Goal: Task Accomplishment & Management: Manage account settings

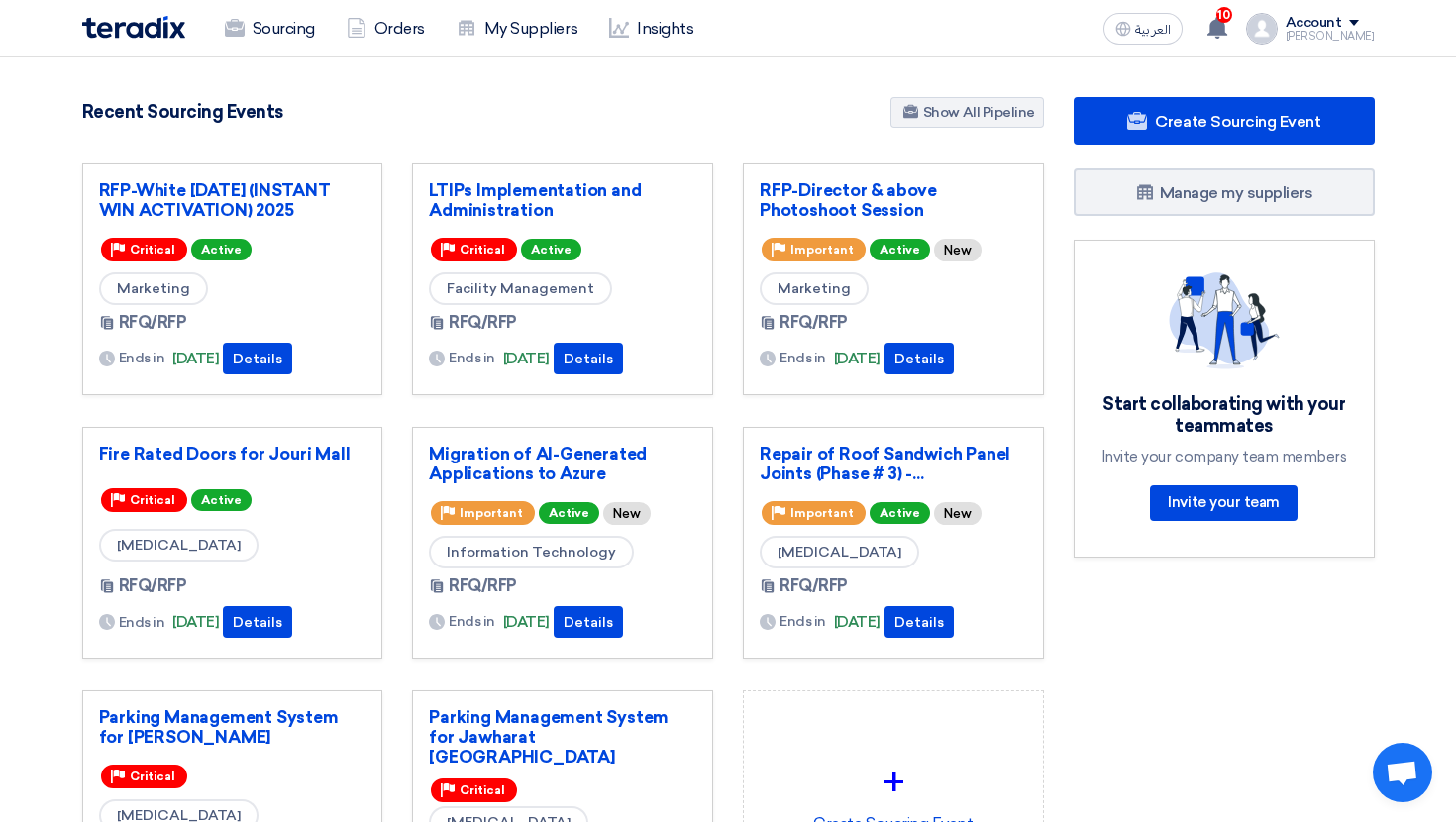
click at [1295, 33] on div "Account Mohammed Sourcing Orders My Suppliers Insights Settings New Feature Req…" at bounding box center [1310, 29] width 129 height 32
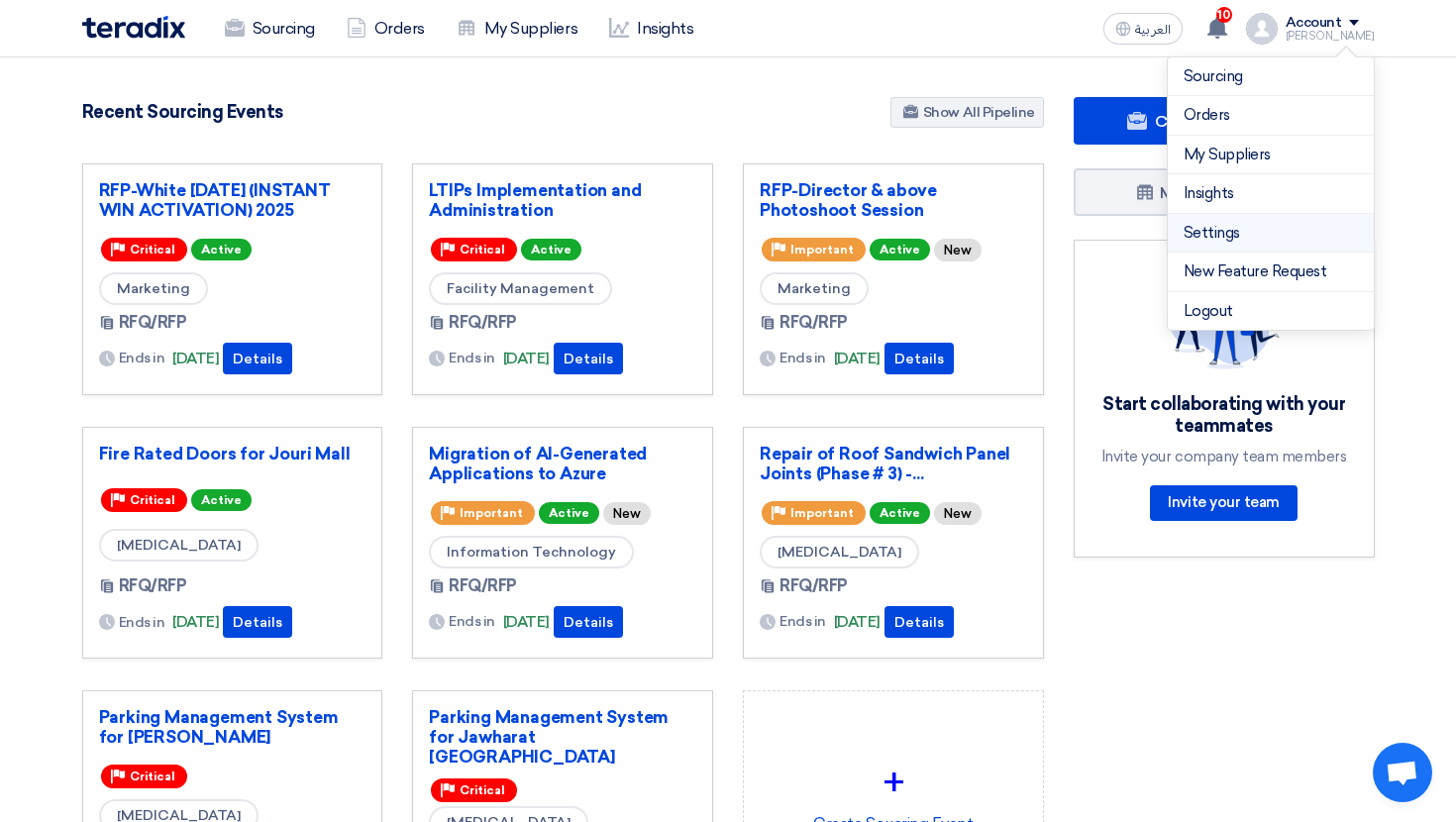
click at [1223, 240] on link "Settings" at bounding box center [1270, 232] width 175 height 23
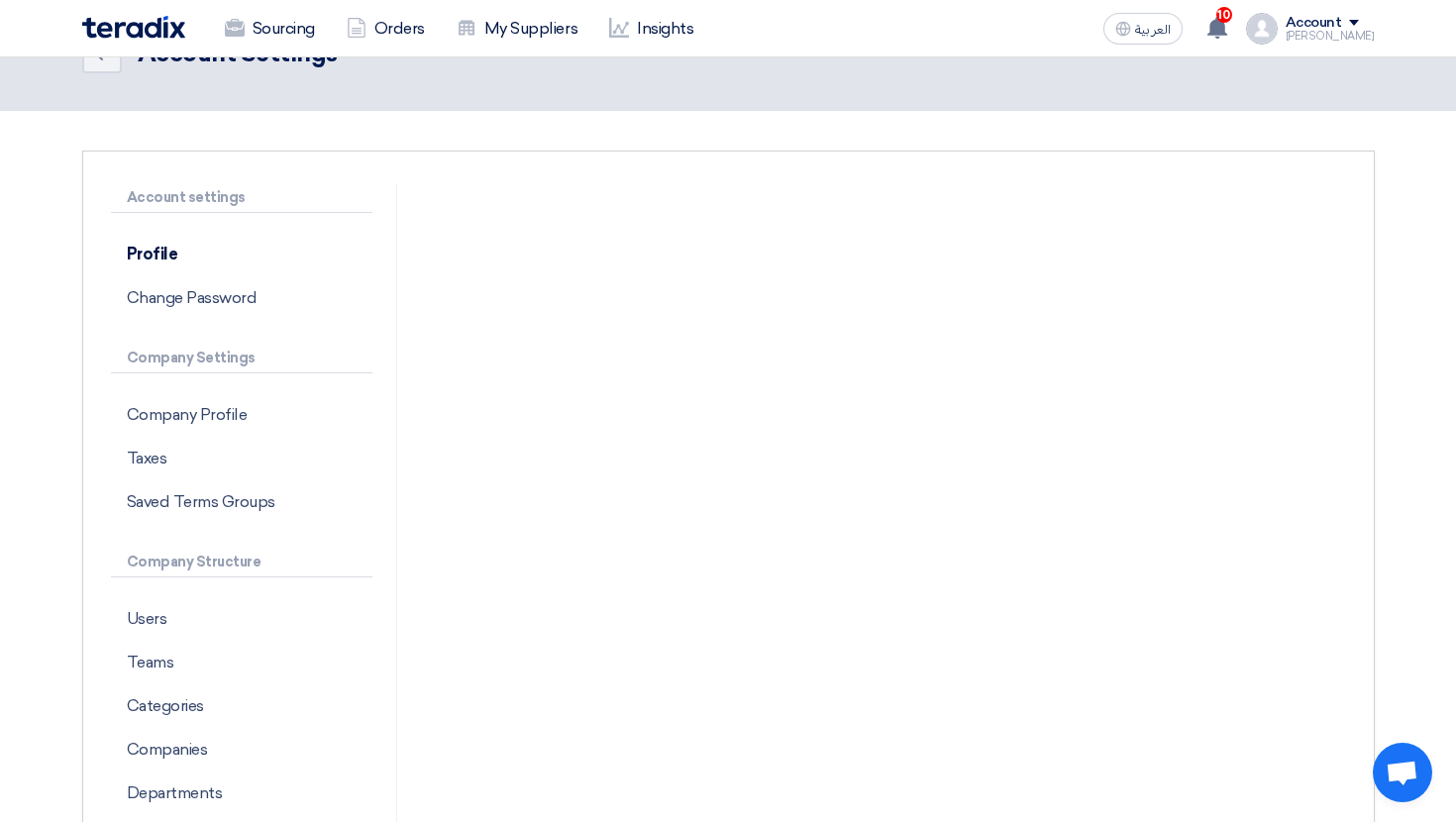
scroll to position [63, 0]
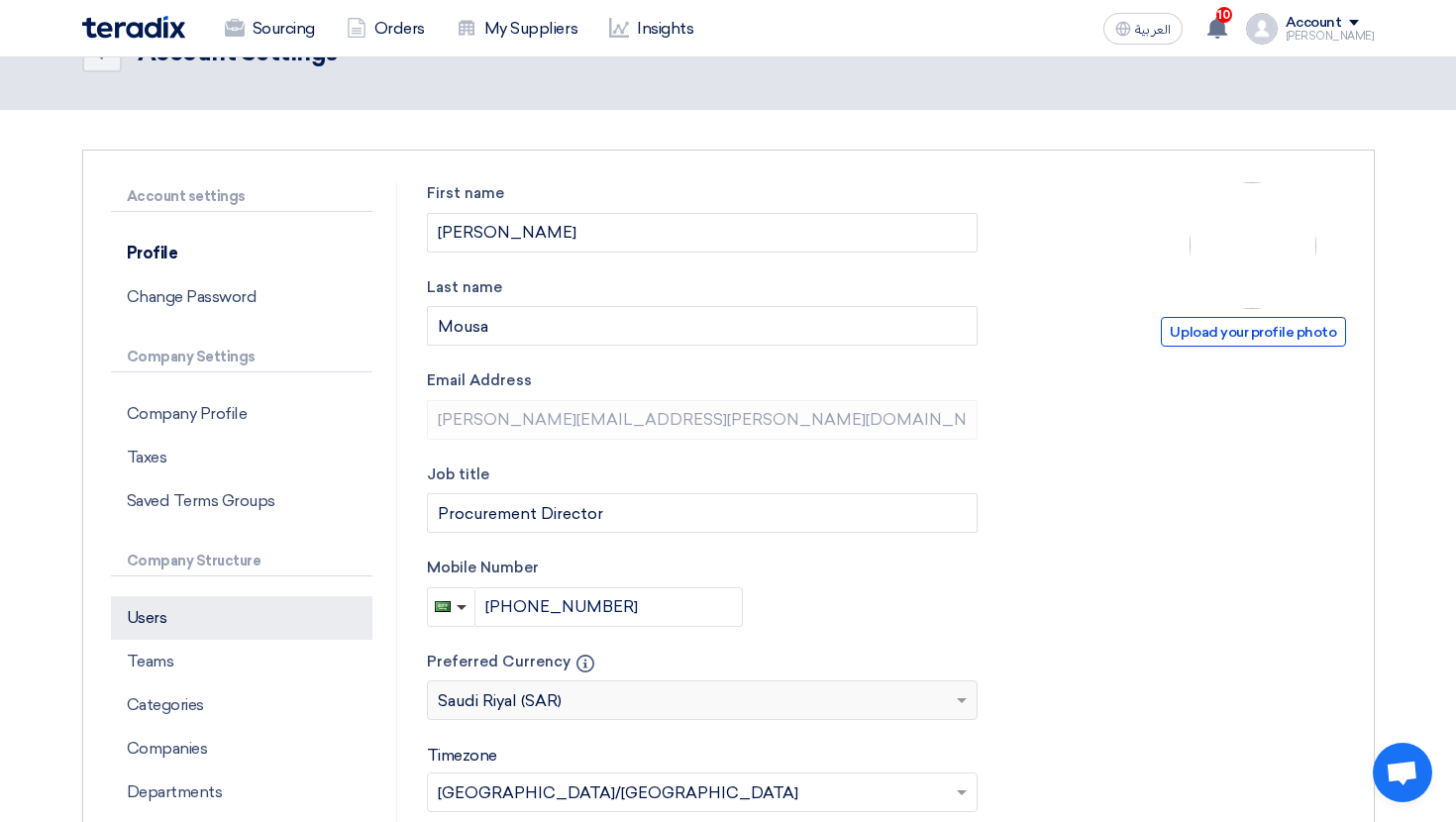
click at [198, 618] on p "Users" at bounding box center [242, 618] width 261 height 44
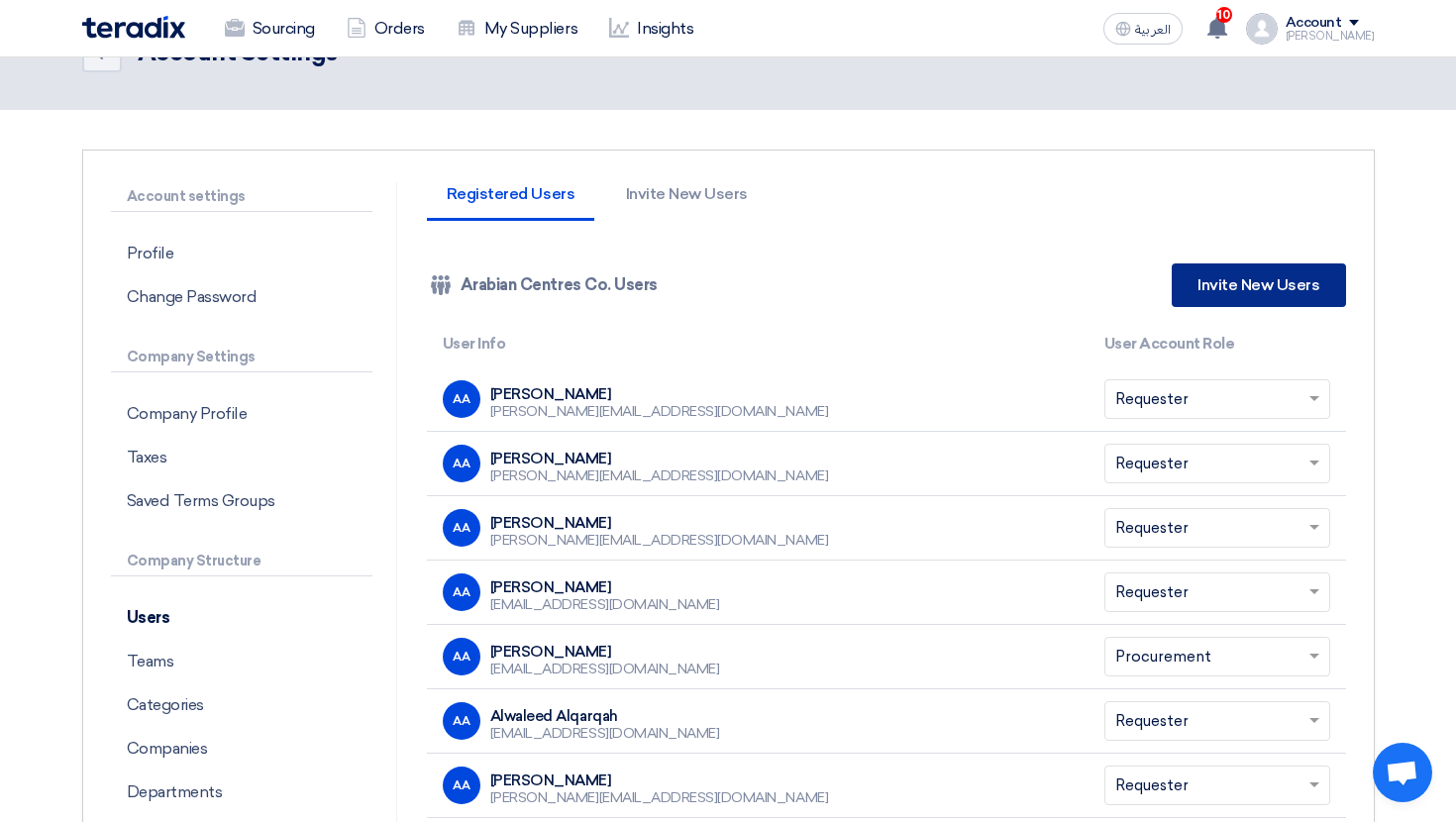
click at [1257, 274] on link "Invite New Users" at bounding box center [1258, 285] width 174 height 44
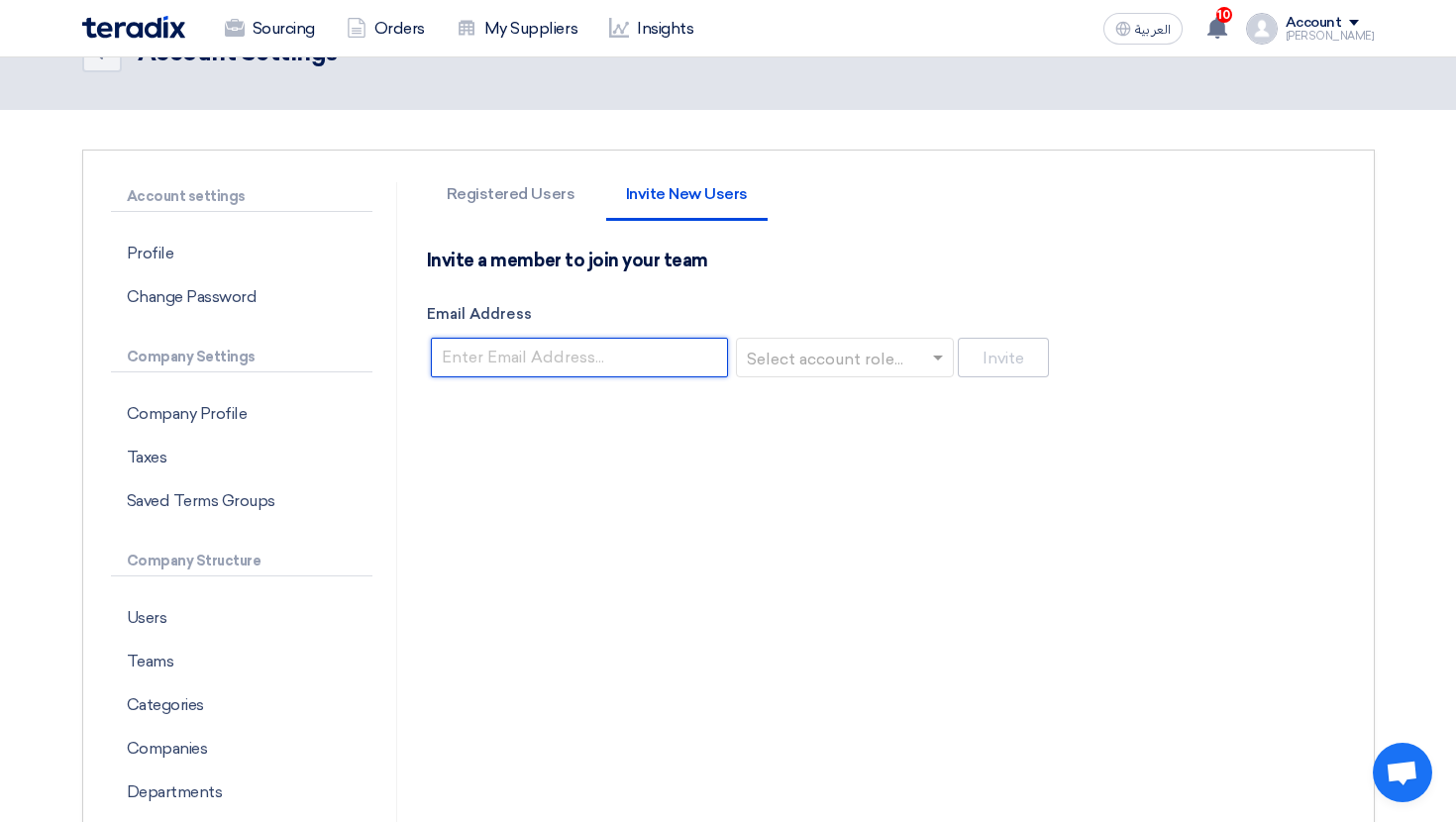
click at [638, 348] on input "Email Address" at bounding box center [580, 358] width 297 height 40
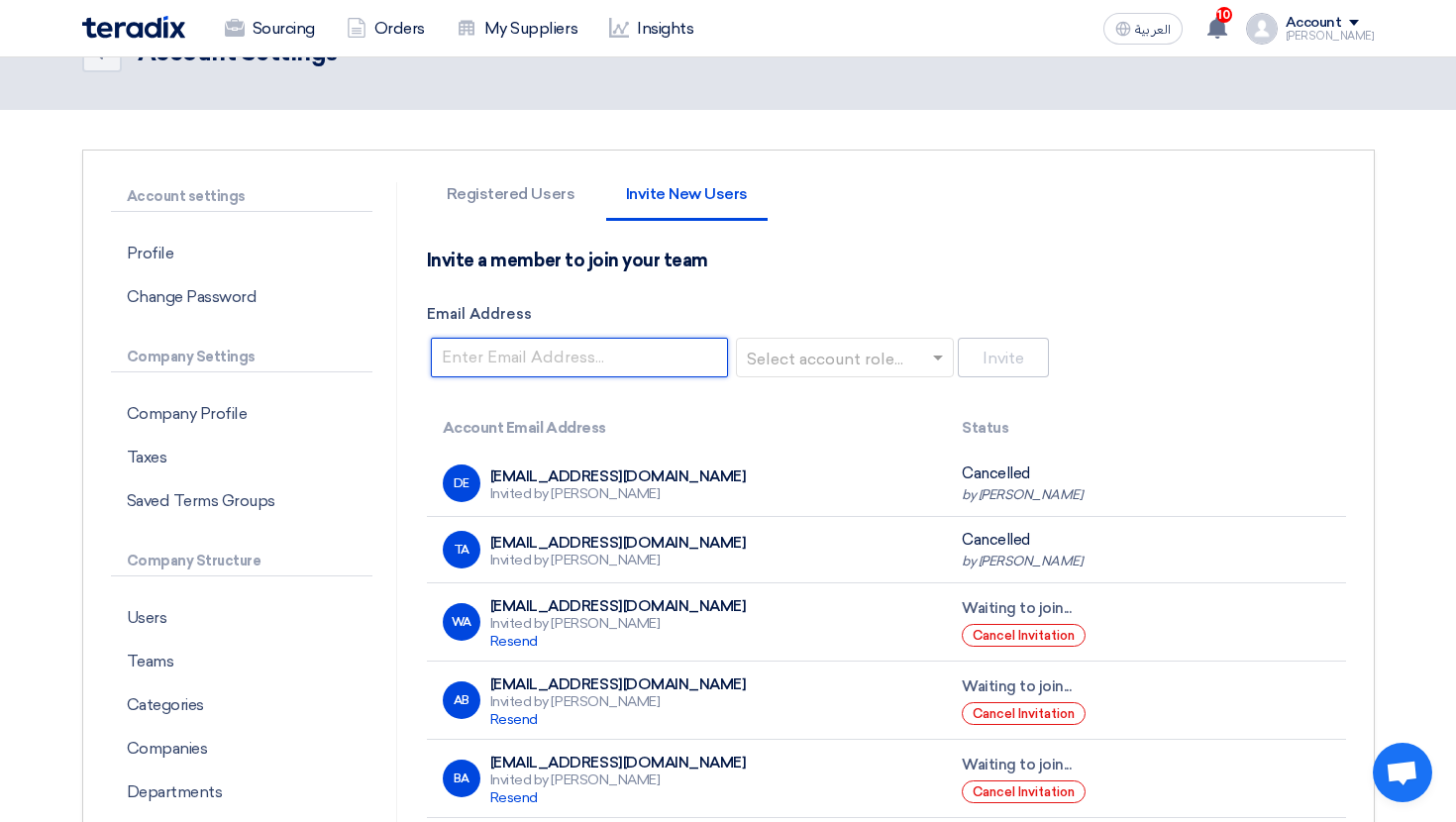
paste input "Muhammad.usama@cenomi.com"
type input "Muhammad.usama@cenomi.com"
click at [796, 360] on input "text" at bounding box center [839, 359] width 177 height 33
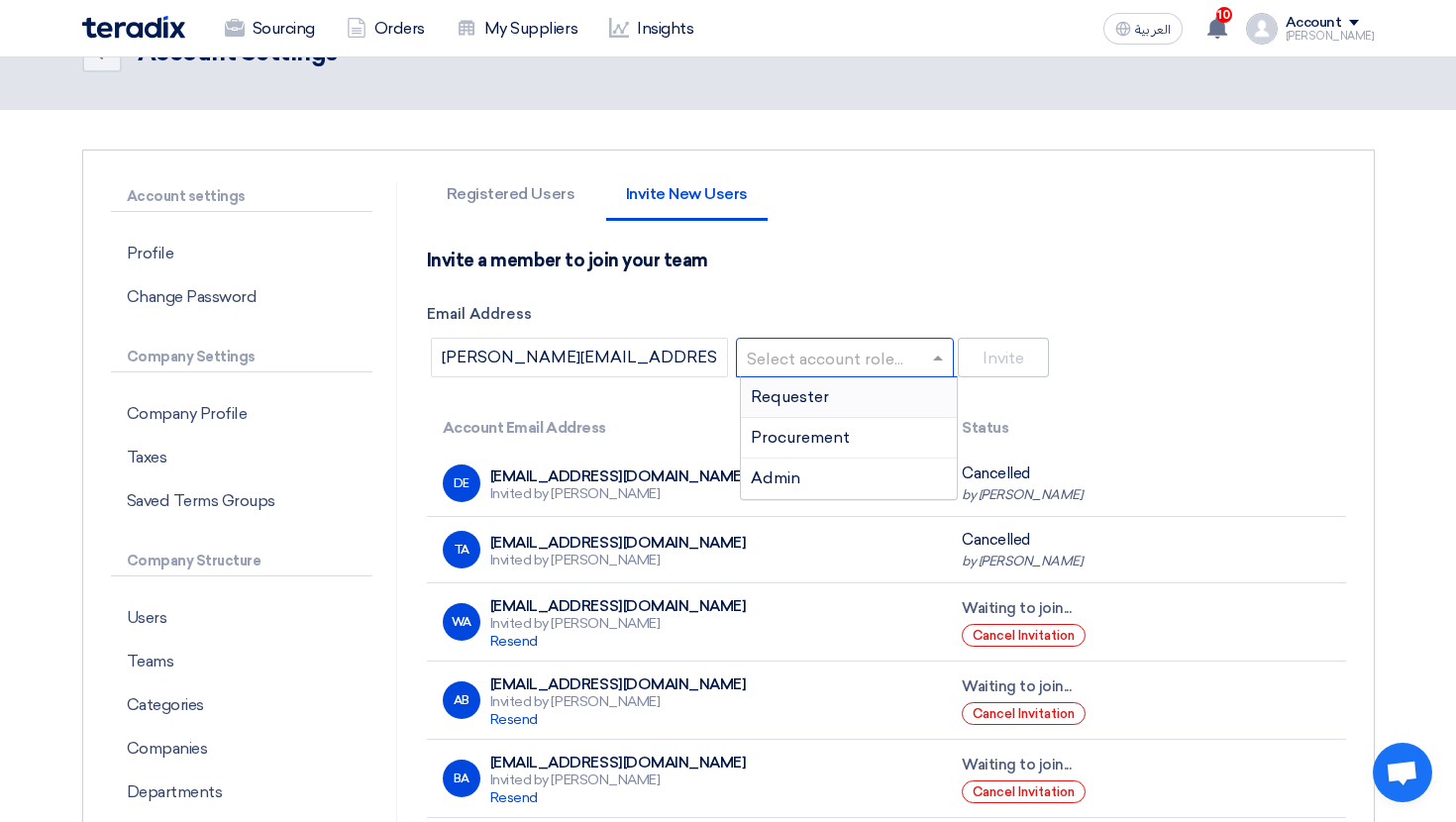
click at [796, 396] on span "Requester" at bounding box center [790, 396] width 78 height 19
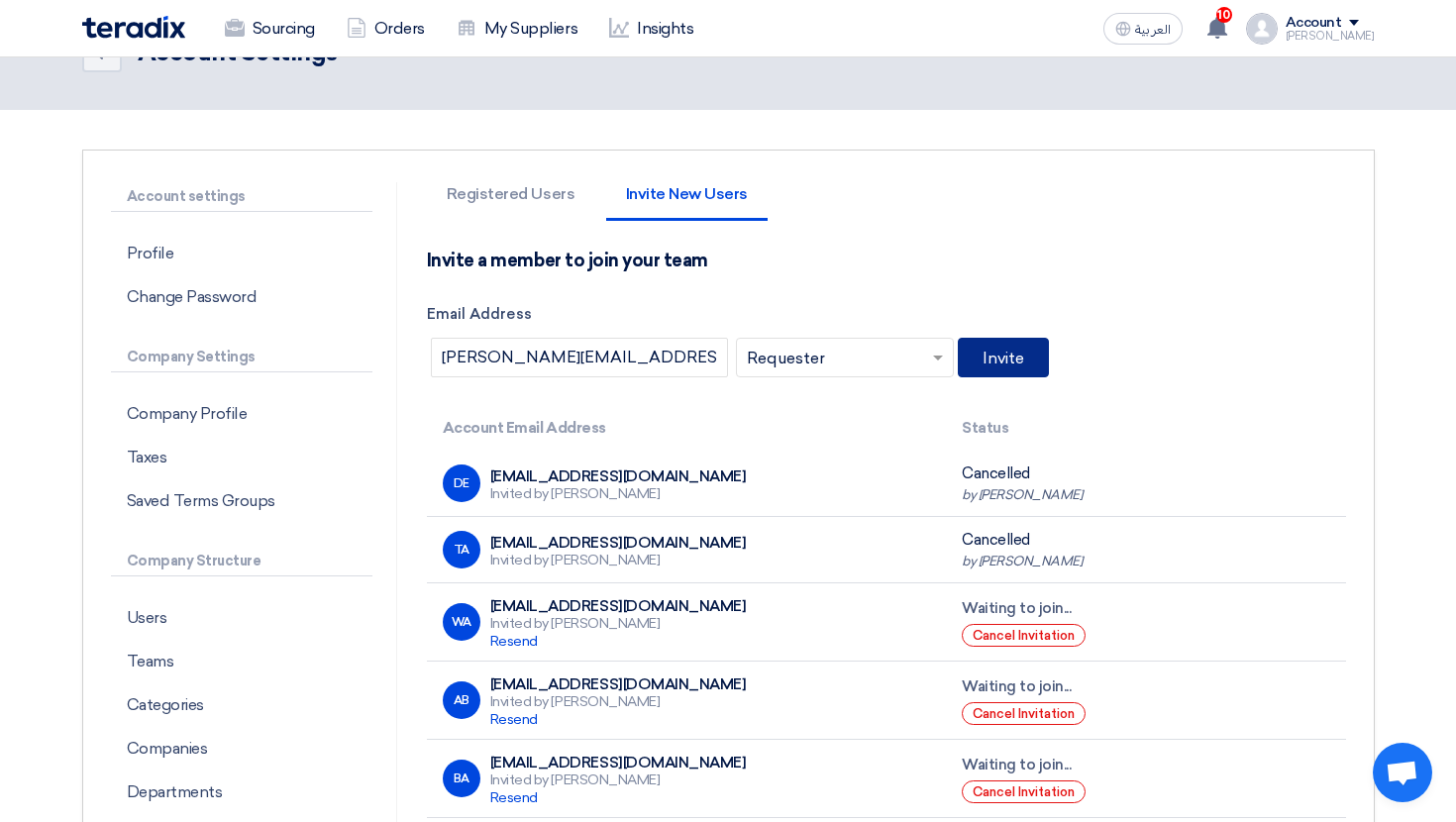
click at [983, 356] on button "Invite" at bounding box center [1003, 358] width 91 height 40
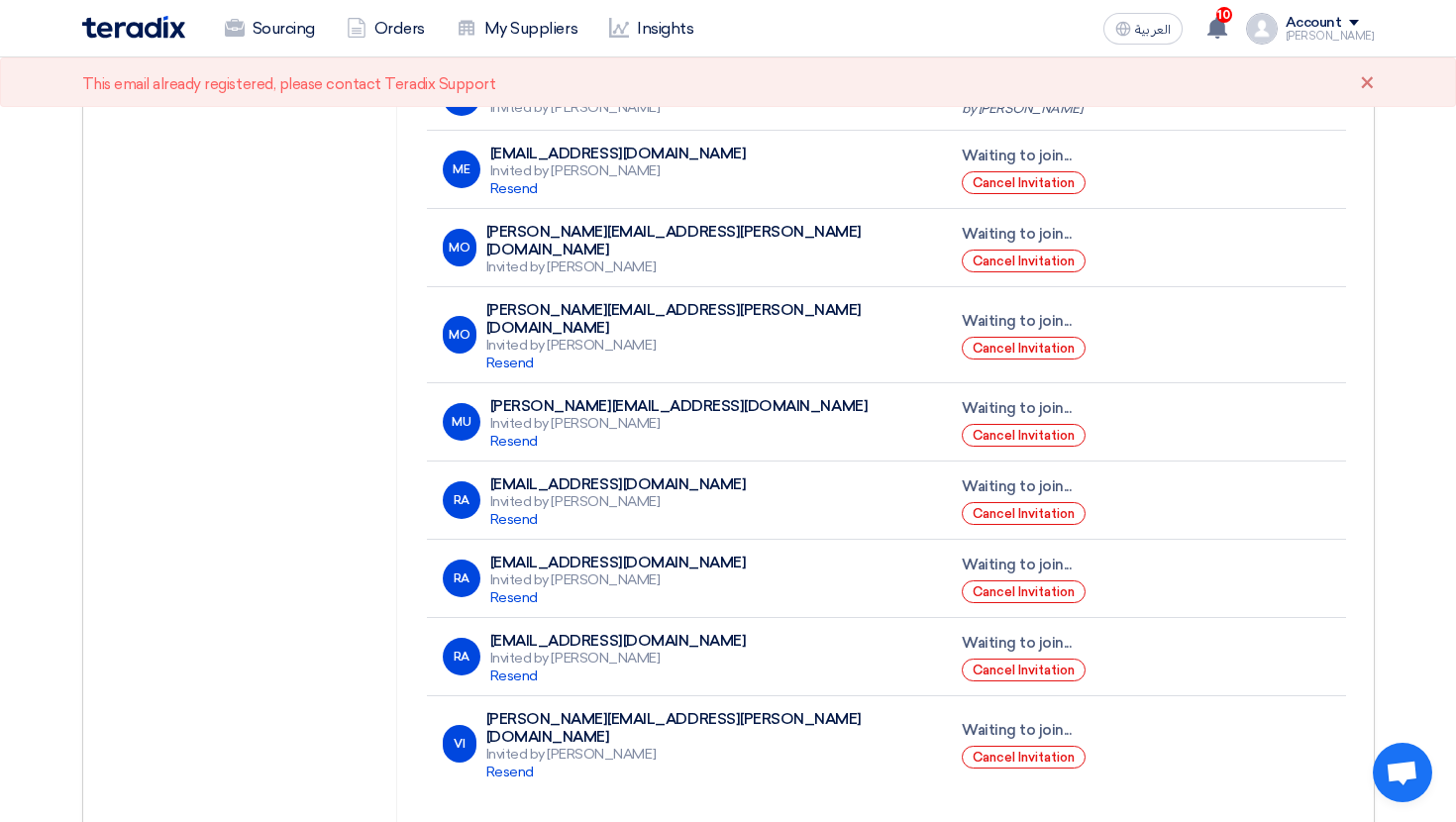
scroll to position [1243, 0]
click at [530, 434] on span "Resend" at bounding box center [514, 442] width 48 height 17
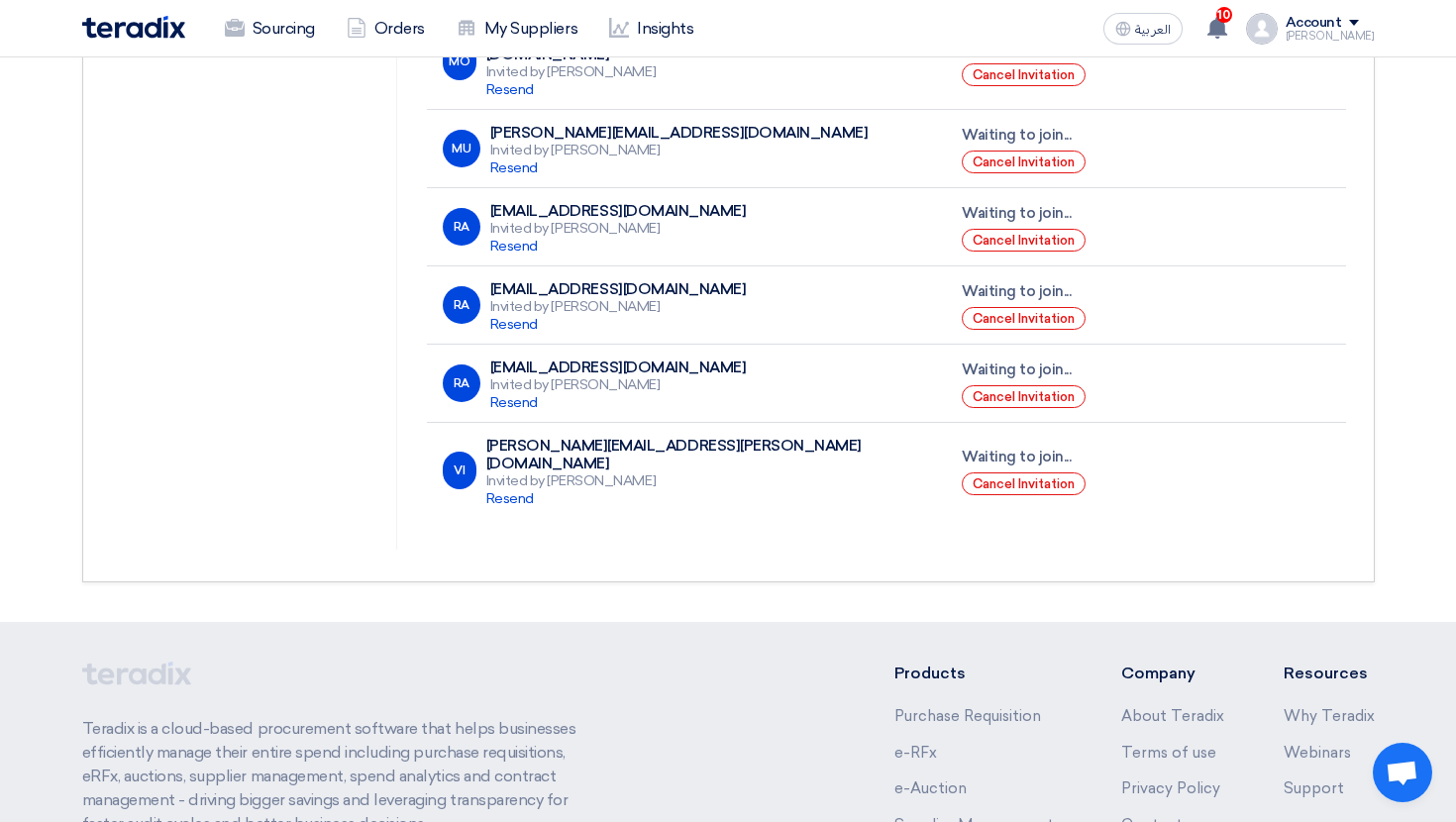
scroll to position [1708, 0]
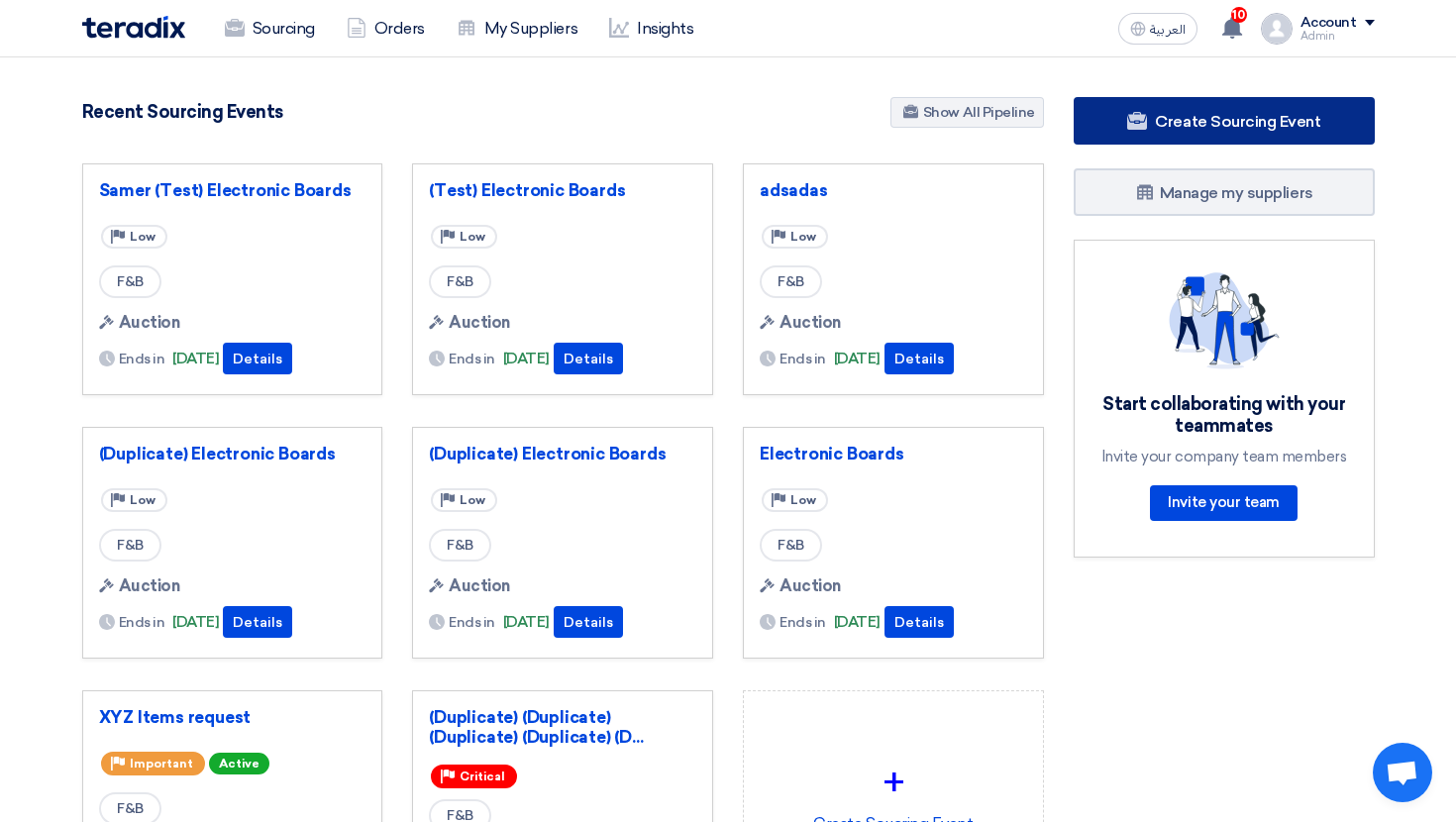
click at [1112, 112] on link "Create Sourcing Event" at bounding box center [1224, 121] width 301 height 48
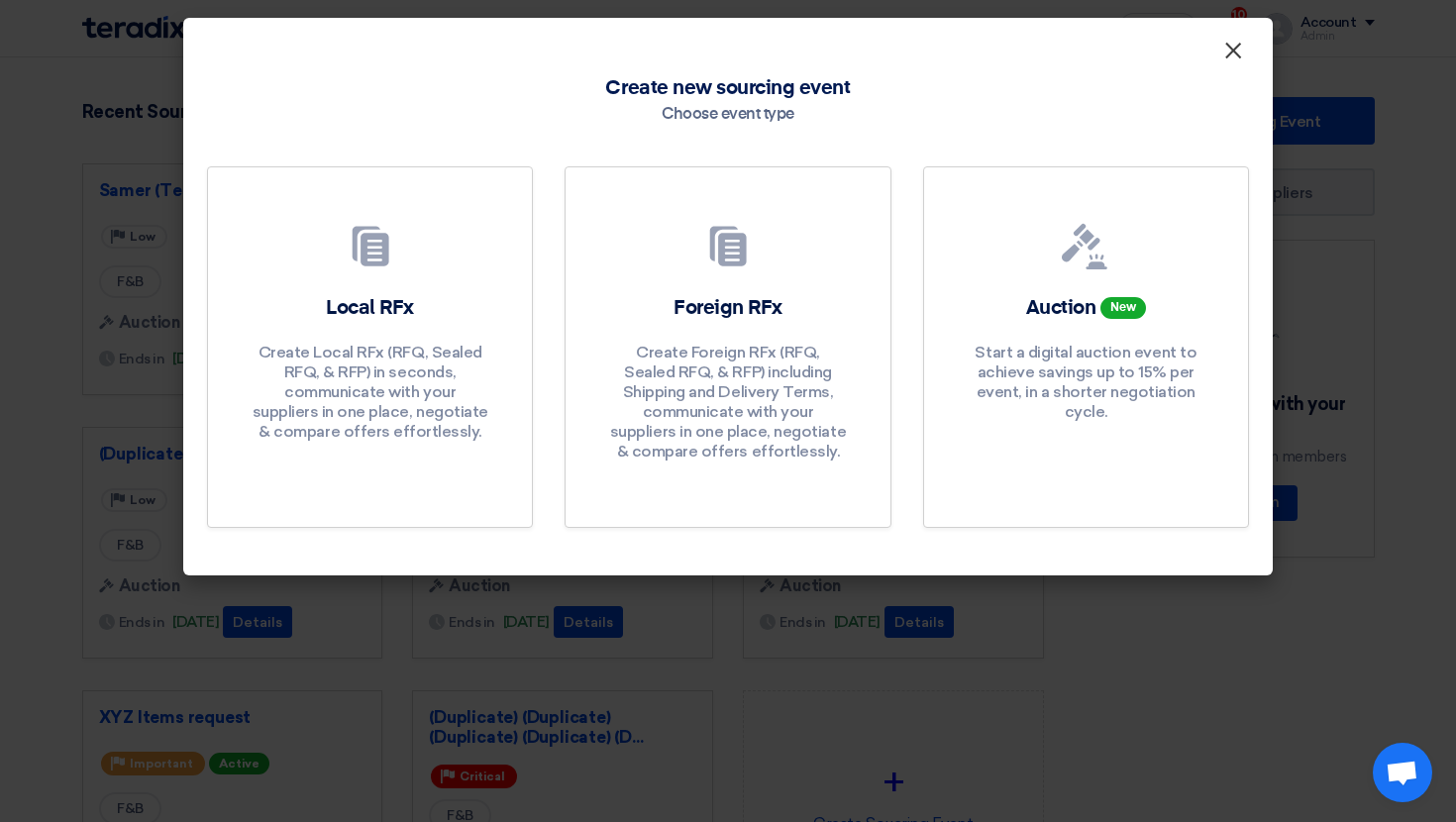
click at [1233, 60] on span "×" at bounding box center [1233, 56] width 20 height 40
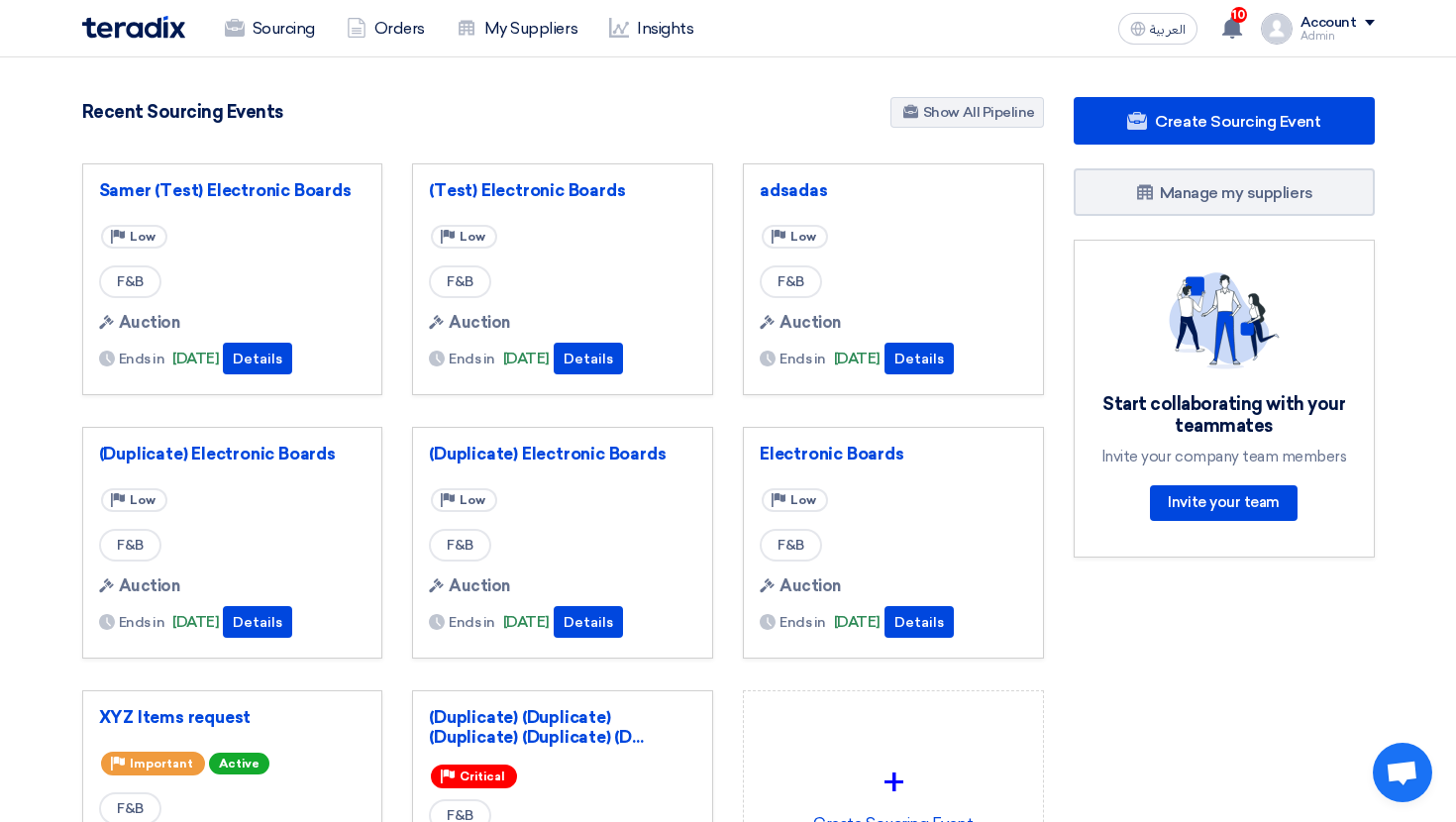
click at [267, 55] on div "Sourcing Orders My Suppliers Insights العربية ع 10 Your auction "Samer (Test) E…" at bounding box center [728, 28] width 1322 height 57
click at [267, 44] on link "Sourcing" at bounding box center [269, 29] width 122 height 44
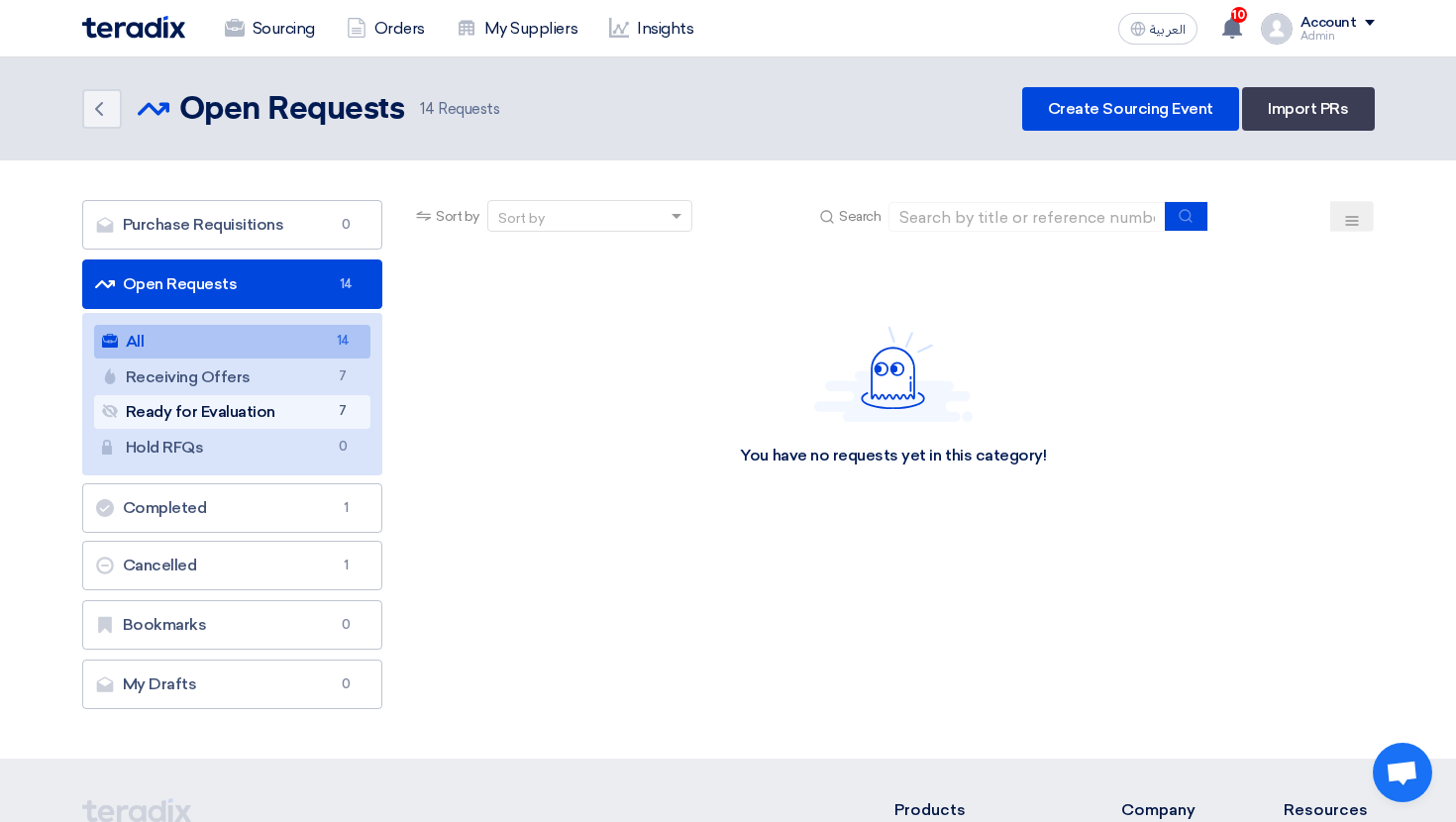
click at [326, 397] on link "Ready for Evaluation Ready for Evaluation 7" at bounding box center [233, 412] width 277 height 34
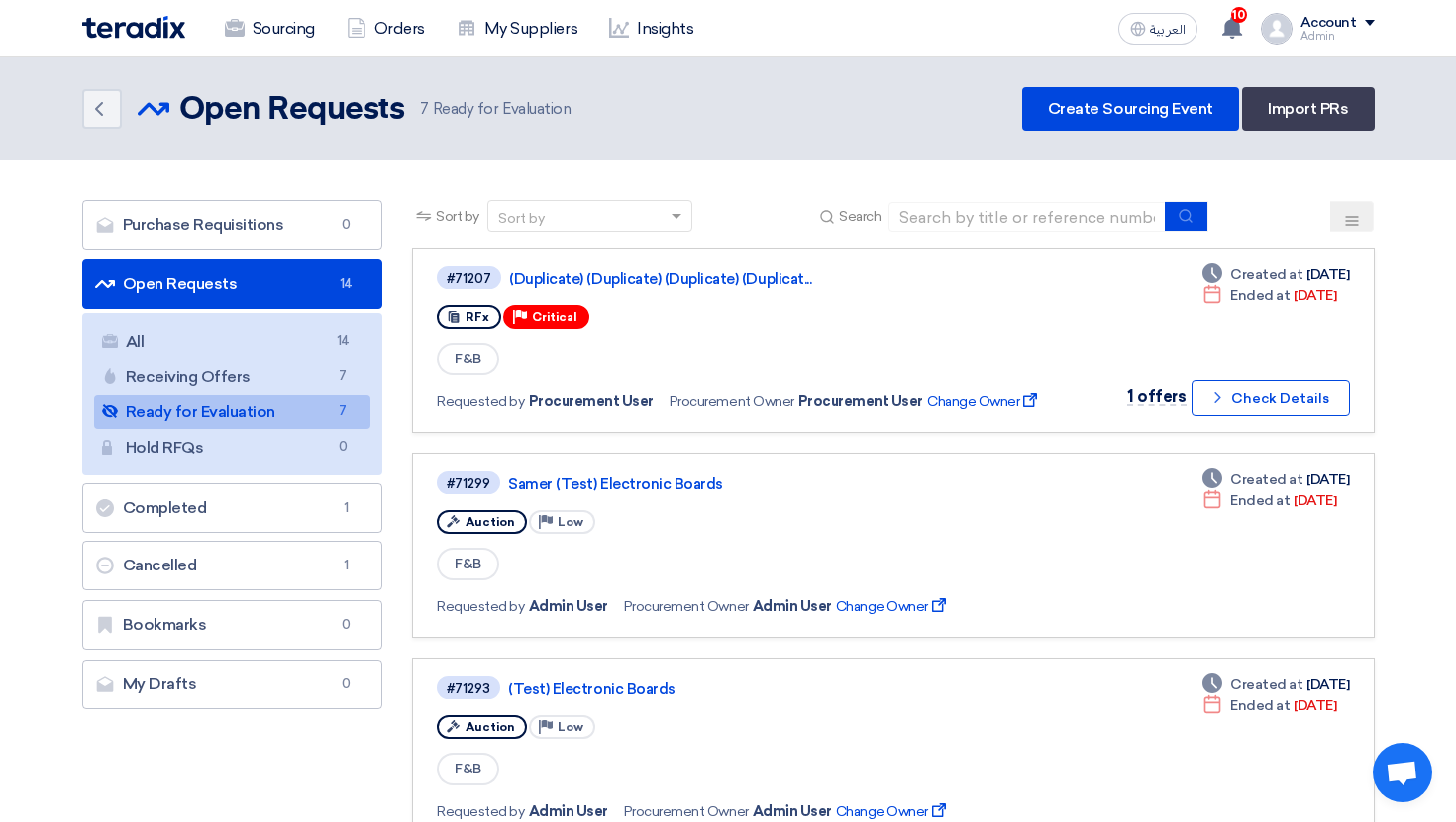
click at [1343, 202] on button at bounding box center [1352, 216] width 44 height 31
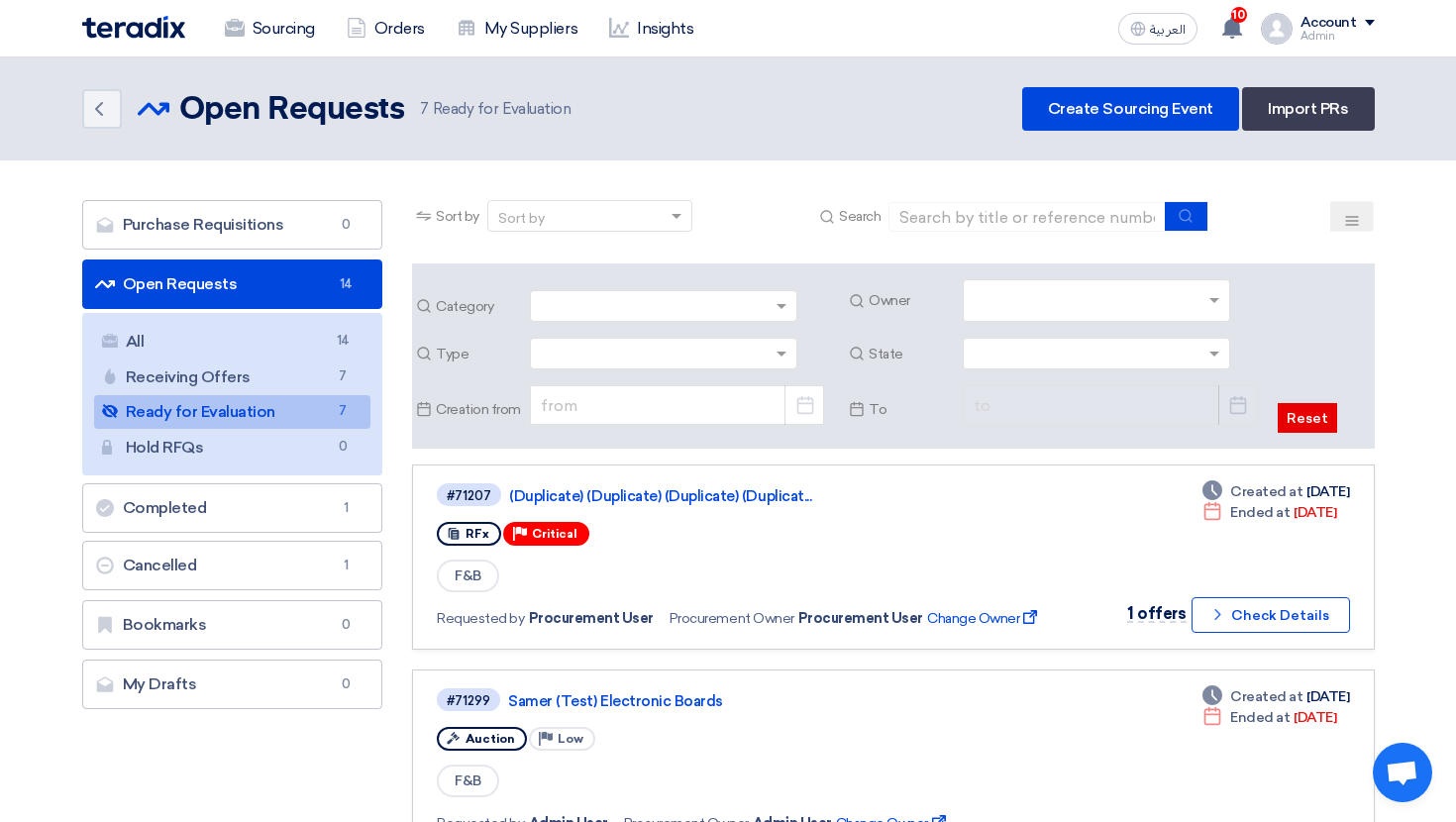
click at [794, 343] on span at bounding box center [783, 353] width 25 height 21
click at [672, 424] on div "Auction" at bounding box center [664, 425] width 265 height 37
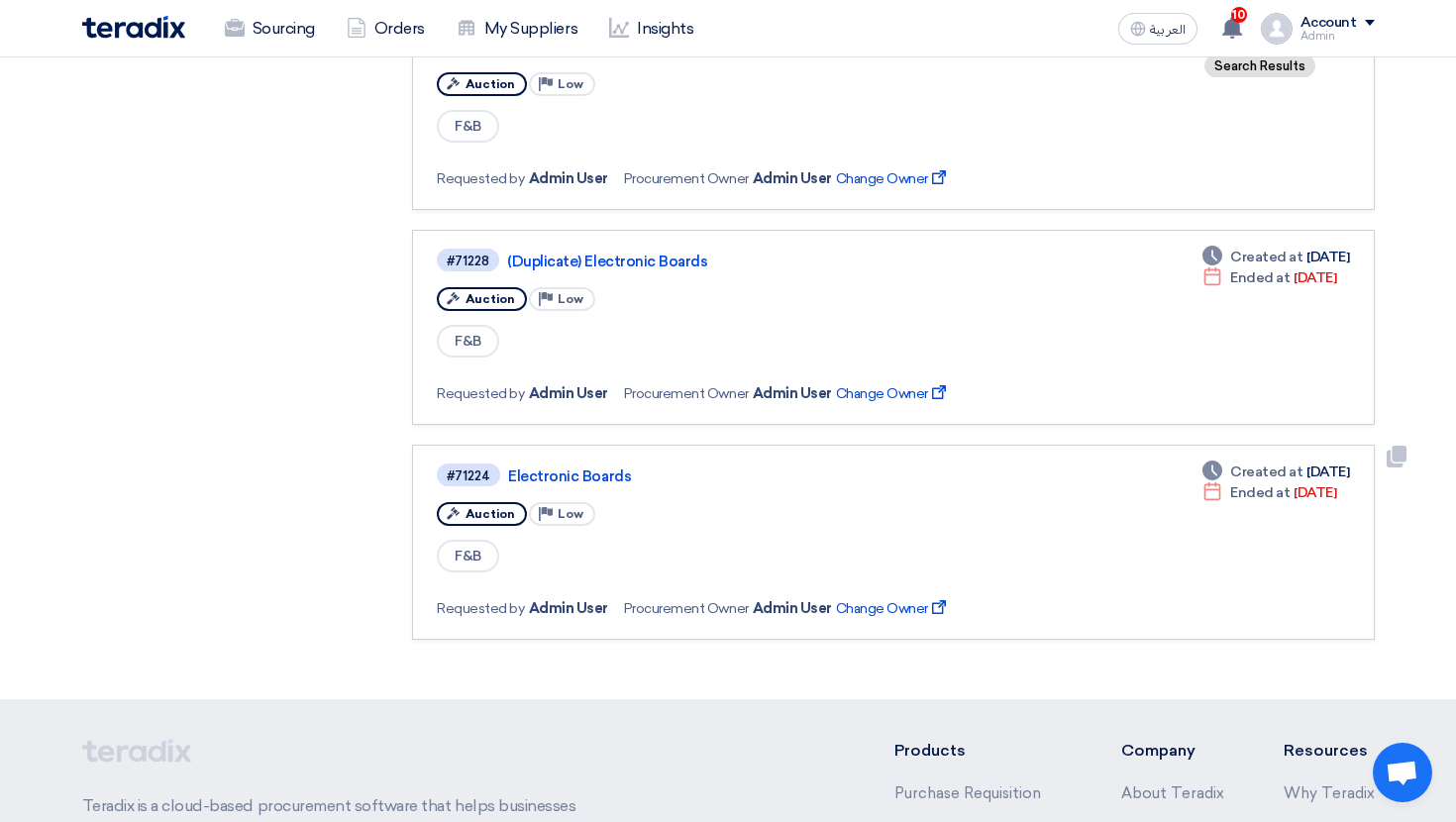
scroll to position [1306, 0]
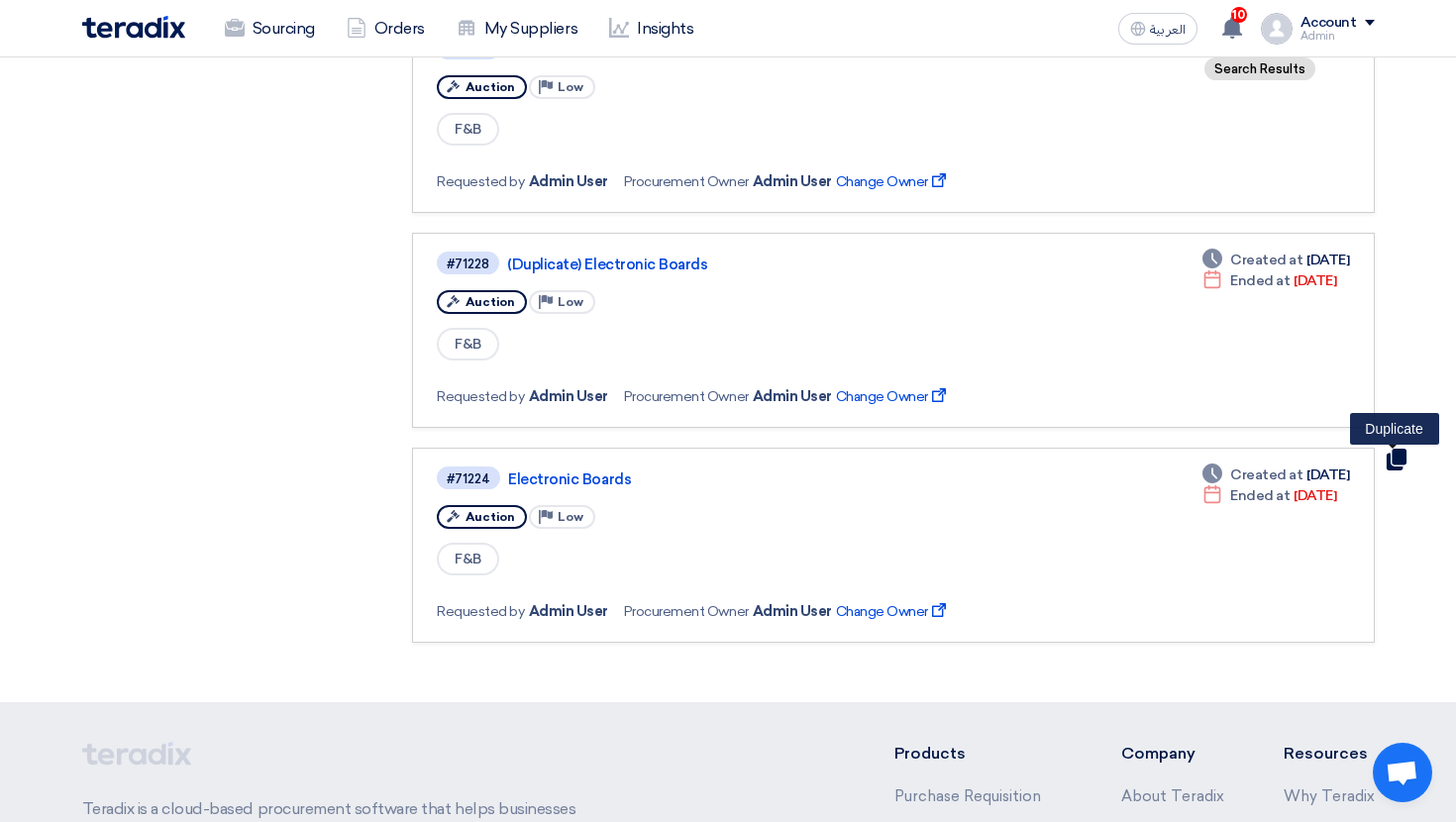
click at [1393, 469] on use at bounding box center [1396, 460] width 20 height 22
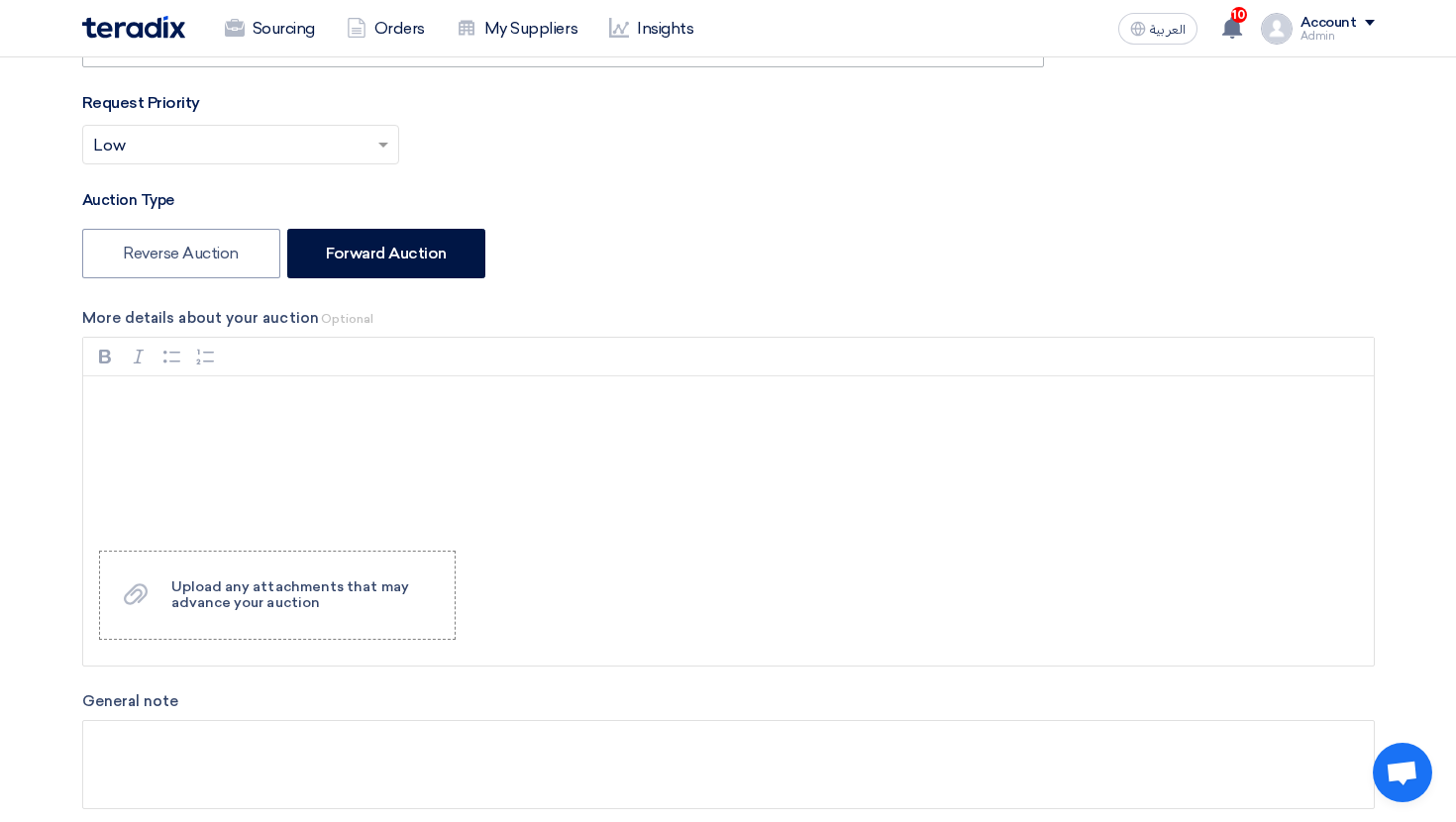
scroll to position [491, 0]
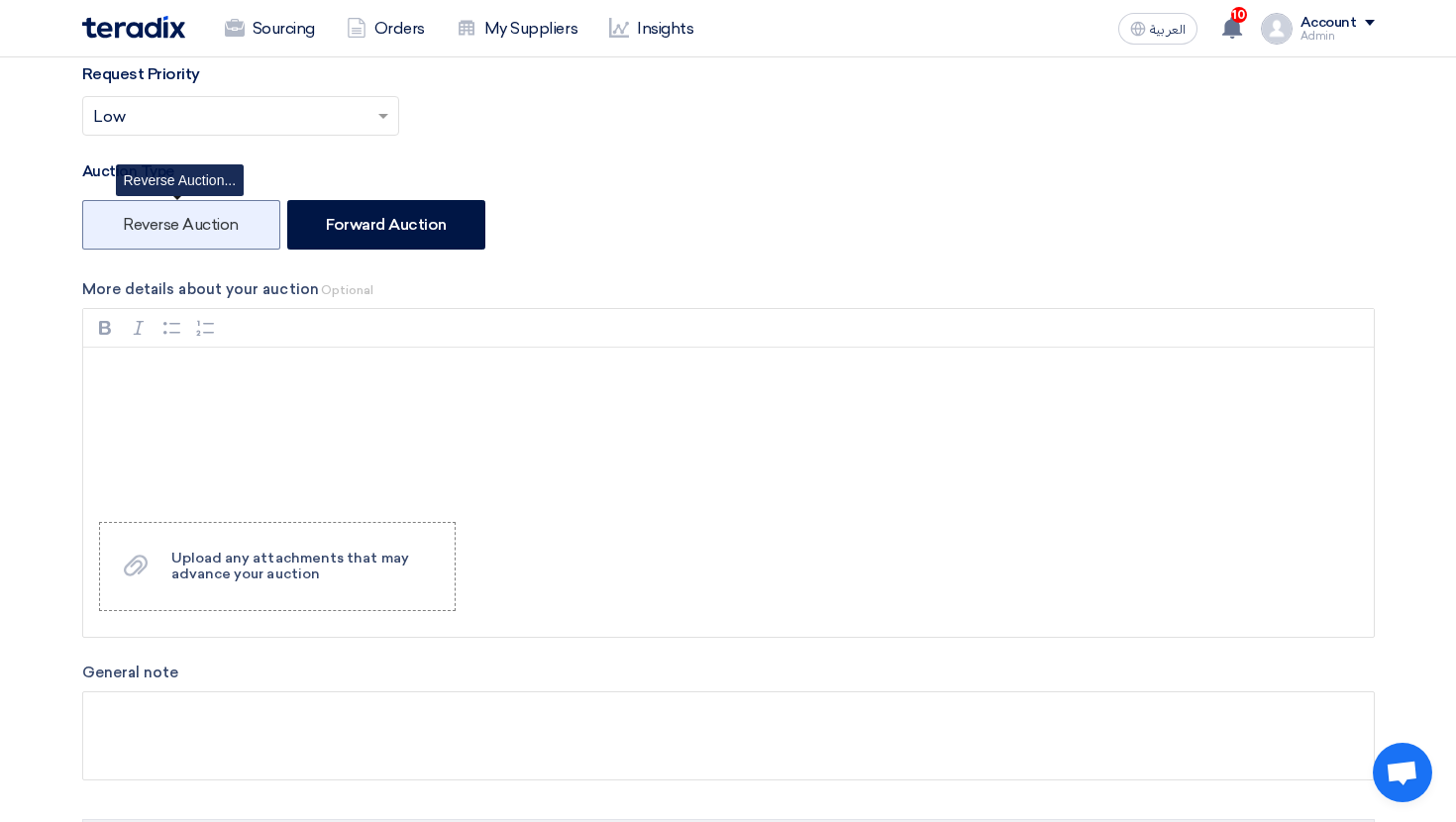
click at [181, 245] on label "Reverse Auction" at bounding box center [181, 225] width 199 height 50
click at [136, 229] on input "Reverse Auction" at bounding box center [129, 222] width 13 height 13
radio input "true"
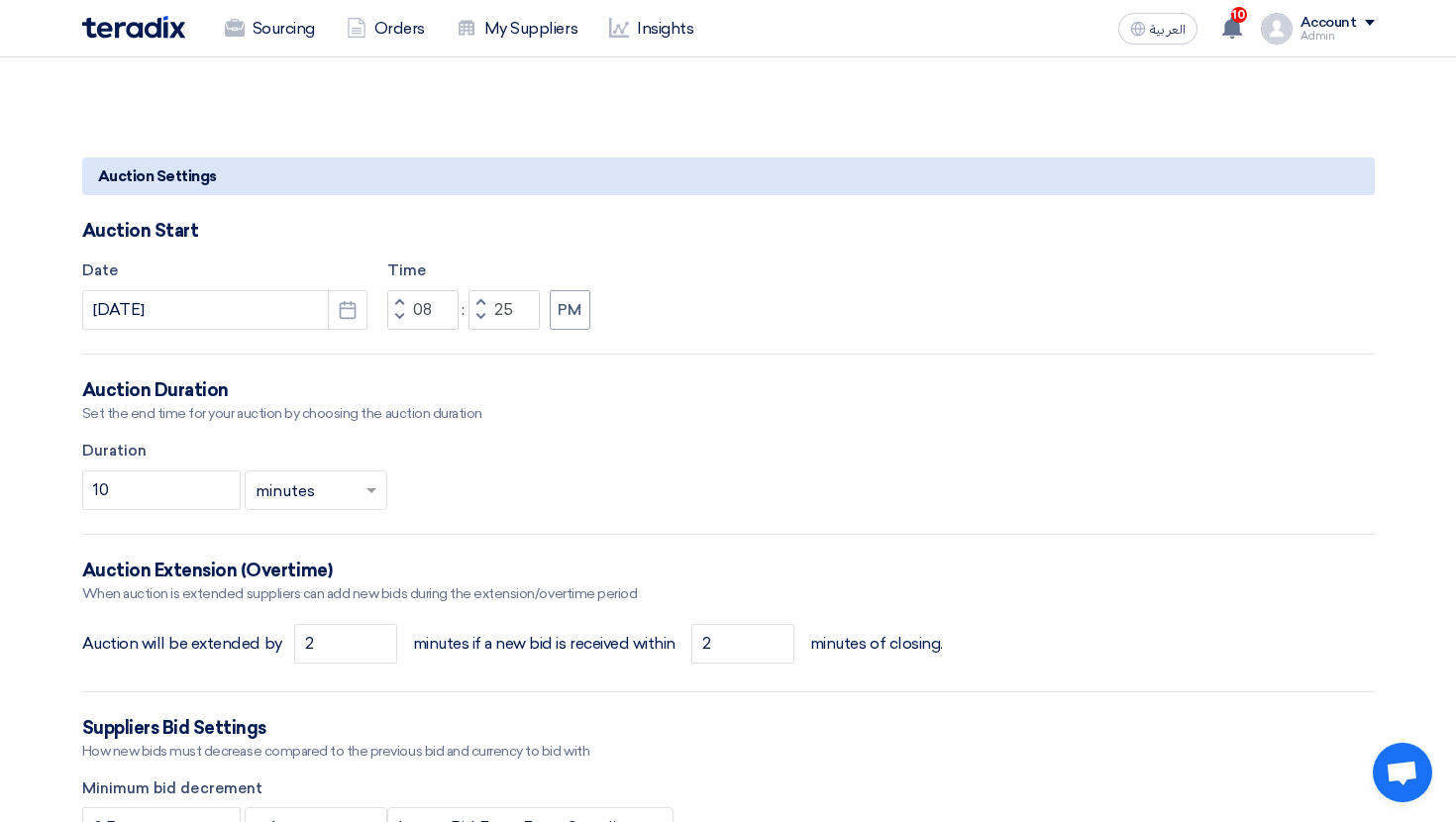
scroll to position [1491, 0]
click at [283, 332] on form "Basic Information Auction Event Title (Duplicate) Electronic Boards Purchase Re…" at bounding box center [728, 462] width 1293 height 3297
click at [283, 319] on input "8/30/2025" at bounding box center [225, 309] width 285 height 40
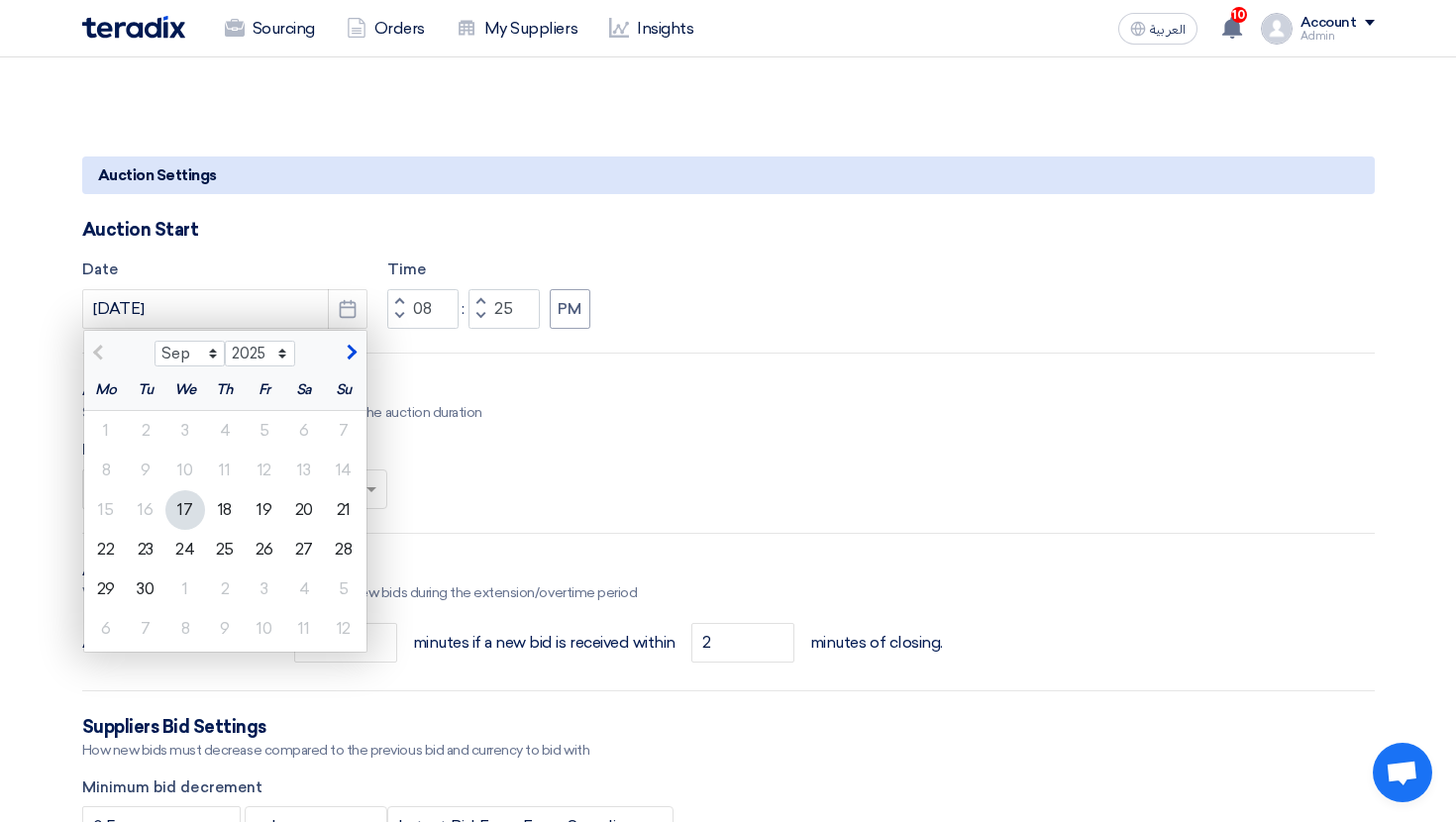
click at [178, 521] on div "17" at bounding box center [186, 510] width 40 height 40
type input "9/17/2025"
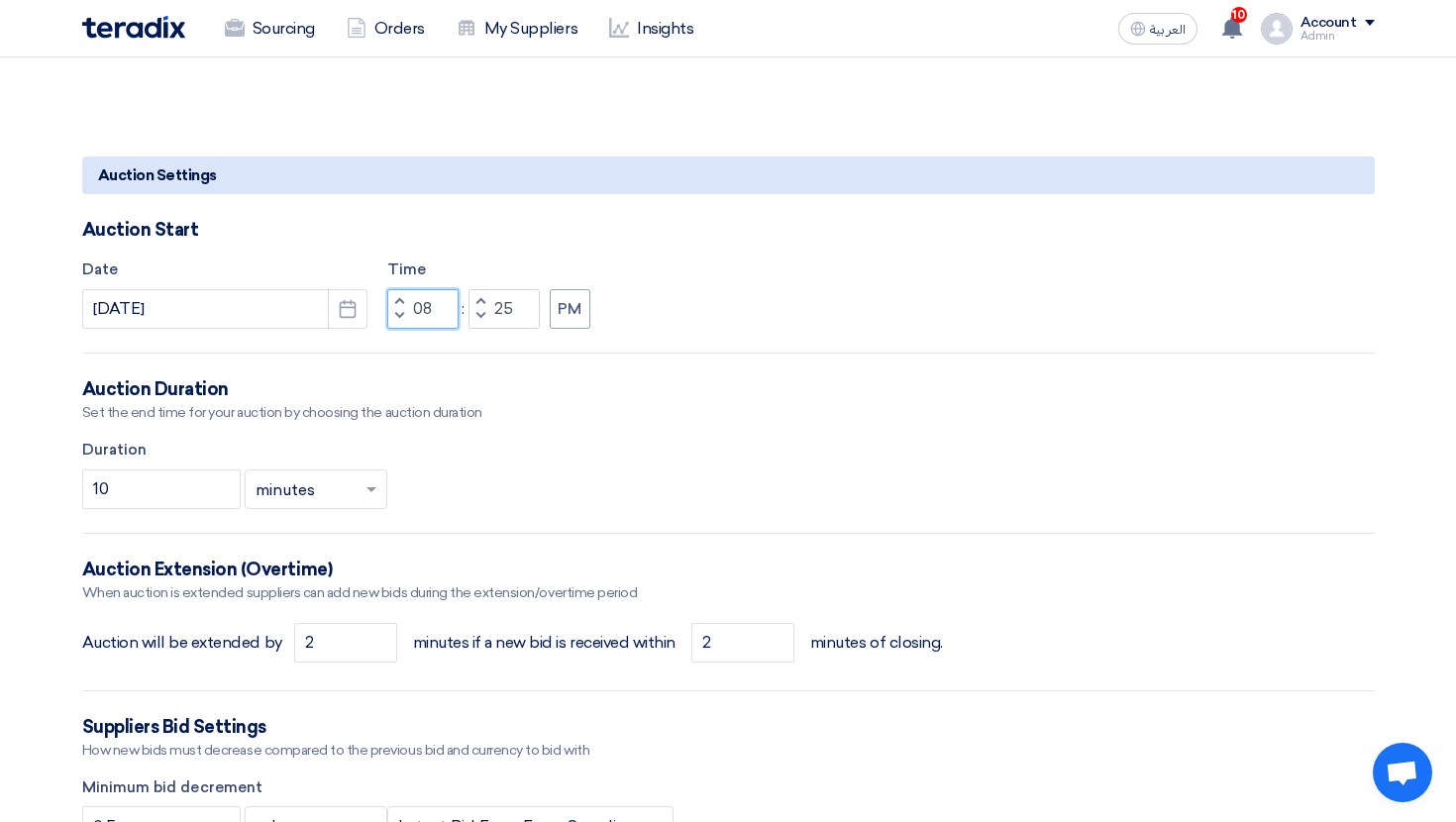
drag, startPoint x: 432, startPoint y: 317, endPoint x: 397, endPoint y: 317, distance: 35.0
click at [397, 317] on div "Increment hours 08 Decrement hours" at bounding box center [422, 309] width 71 height 40
type input "01"
click at [502, 304] on input "25" at bounding box center [504, 309] width 71 height 40
drag, startPoint x: 516, startPoint y: 309, endPoint x: 484, endPoint y: 309, distance: 32.0
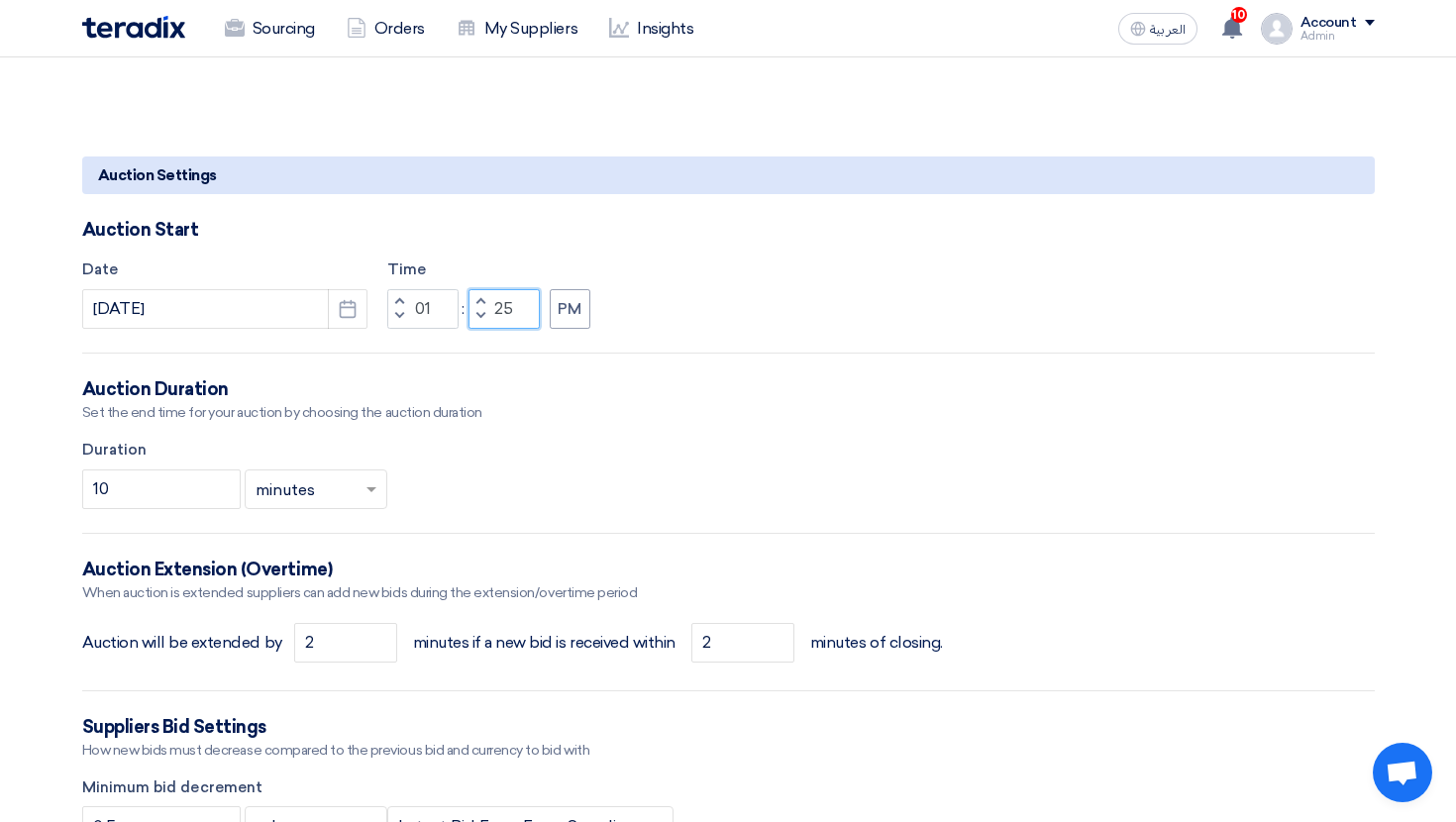
click at [484, 309] on div "Increment minutes 25 Decrement minutes" at bounding box center [504, 309] width 71 height 40
type input "10"
click at [644, 296] on div "Date 9/17/2025 Pick a date Time Increment hours 01 Decrement hours : Increment …" at bounding box center [728, 293] width 1293 height 70
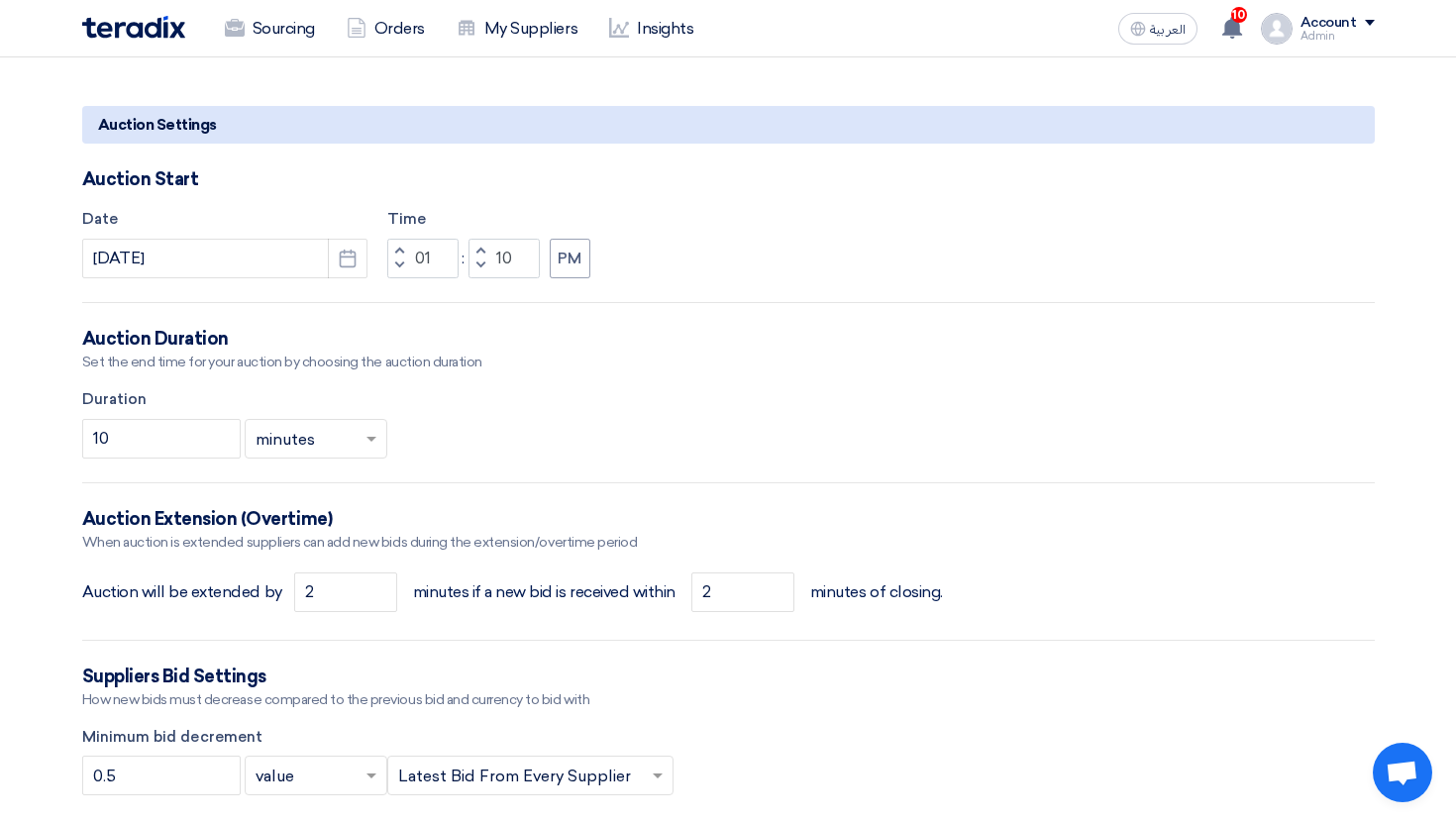
scroll to position [1564, 0]
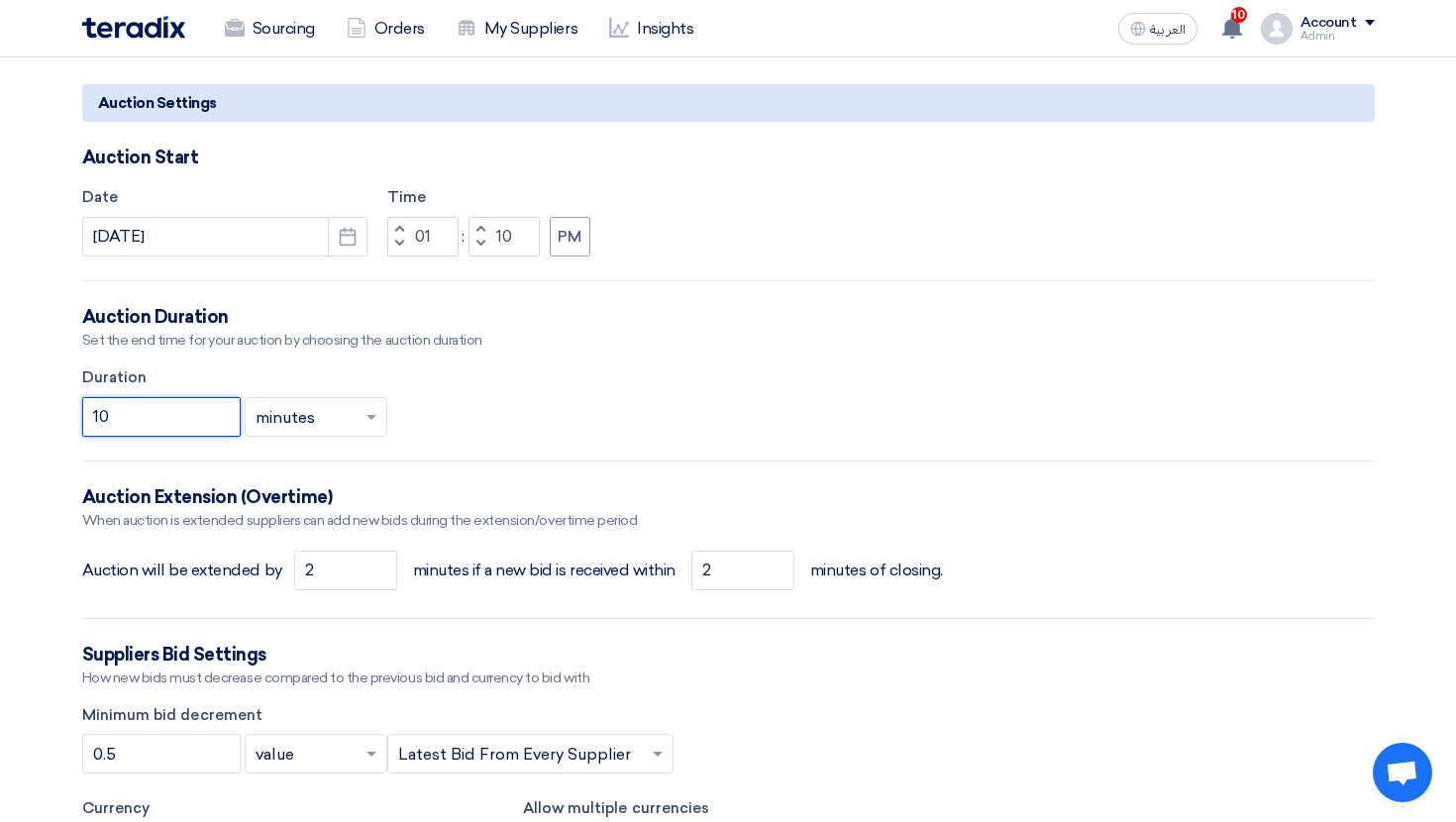
drag, startPoint x: 196, startPoint y: 416, endPoint x: 0, endPoint y: 416, distance: 196.0
click at [0, 416] on section "Basic Information Auction Event Title (Duplicate) Electronic Boards Purchase Re…" at bounding box center [728, 386] width 1456 height 3384
type input "30"
click at [380, 467] on form "Basic Information Auction Event Title (Duplicate) Electronic Boards Purchase Re…" at bounding box center [728, 389] width 1293 height 3297
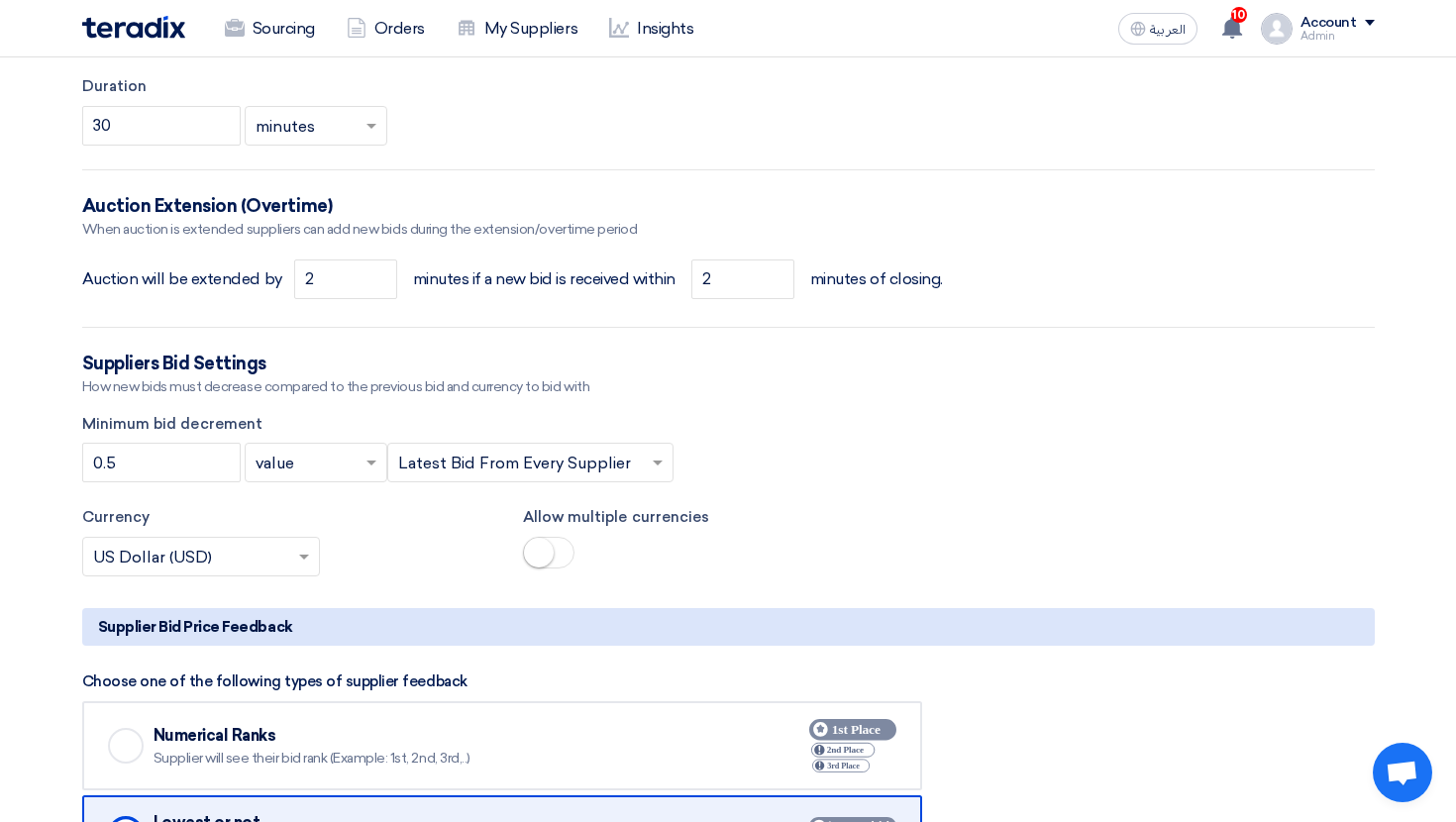
scroll to position [1923, 0]
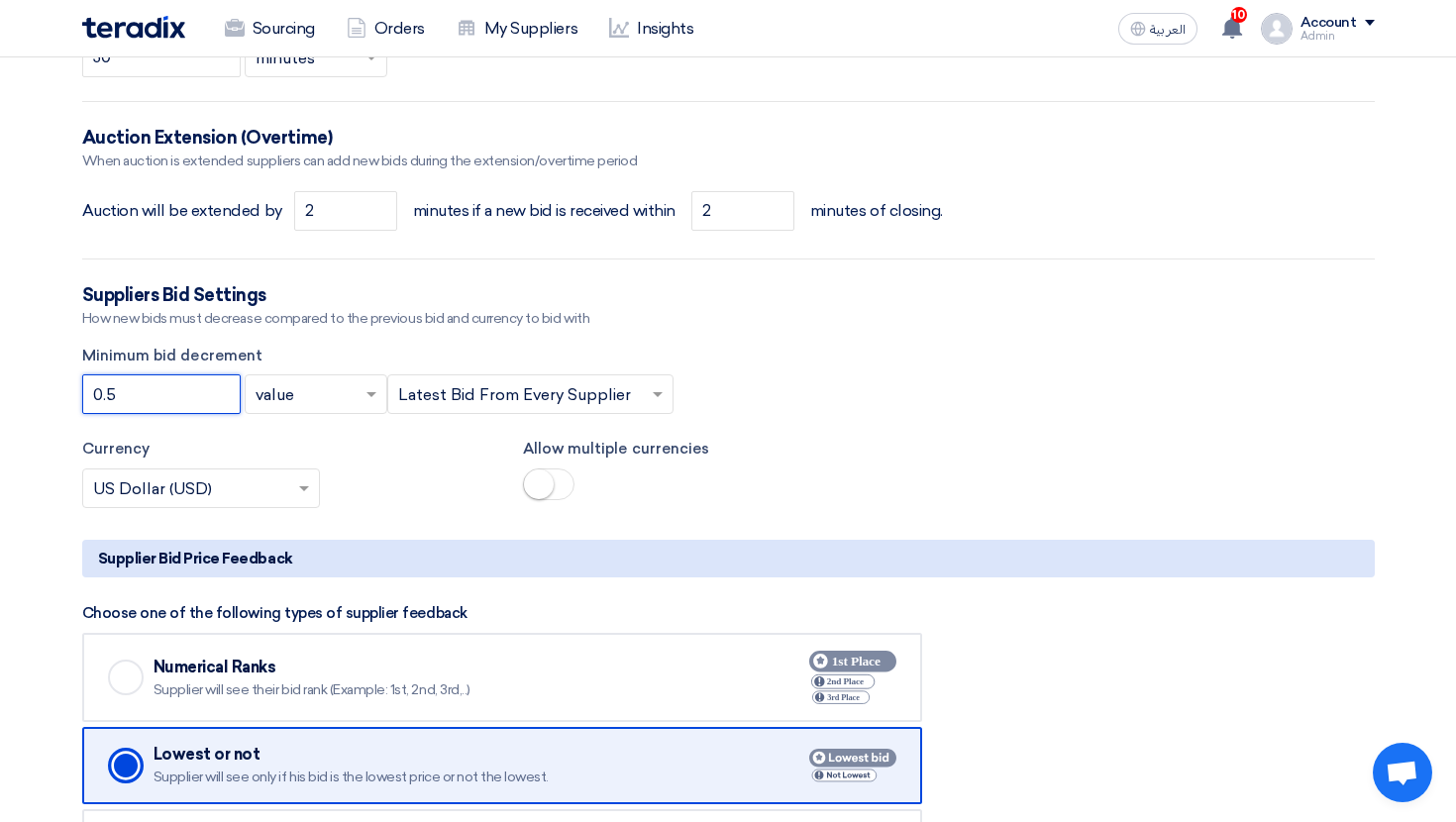
drag, startPoint x: 137, startPoint y: 407, endPoint x: 47, endPoint y: 407, distance: 90.0
click at [47, 407] on section "Basic Information Auction Event Title (Duplicate) Electronic Boards Purchase Re…" at bounding box center [728, 26] width 1456 height 3384
type input "1000"
click at [91, 429] on form "Basic Information Auction Event Title (Duplicate) Electronic Boards Purchase Re…" at bounding box center [728, 30] width 1293 height 3297
click at [490, 390] on input "text" at bounding box center [520, 396] width 244 height 33
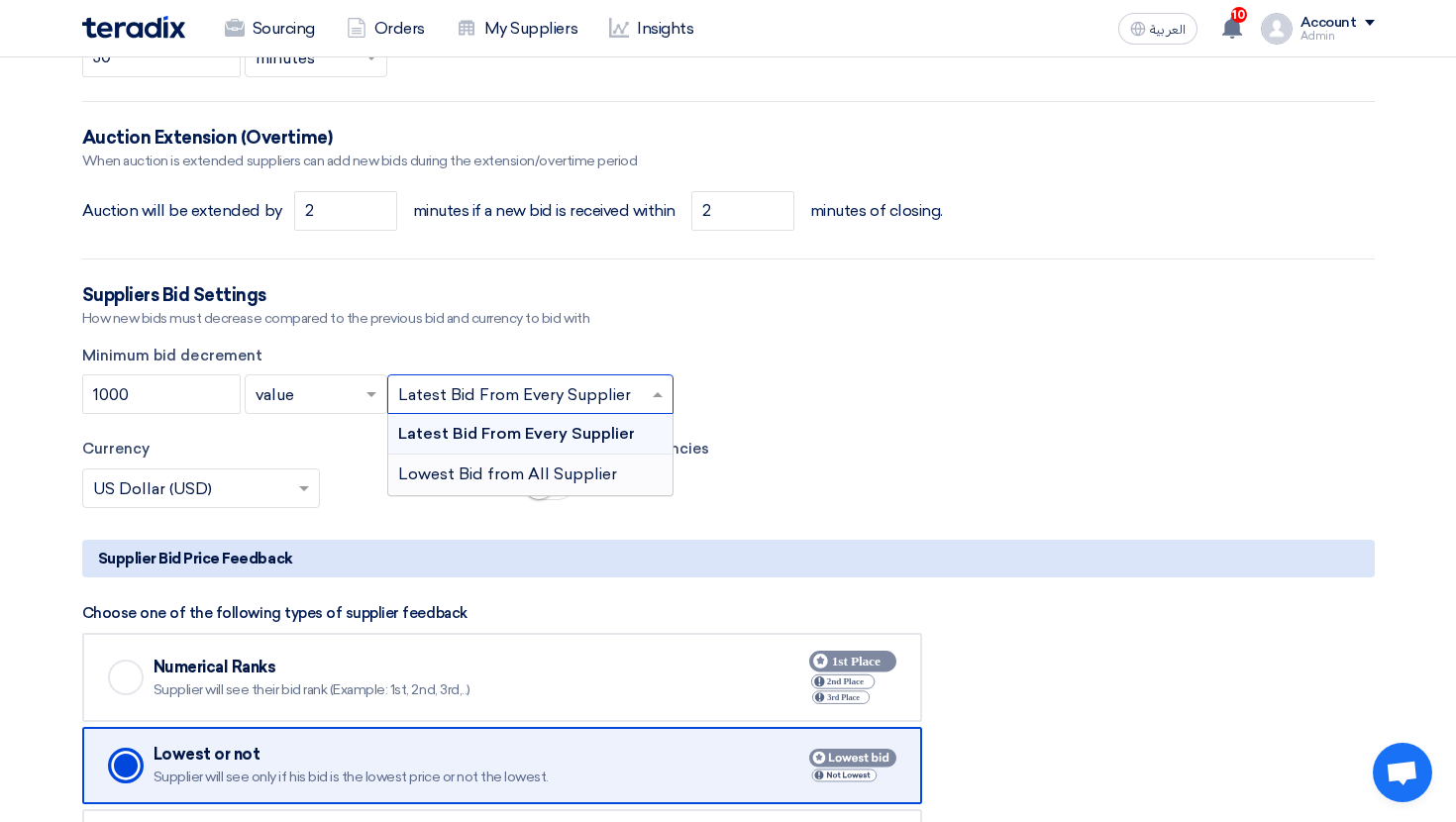
click at [509, 482] on span "Lowest Bid from All Supplier" at bounding box center [507, 474] width 219 height 19
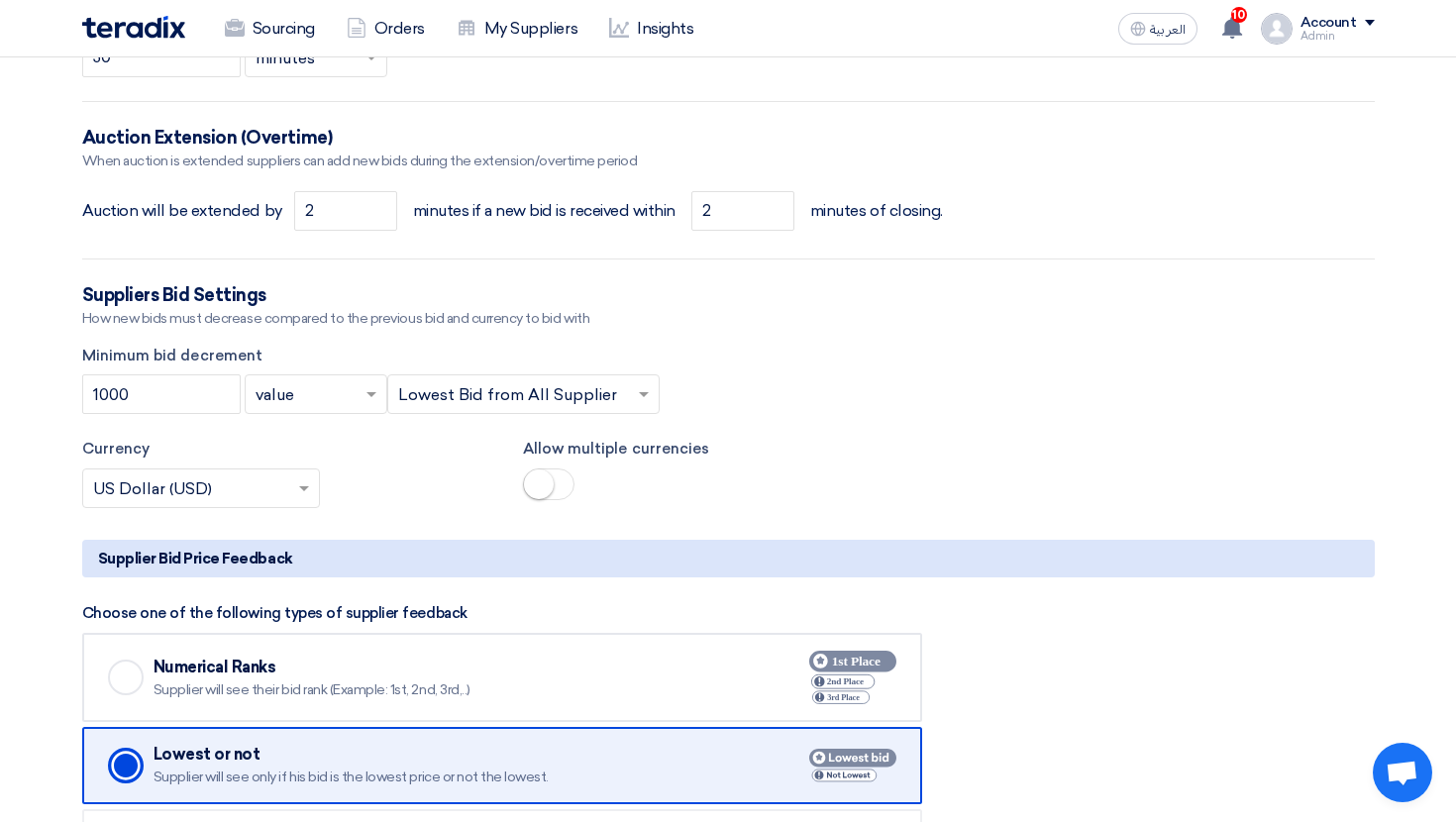
click at [343, 466] on div "Currency × US Dollar (USD) ×" at bounding box center [288, 473] width 441 height 70
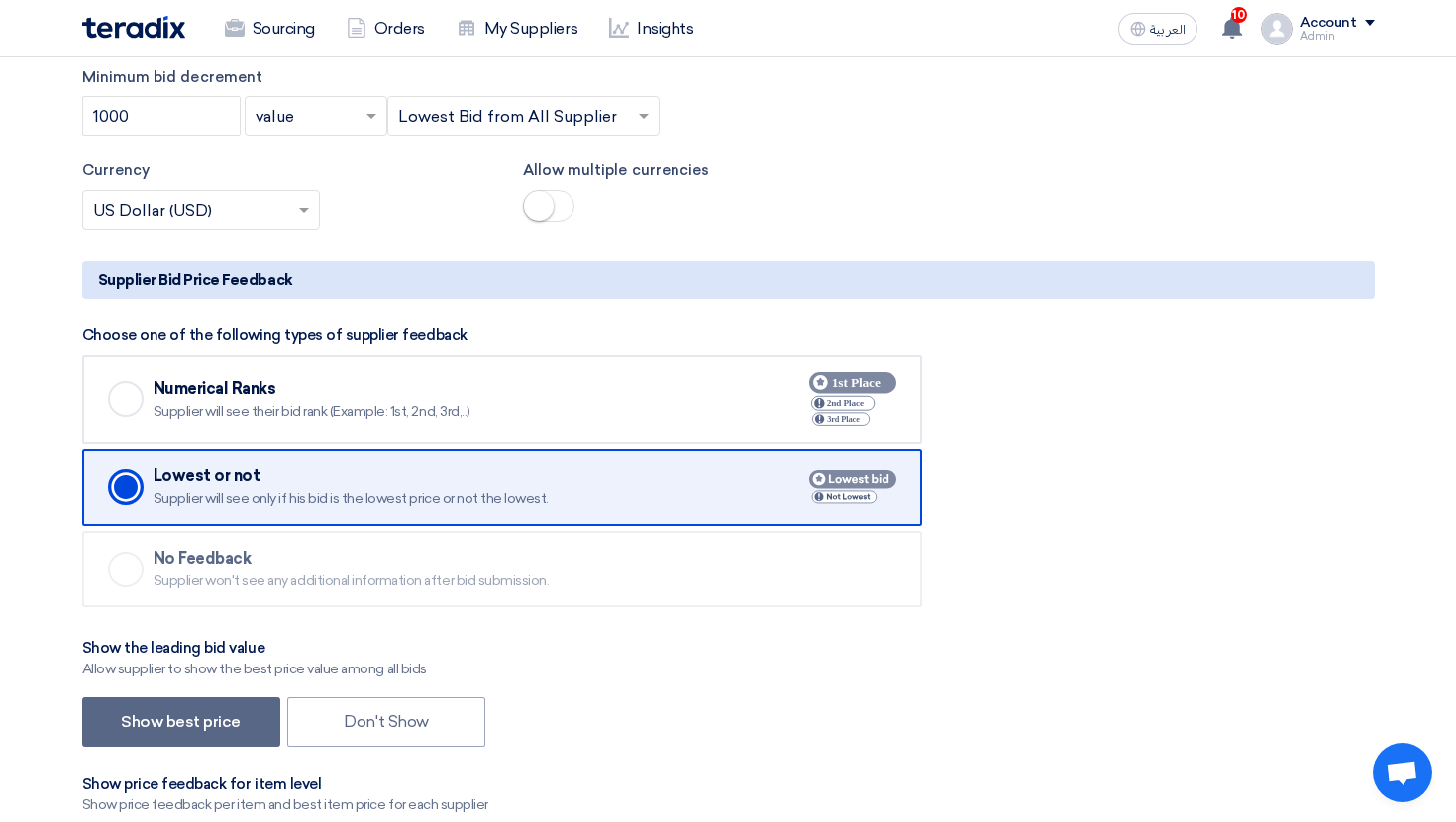
scroll to position [2204, 0]
click at [276, 207] on input "text" at bounding box center [191, 209] width 197 height 33
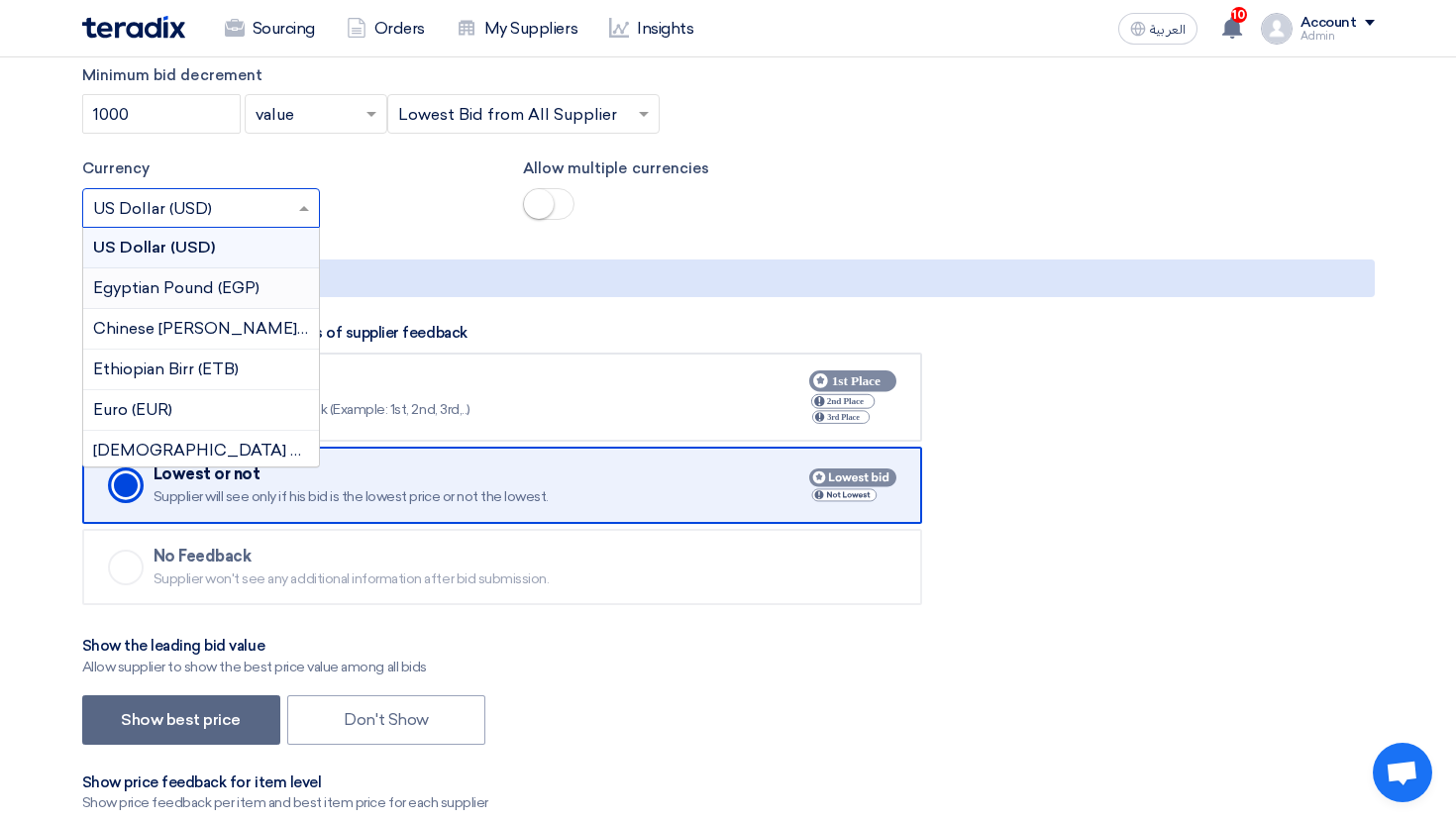
click at [276, 298] on div "Egyptian Pound (EGP)" at bounding box center [201, 288] width 236 height 41
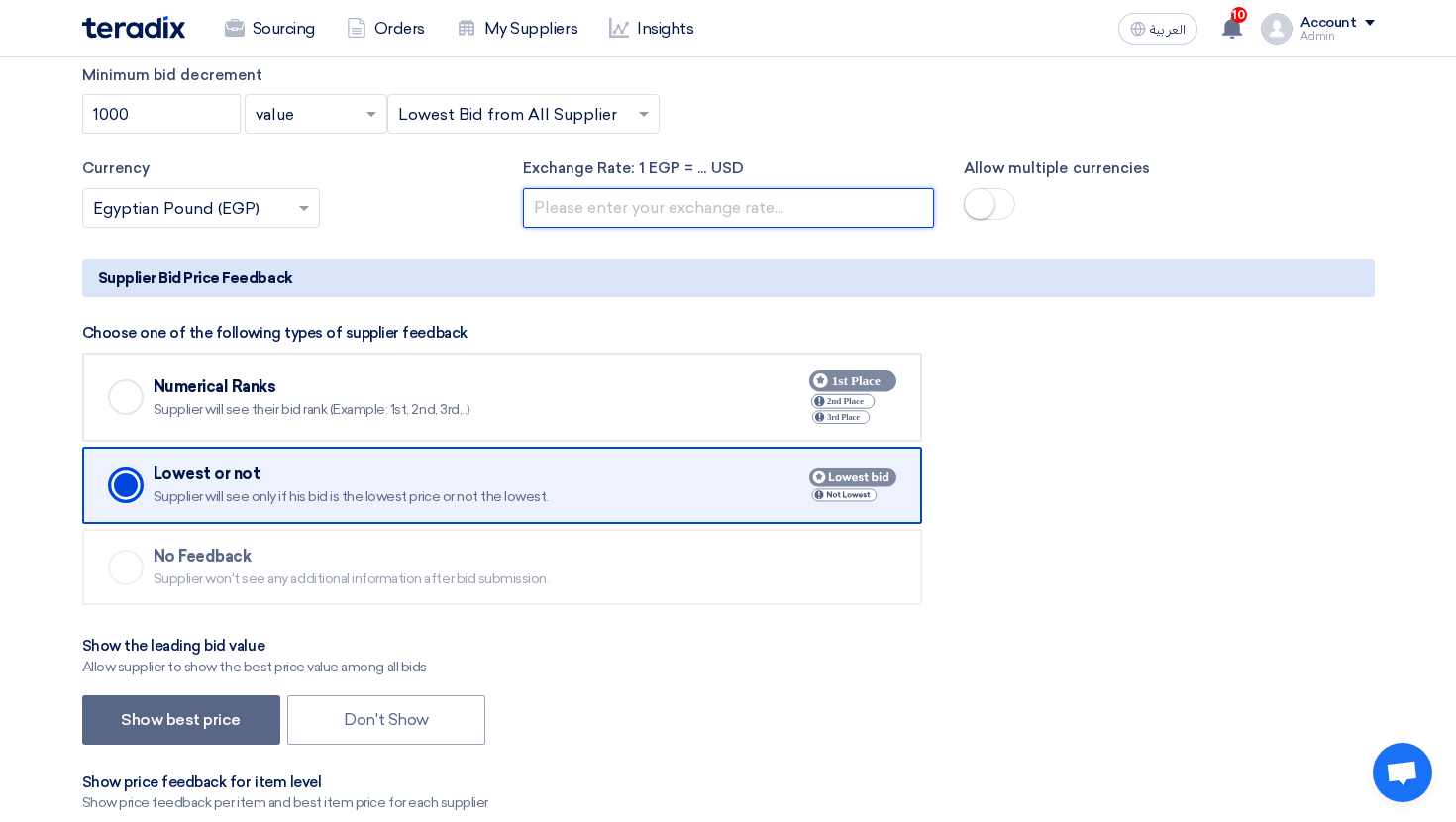
click at [616, 209] on input "number" at bounding box center [728, 208] width 411 height 40
type input "2"
type input "48"
click at [884, 260] on h5 "Supplier Bid Price Feedback" at bounding box center [728, 278] width 1293 height 38
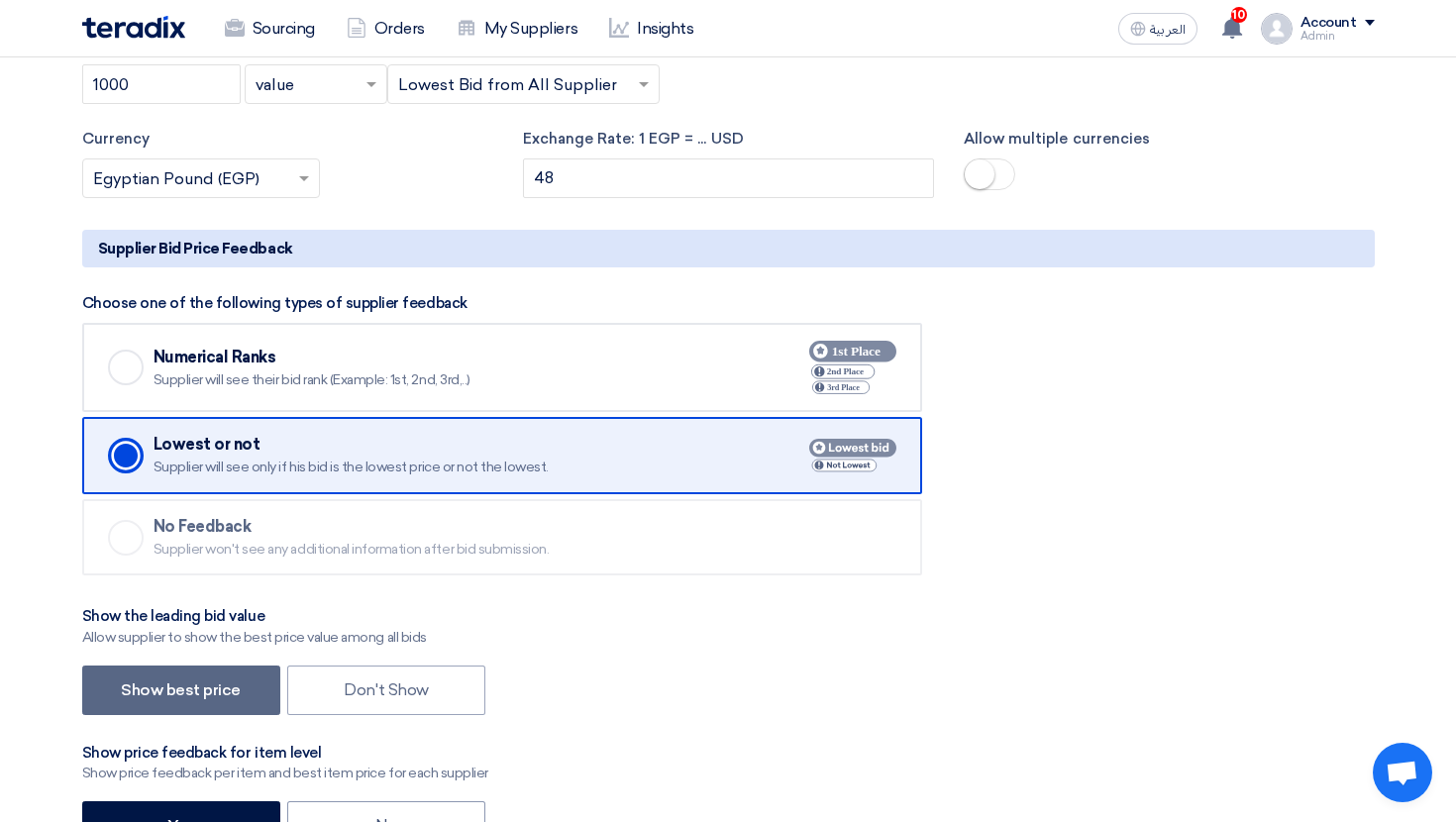
scroll to position [2249, 0]
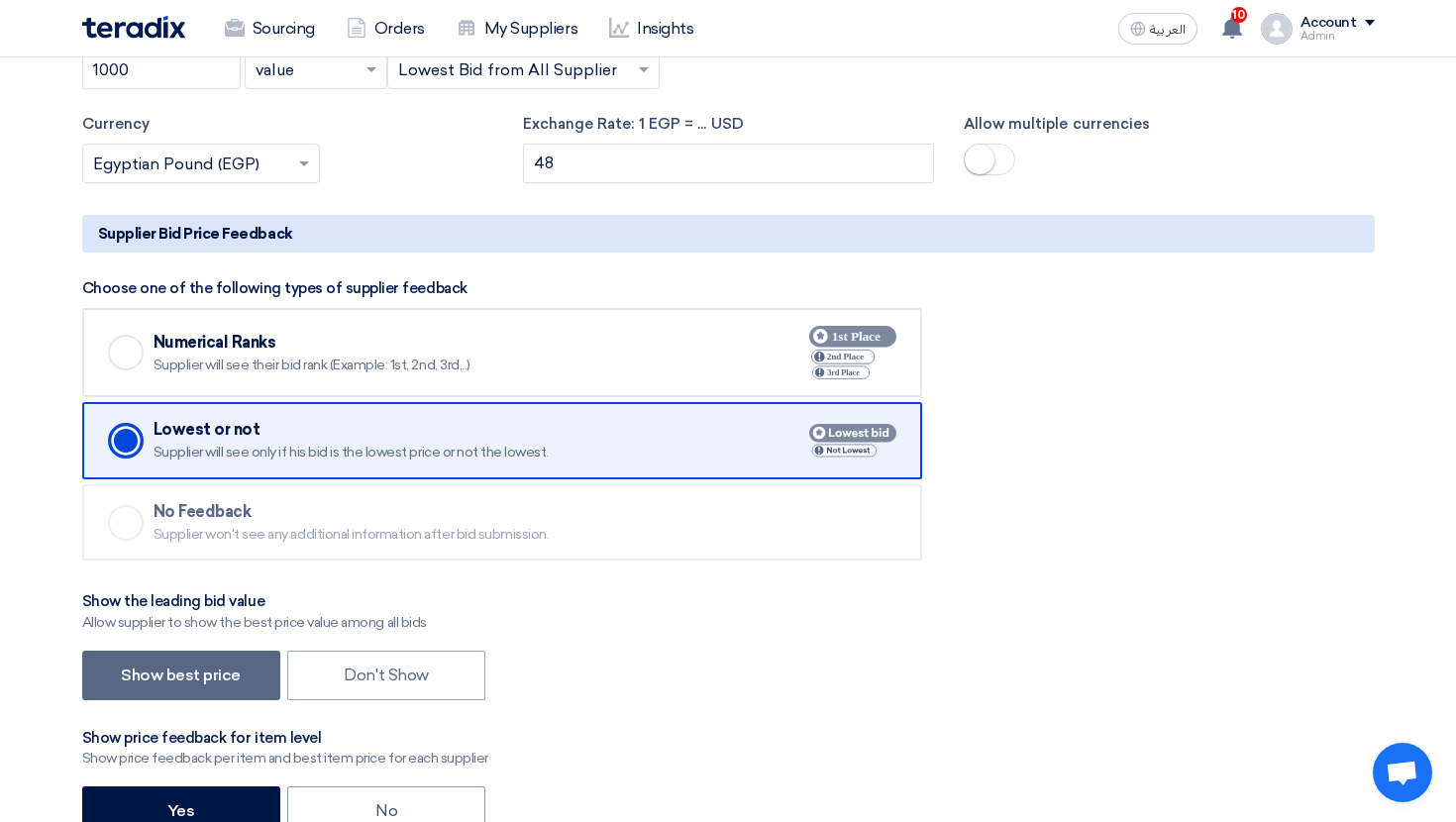
click at [235, 390] on label "Checked Numerical Ranks Supplier will see their bid rank (Example: 1st, 2nd, 3r…" at bounding box center [502, 352] width 840 height 89
click at [0, 0] on input "Checked Numerical Ranks Supplier will see their bid rank (Example: 1st, 2nd, 3r…" at bounding box center [0, 0] width 0 height 0
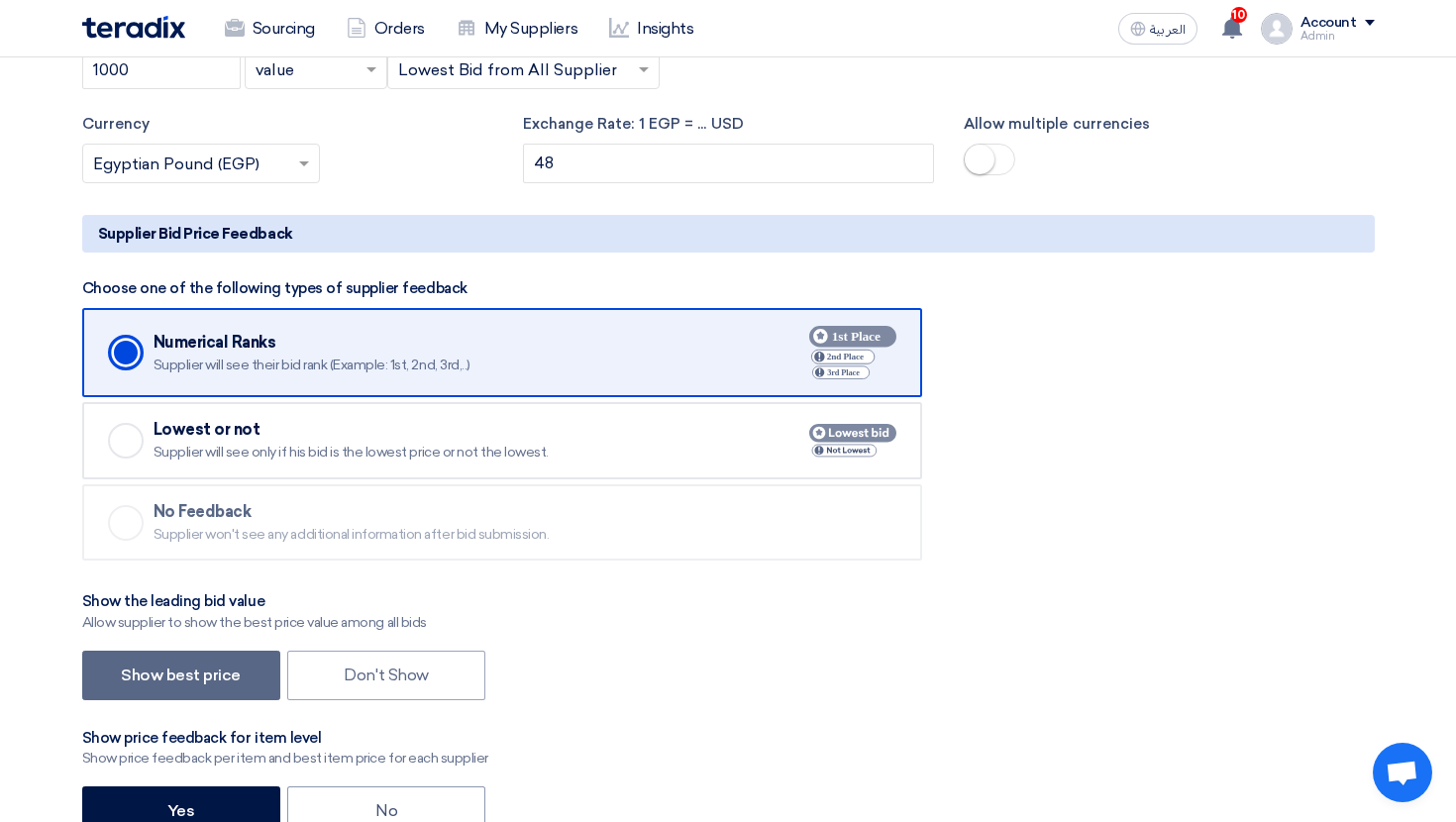
click at [235, 447] on div "Supplier will see only if his bid is the lowest price or not the lowest." at bounding box center [455, 453] width 603 height 18
click at [0, 0] on input "Checked Lowest or not Supplier will see only if his bid is the lowest price or …" at bounding box center [0, 0] width 0 height 0
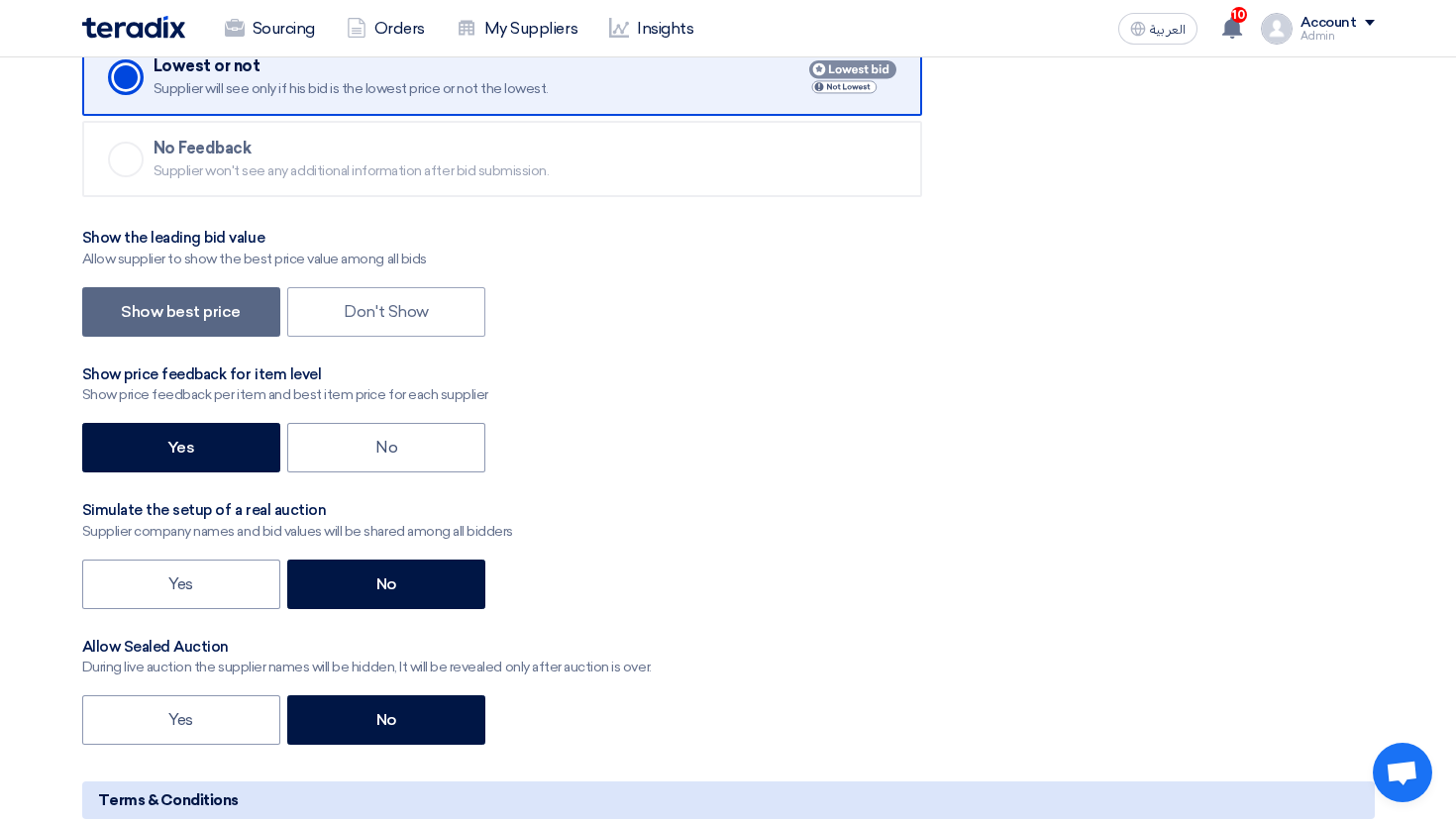
scroll to position [2663, 0]
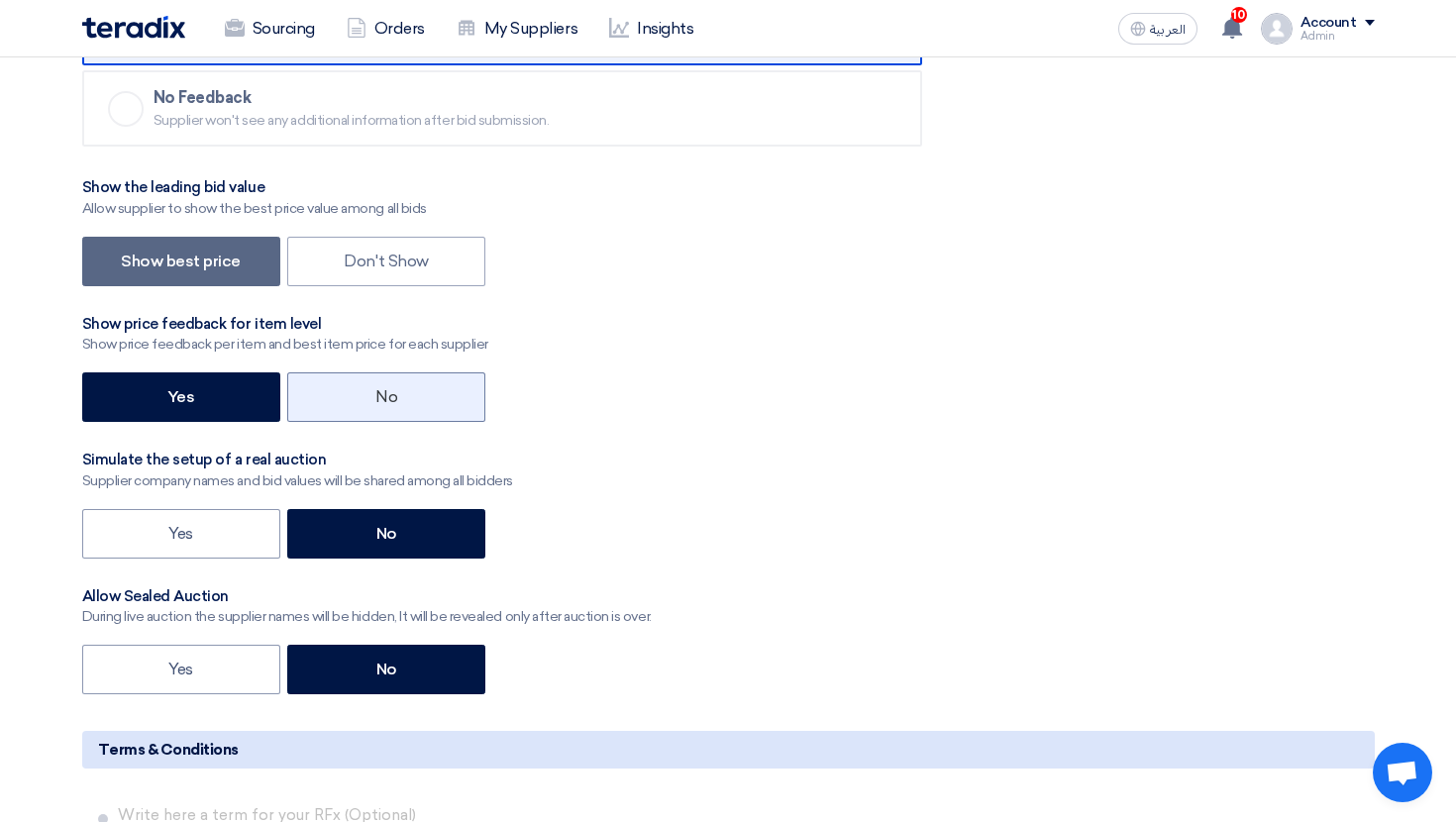
click at [371, 400] on label "No" at bounding box center [386, 397] width 199 height 50
click at [375, 400] on input "No" at bounding box center [381, 395] width 13 height 13
radio input "true"
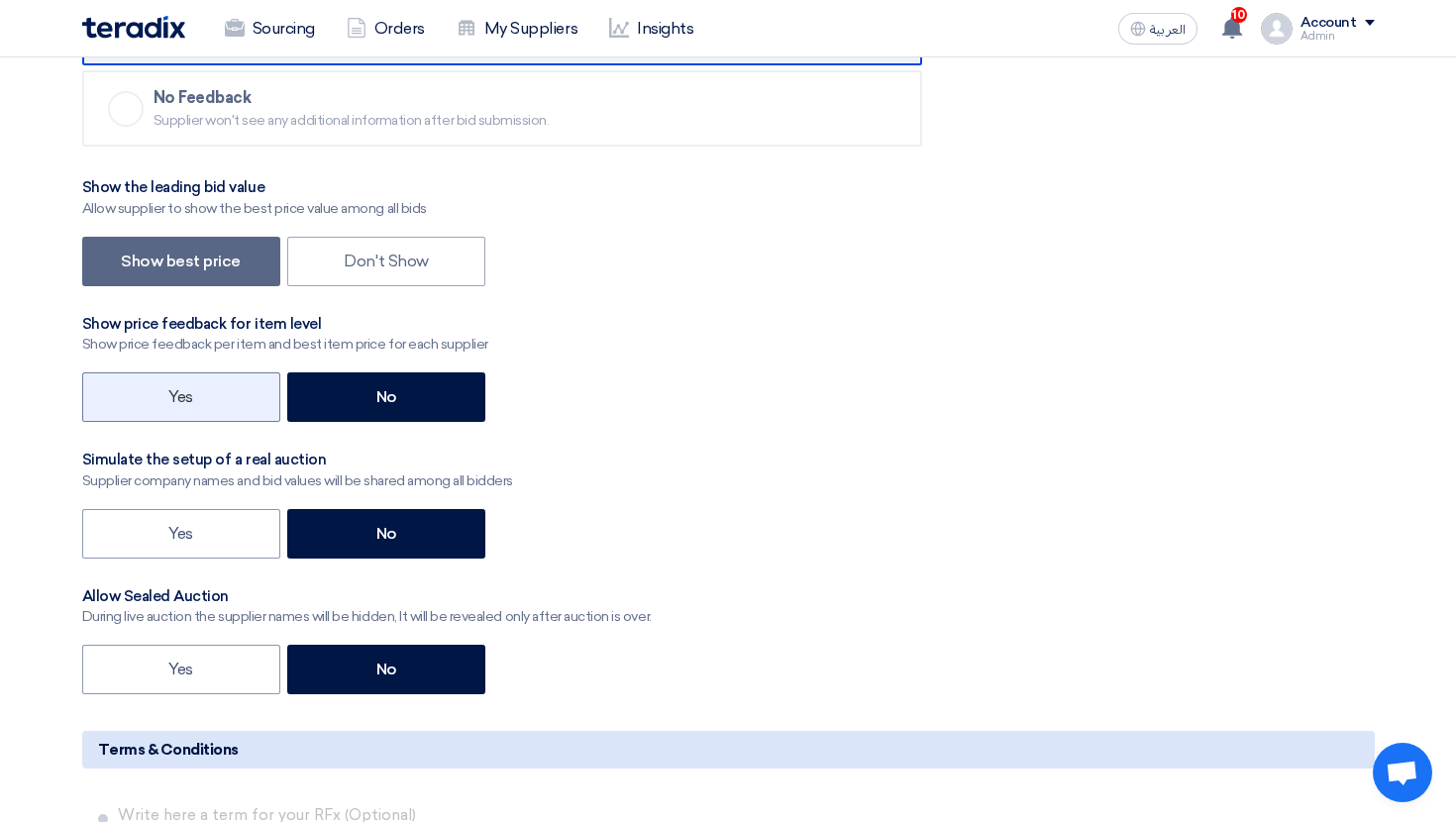
click at [222, 389] on label "Yes" at bounding box center [181, 397] width 199 height 50
click at [182, 389] on input "Yes" at bounding box center [175, 395] width 13 height 13
radio input "true"
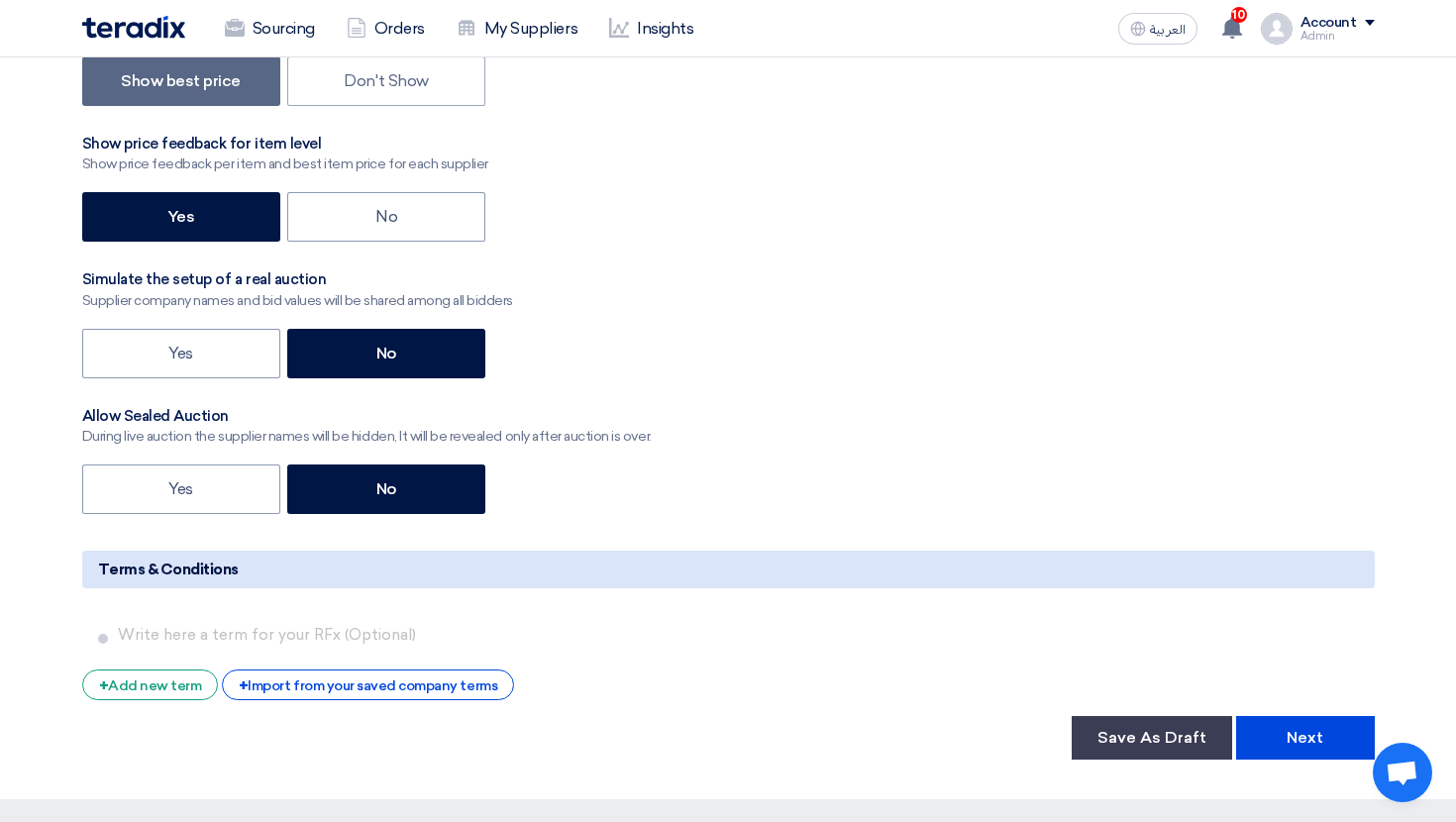
scroll to position [3189, 0]
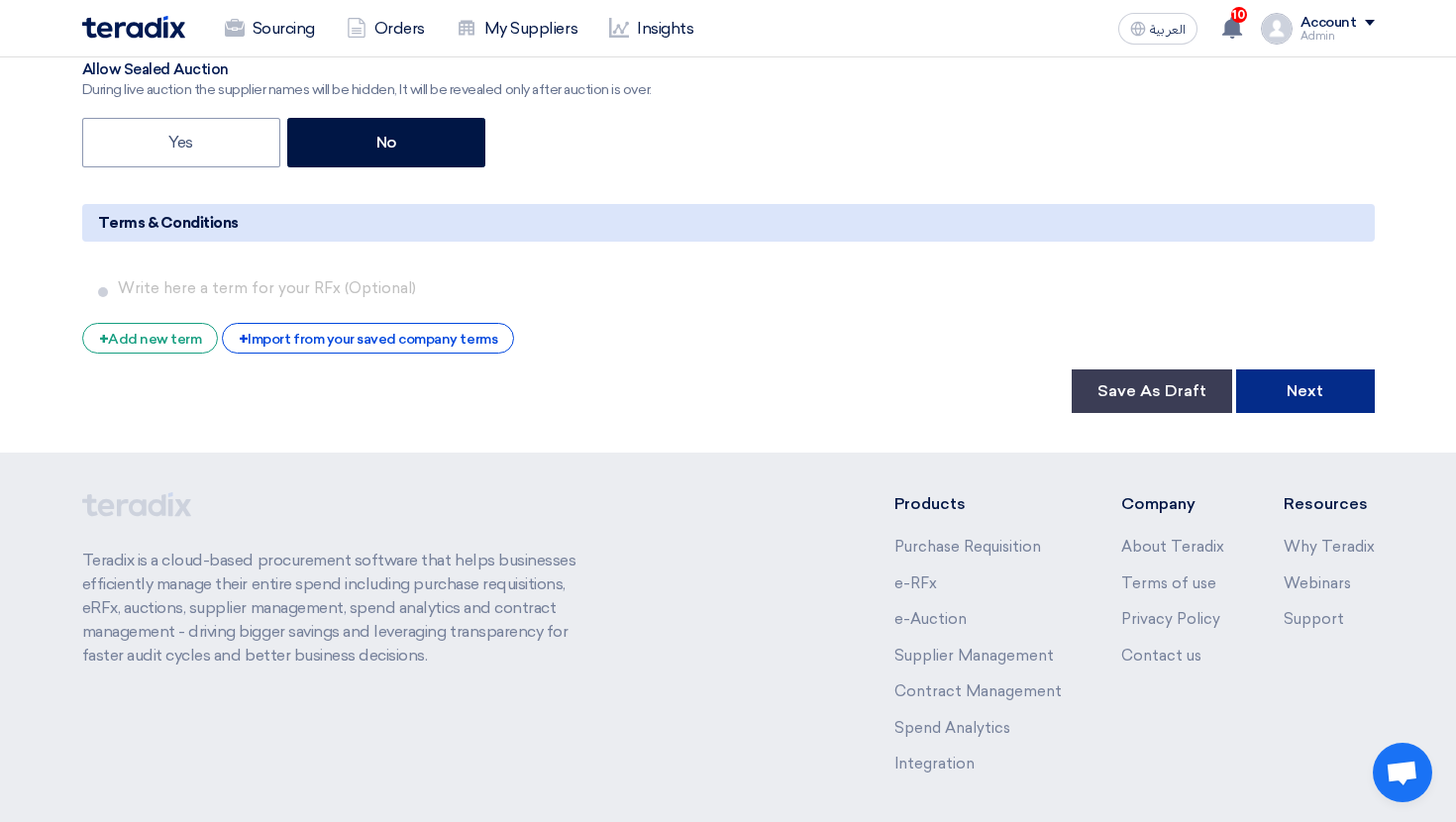
click at [1277, 401] on button "Next" at bounding box center [1305, 391] width 139 height 44
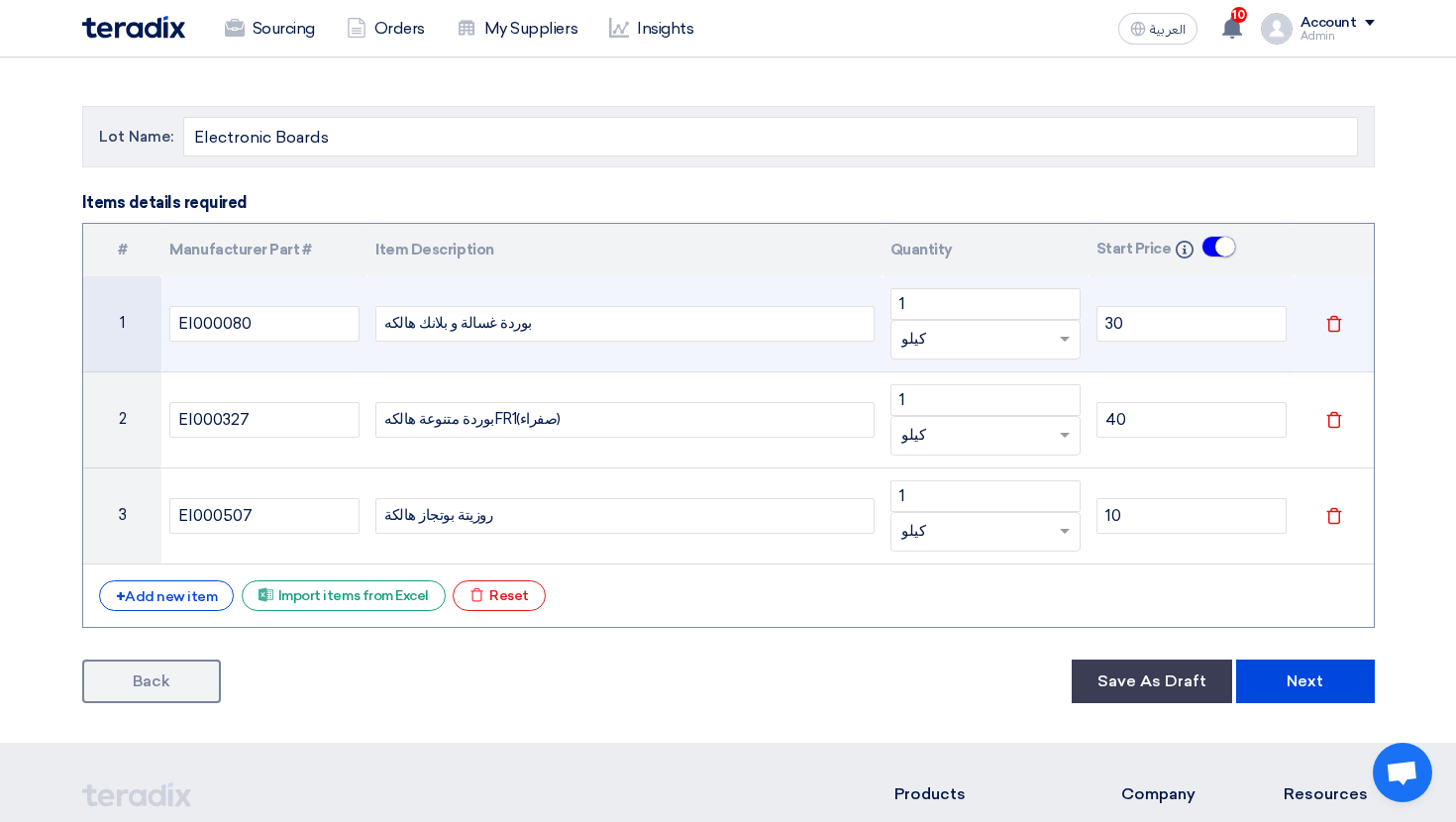
scroll to position [204, 0]
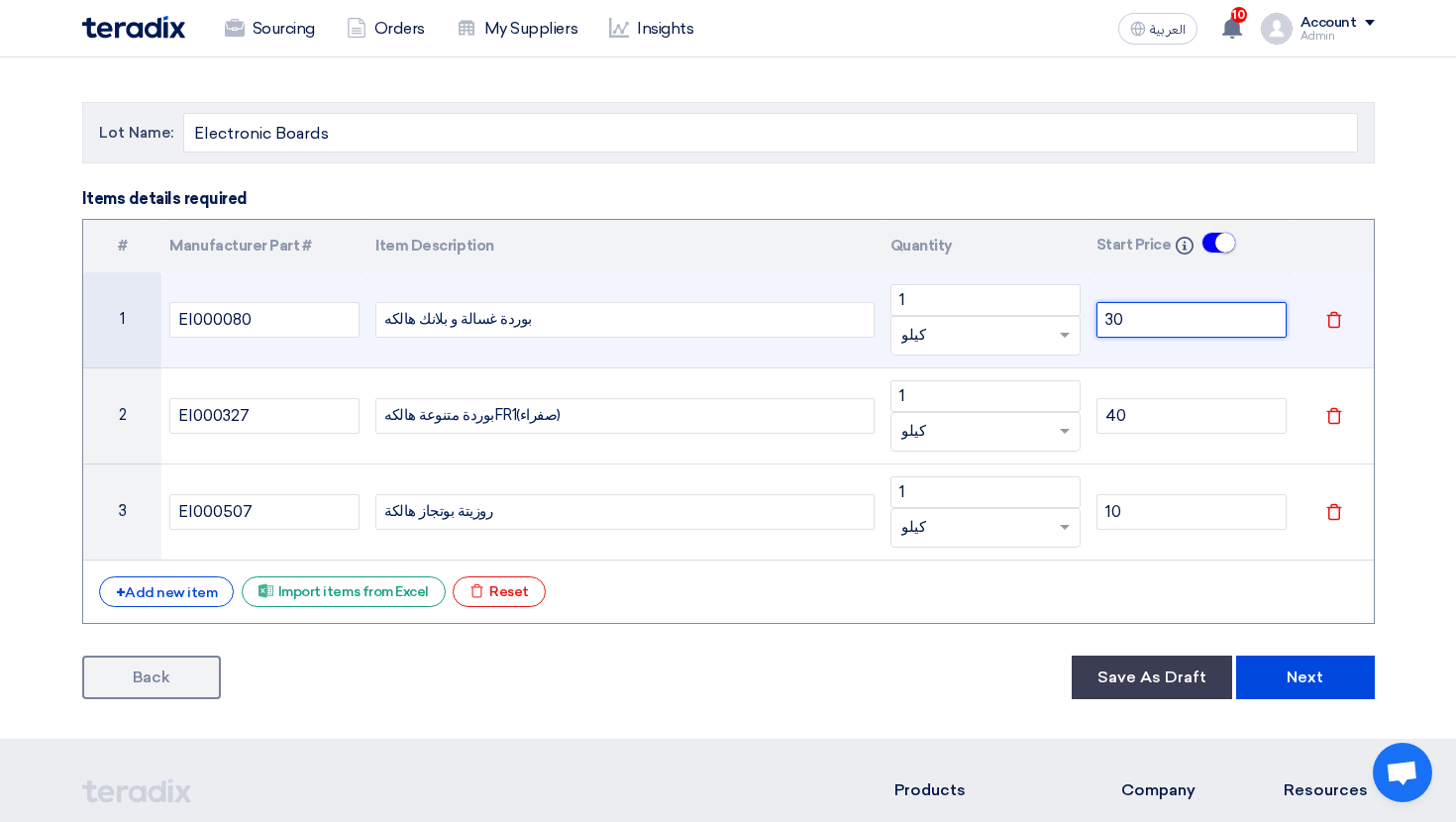
drag, startPoint x: 1132, startPoint y: 318, endPoint x: 1058, endPoint y: 318, distance: 74.0
click at [1059, 318] on tr "1 EI000080 بوردة غسالة و بلانك هالكه 1 Unit × كيلو 30 Delete" at bounding box center [728, 320] width 1291 height 96
drag, startPoint x: 1165, startPoint y: 321, endPoint x: 1062, endPoint y: 321, distance: 103.0
click at [1063, 321] on tr "1 EI000080 بوردة غسالة و بلانك هالكه 1 Unit × كيلو 1000 Delete" at bounding box center [728, 320] width 1291 height 96
type input "1000"
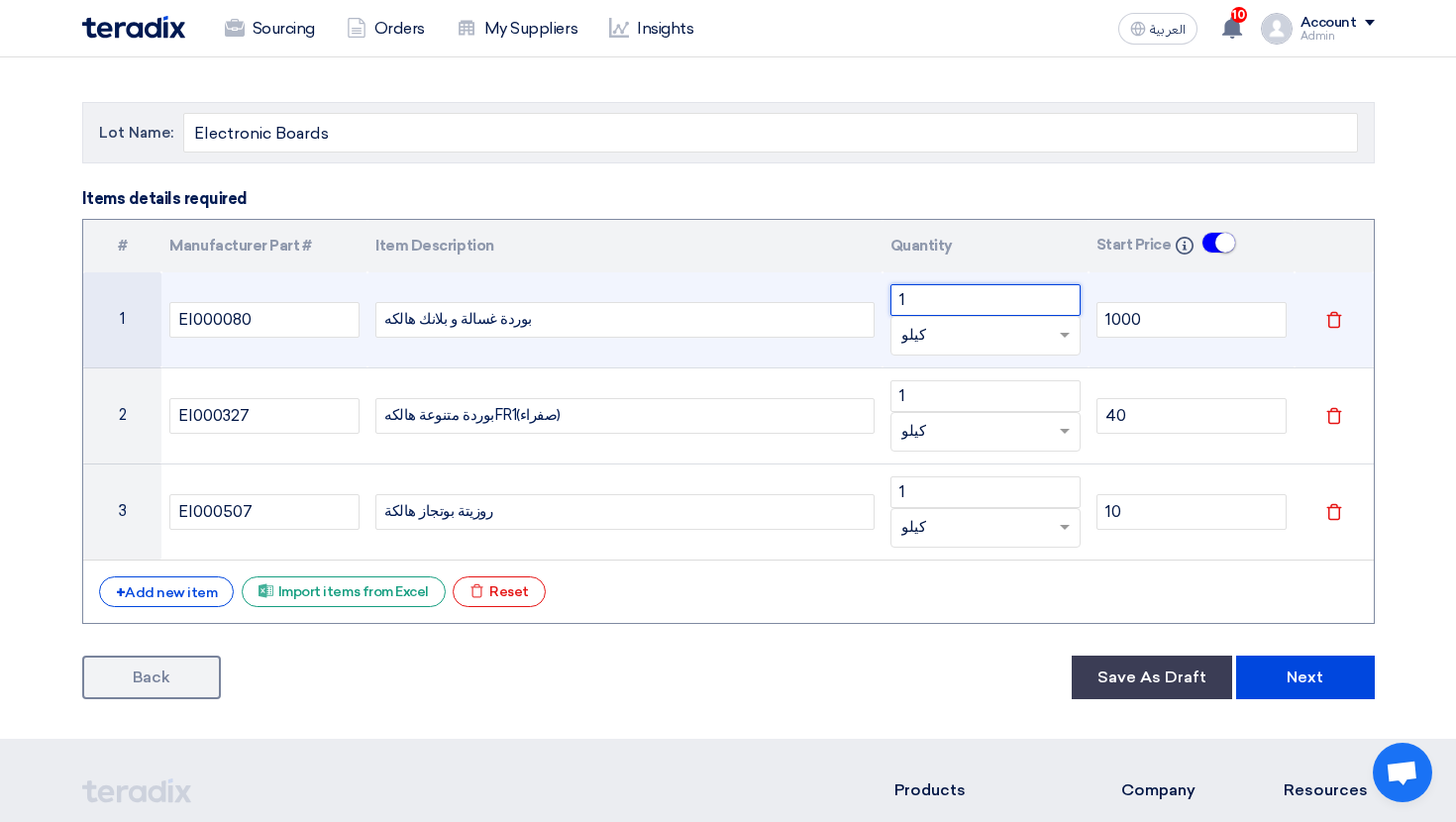
drag, startPoint x: 955, startPoint y: 288, endPoint x: 876, endPoint y: 288, distance: 79.0
click at [876, 288] on tr "1 EI000080 بوردة غسالة و بلانك هالكه 1 Unit × كيلو 1000 Delete" at bounding box center [728, 320] width 1291 height 96
click at [910, 295] on input "1" at bounding box center [986, 300] width 191 height 32
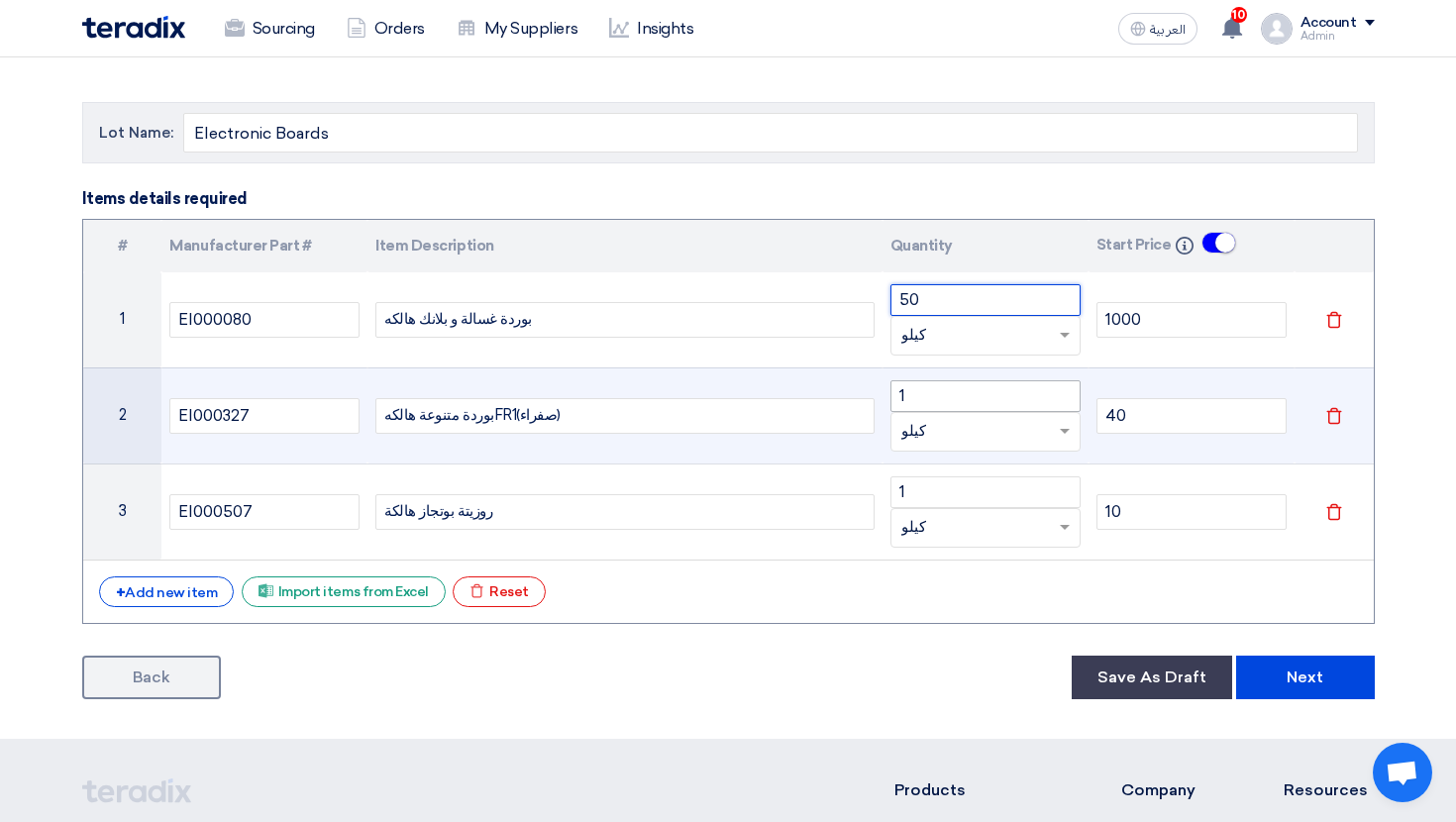
type input "50"
drag, startPoint x: 932, startPoint y: 396, endPoint x: 850, endPoint y: 396, distance: 82.0
click at [850, 396] on tr "2 EI000327 بوردة متنوعة هالكهFR1(صفراء) 1 Unit × كيلو 40 Delete" at bounding box center [728, 415] width 1291 height 96
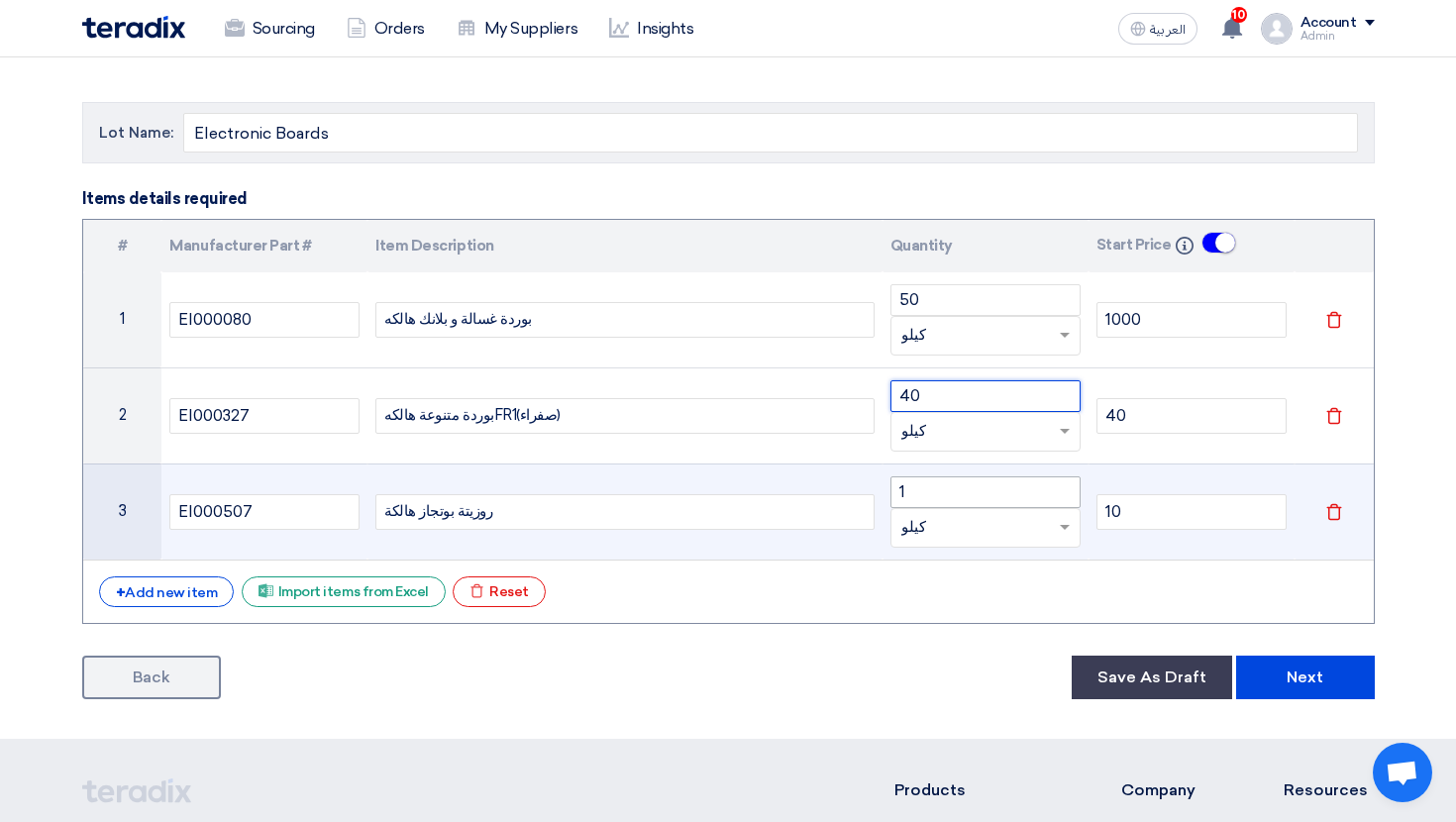
type input "40"
drag, startPoint x: 916, startPoint y: 483, endPoint x: 852, endPoint y: 482, distance: 64.0
click at [852, 483] on tr "3 EI000507 روزيتة بوتجاز هالكة 1 Unit × كيلو 10 Delete" at bounding box center [728, 512] width 1291 height 96
type input "60"
click at [578, 532] on td "روزيتة بوتجاز هالكة" at bounding box center [625, 512] width 515 height 96
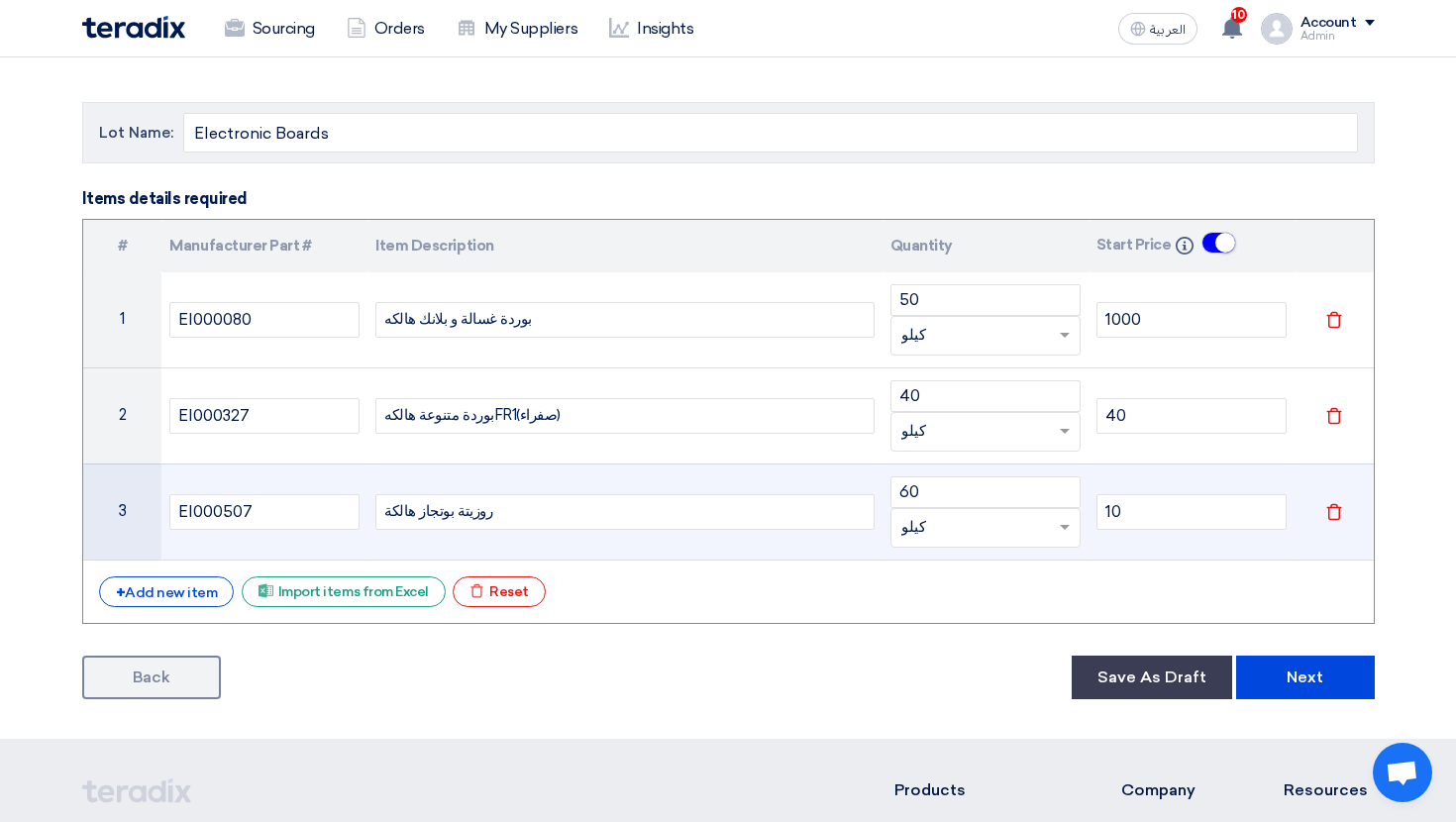
click at [403, 508] on div "روزيتة بوتجاز هالكة" at bounding box center [625, 512] width 499 height 36
drag, startPoint x: 411, startPoint y: 510, endPoint x: 345, endPoint y: 510, distance: 66.0
click at [345, 510] on tr "3 EI000507 روزيتة بوتجاز هالكة 60 Unit × كيلو 10 Delete" at bounding box center [728, 512] width 1291 height 96
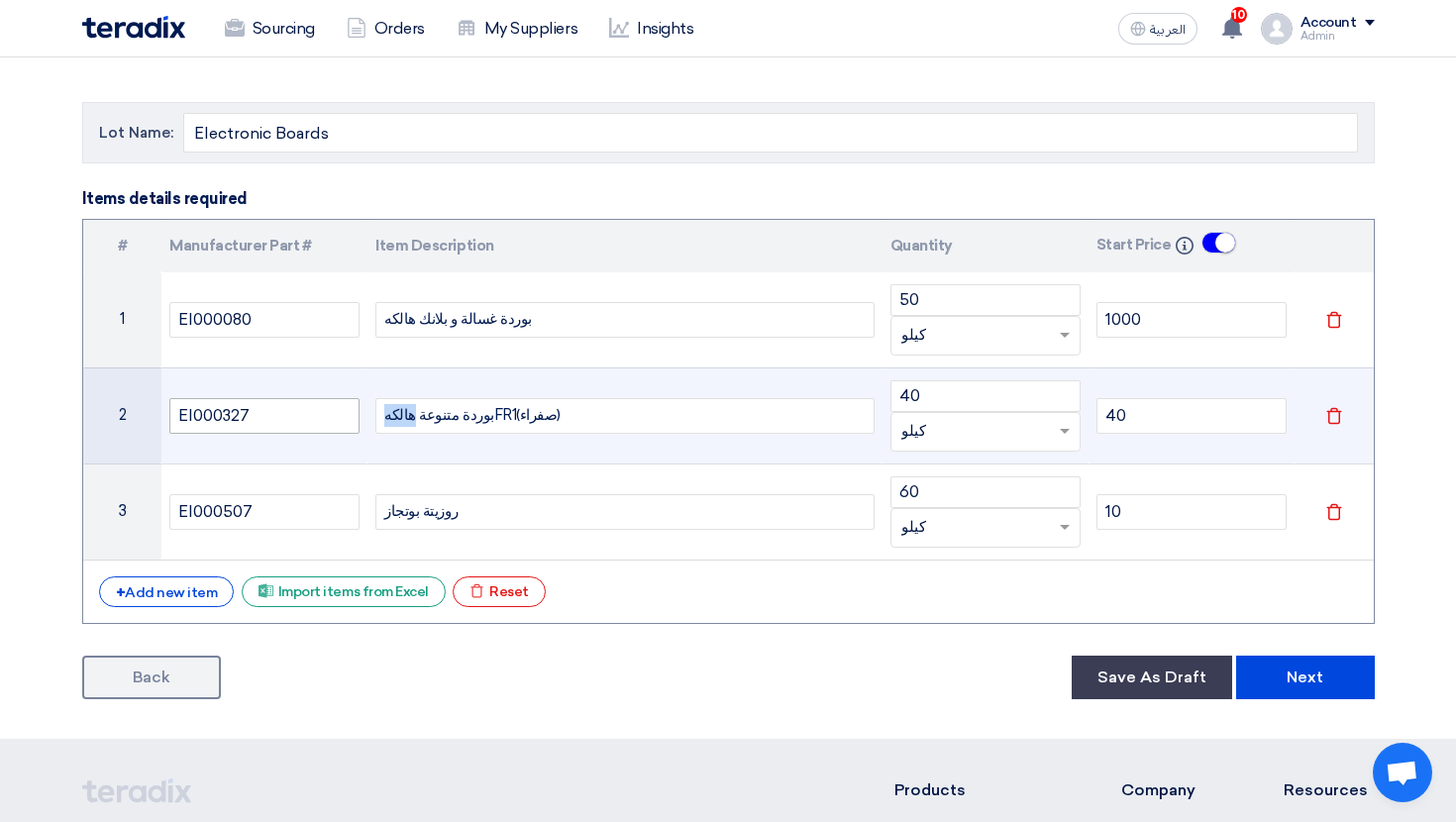
drag, startPoint x: 409, startPoint y: 419, endPoint x: 329, endPoint y: 419, distance: 80.0
click at [329, 419] on tr "2 EI000327 بوردة متنوعة هالكهFR1(صفراء) 40 Unit × كيلو 40 Delete" at bounding box center [728, 415] width 1291 height 96
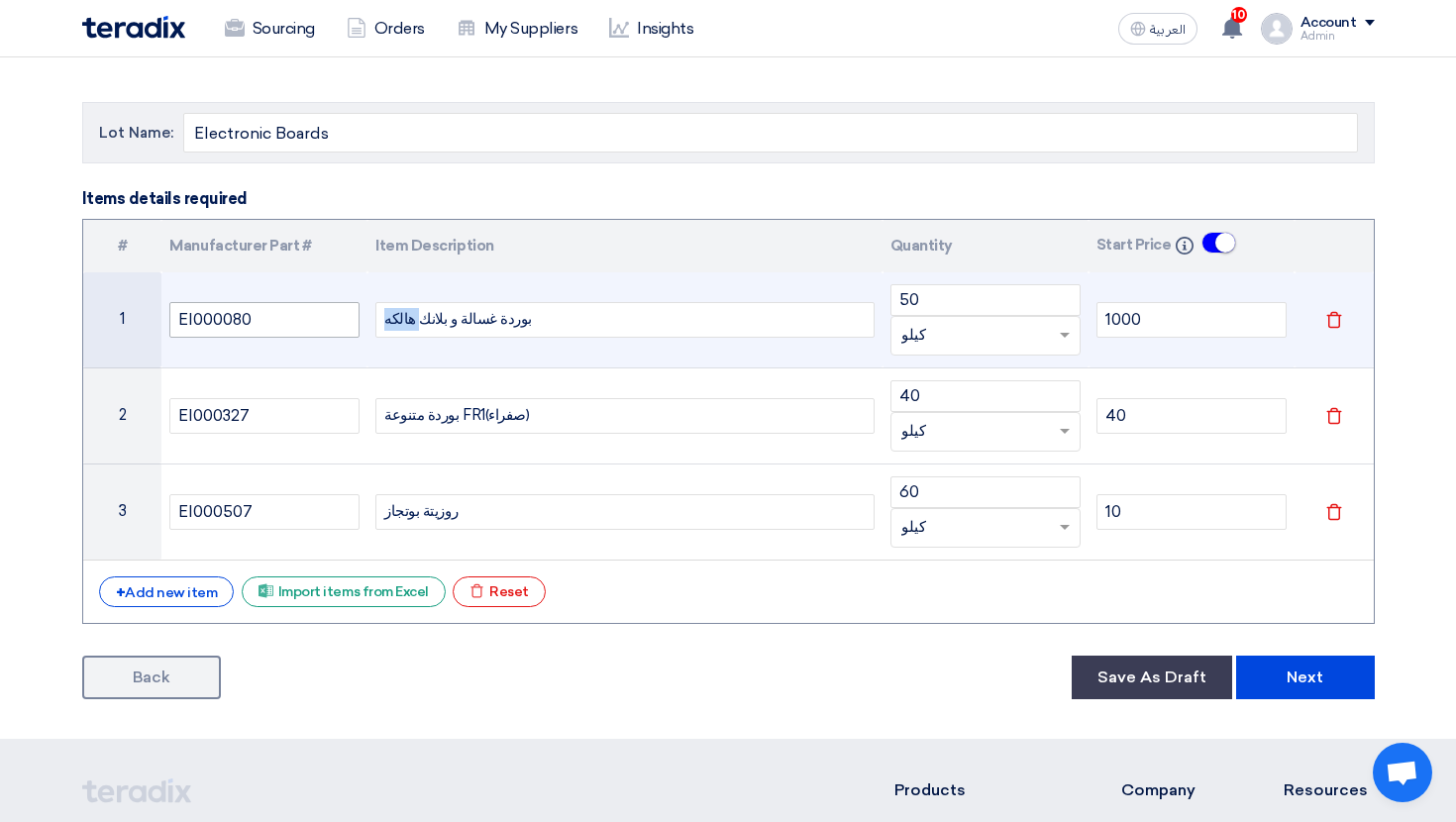
drag, startPoint x: 414, startPoint y: 311, endPoint x: 353, endPoint y: 311, distance: 61.0
click at [353, 311] on tr "1 EI000080 بوردة غسالة و بلانك هالكه 50 Unit × كيلو 1000 Delete" at bounding box center [728, 320] width 1291 height 96
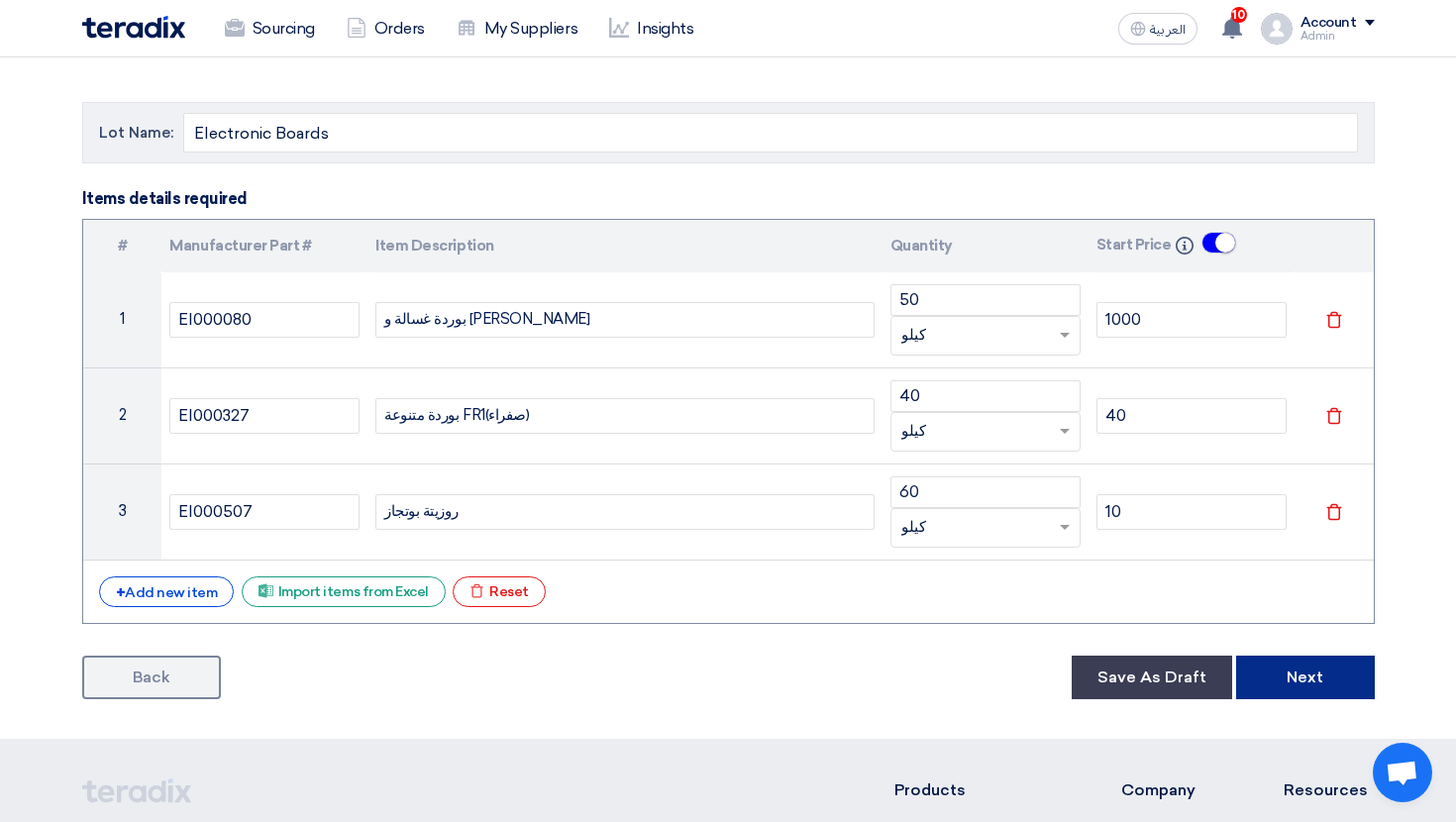
click at [1357, 665] on button "Next" at bounding box center [1305, 677] width 139 height 44
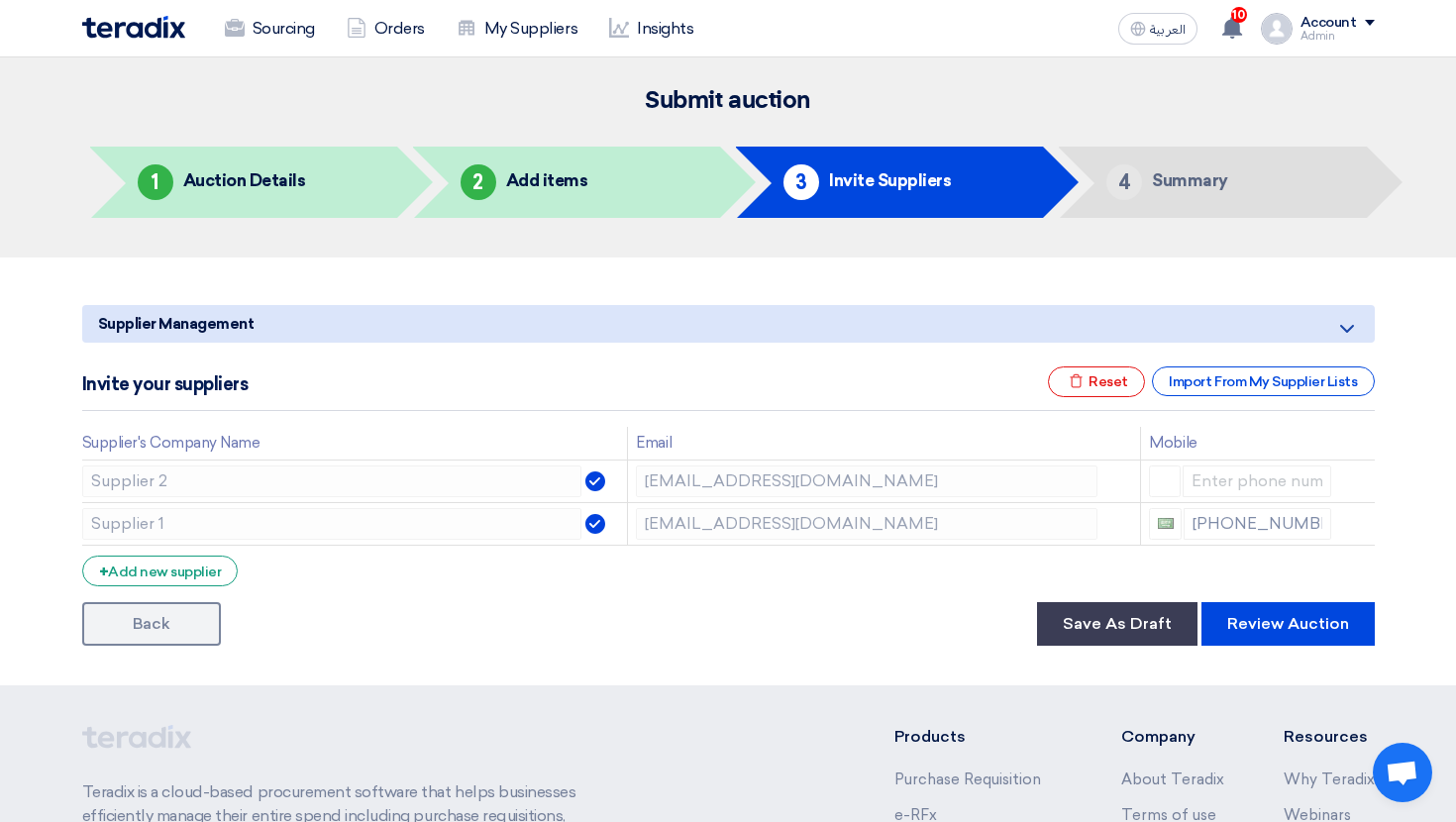
click at [165, 645] on section "Supplier Management Minimize/Maximize Category Invite your suppliers Excel file…" at bounding box center [728, 471] width 1456 height 428
click at [167, 625] on link "Back" at bounding box center [151, 624] width 139 height 44
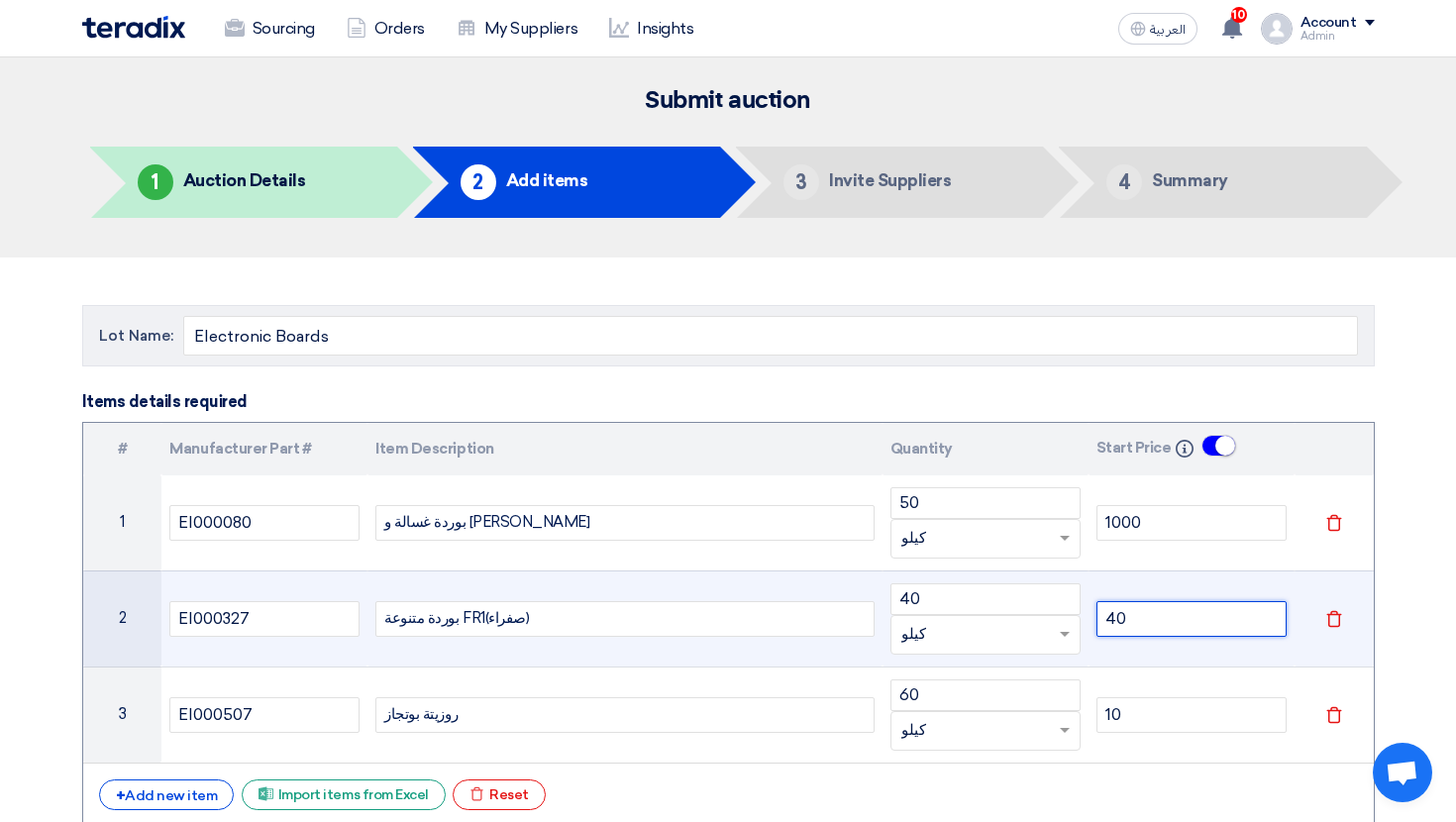
click at [1161, 612] on input "40" at bounding box center [1192, 619] width 191 height 36
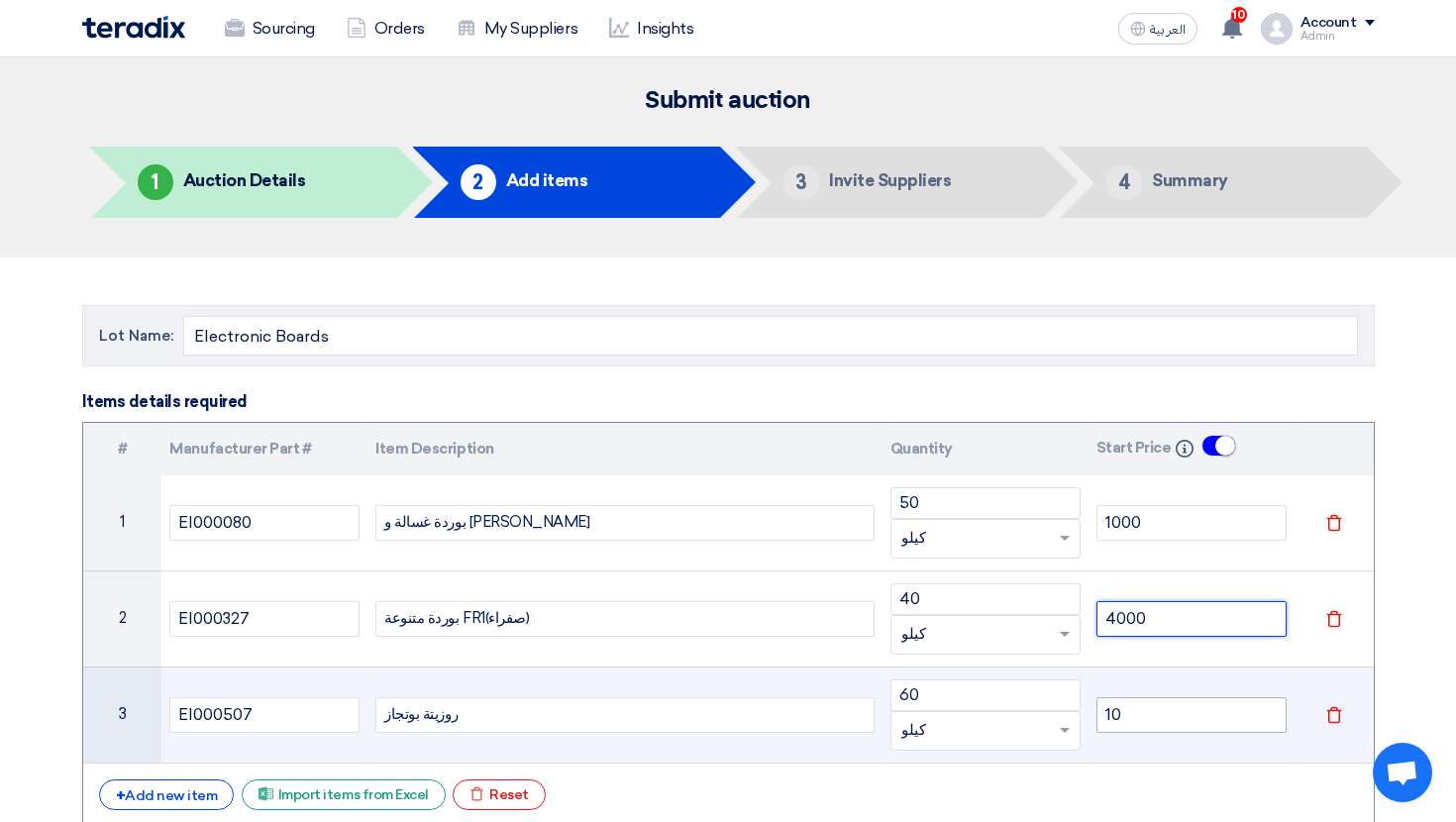
type input "4000"
drag, startPoint x: 1135, startPoint y: 719, endPoint x: 1068, endPoint y: 719, distance: 67.0
click at [1068, 719] on tr "3 EI000507 روزيتة بوتجاز 60 Unit × كيلو 10 Delete" at bounding box center [728, 714] width 1291 height 96
type input "4"
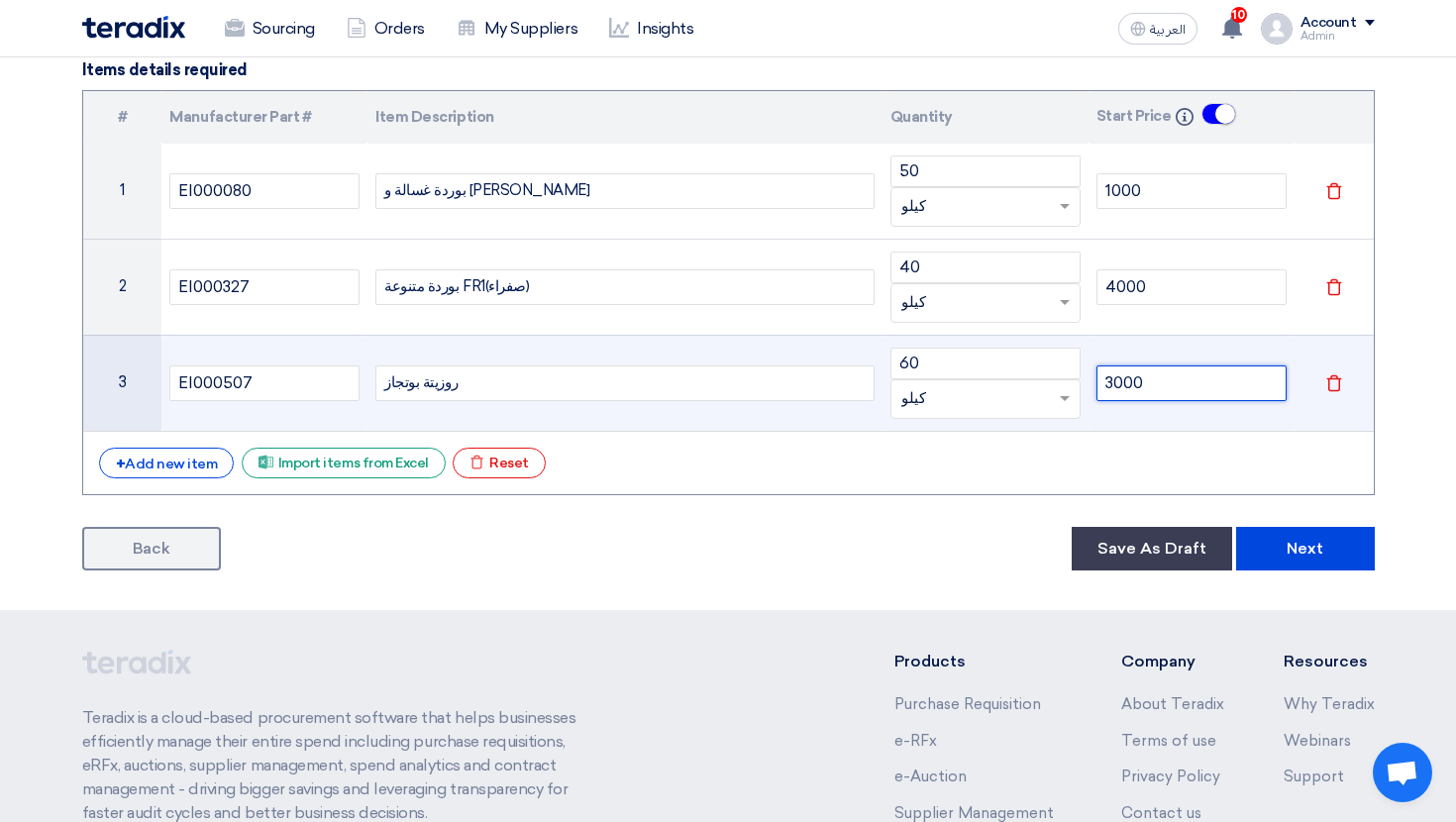
scroll to position [569, 0]
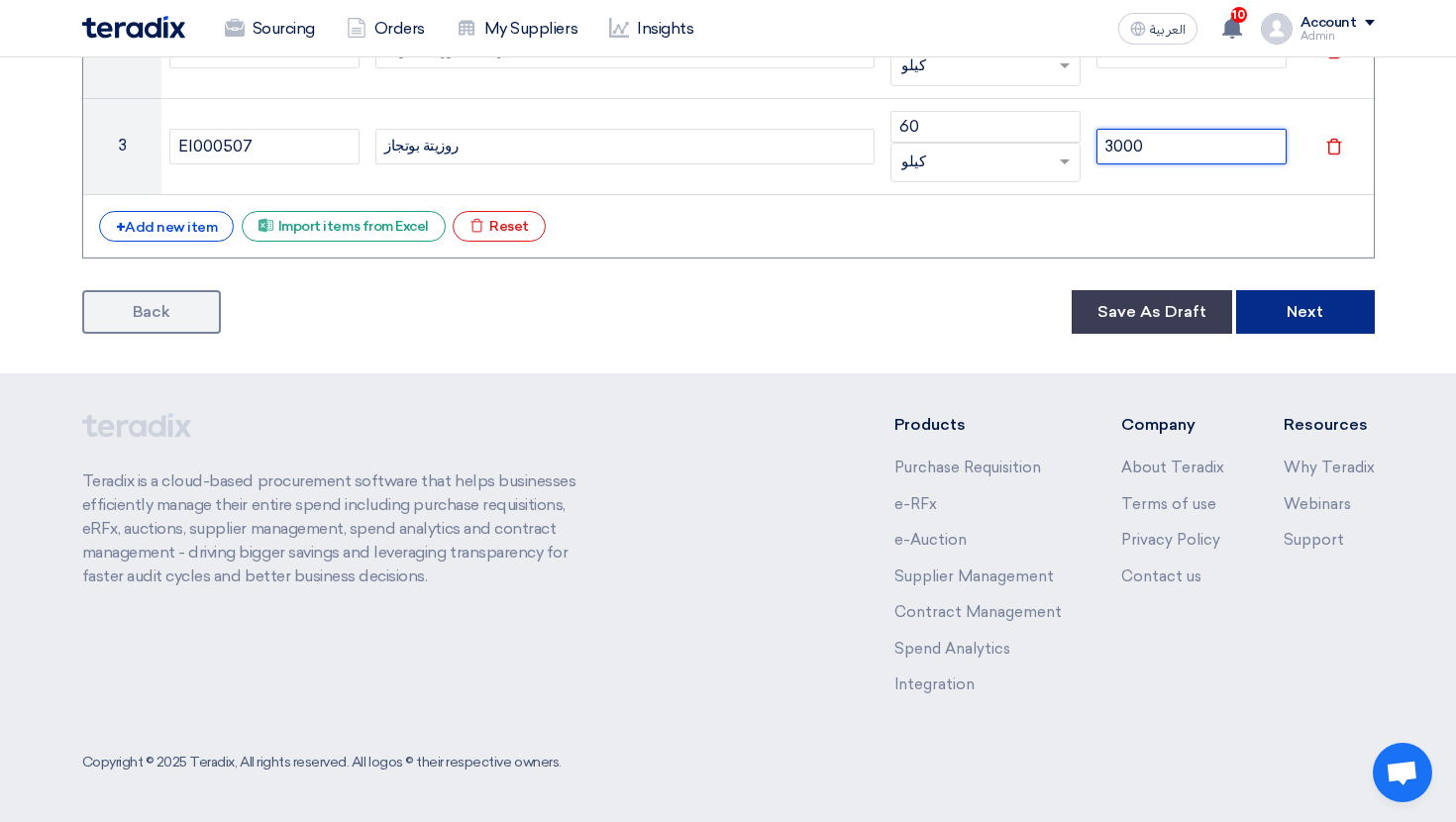
type input "3000"
click at [1302, 330] on button "Next" at bounding box center [1305, 312] width 139 height 44
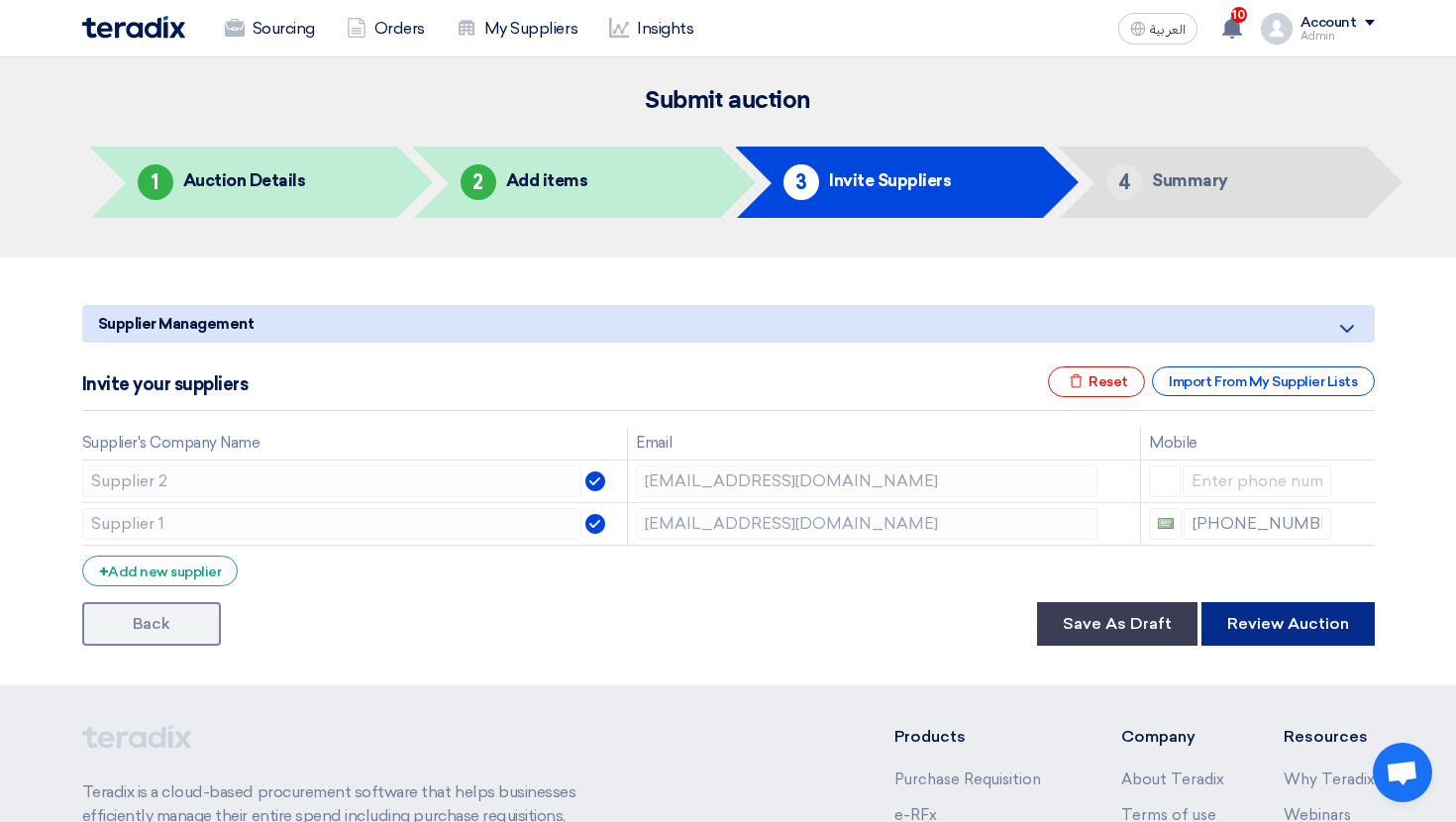
click at [1292, 624] on button "Review Auction" at bounding box center [1288, 624] width 174 height 44
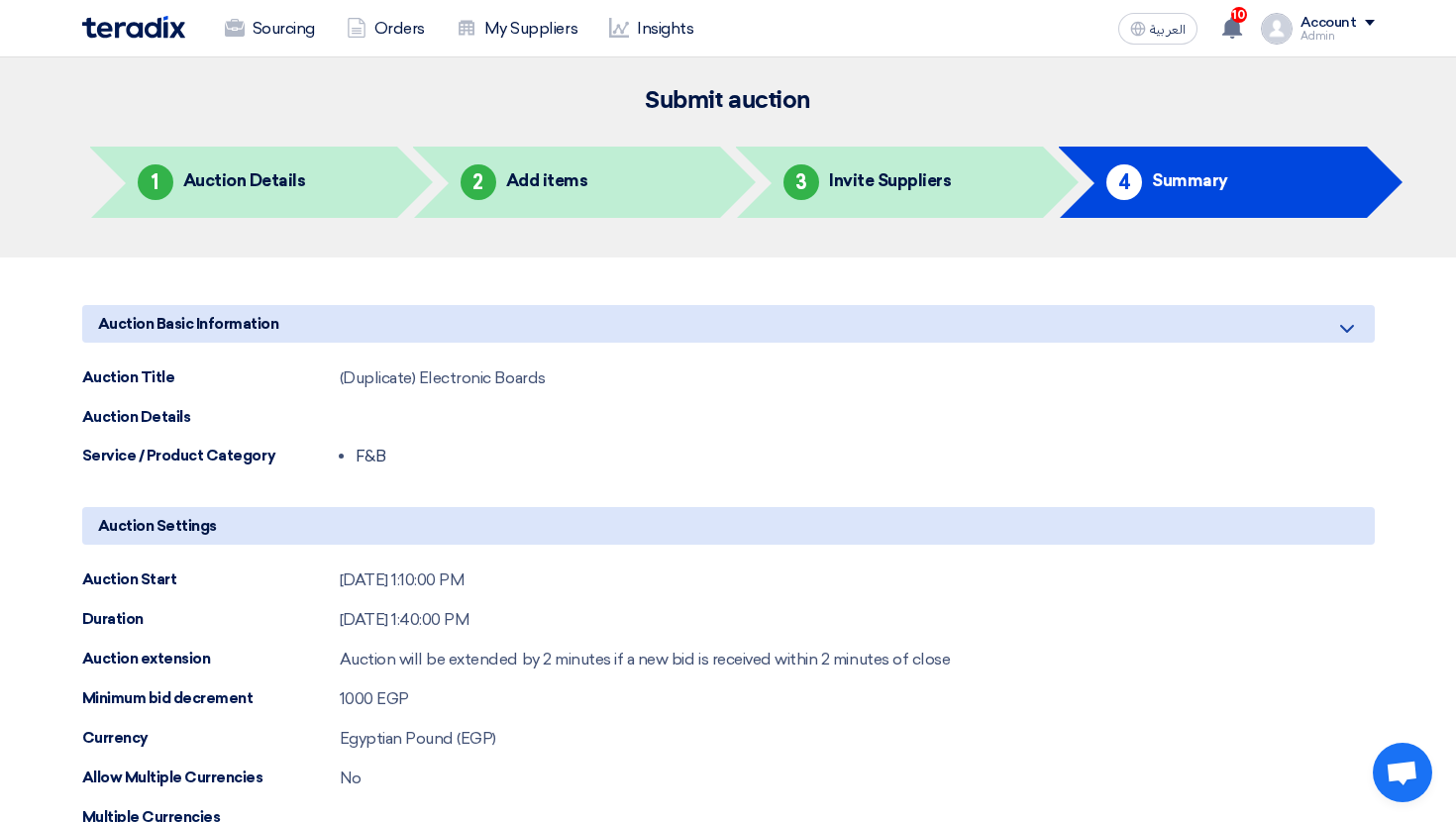
scroll to position [764, 0]
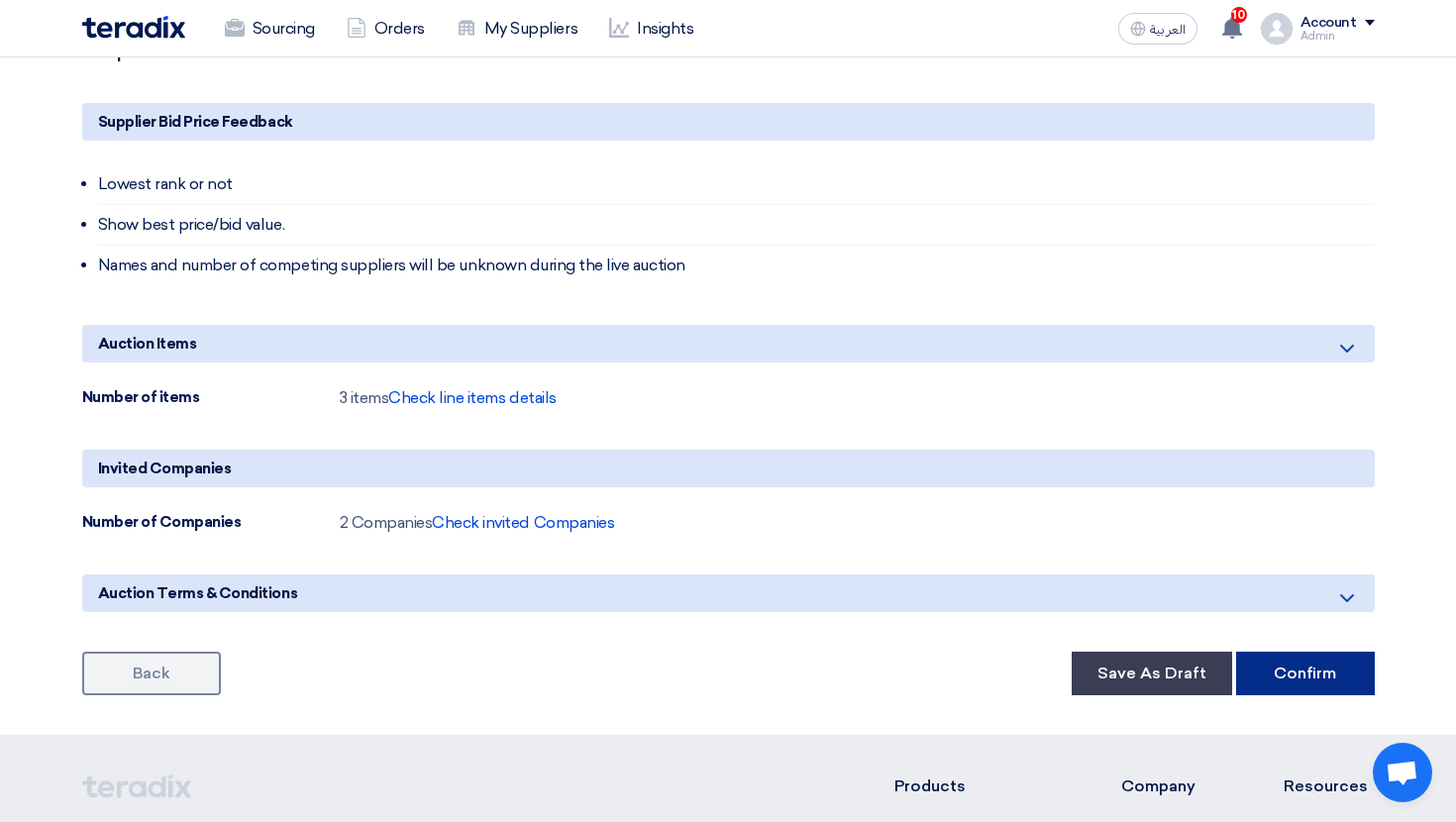
click at [1316, 674] on button "Confirm" at bounding box center [1305, 673] width 139 height 44
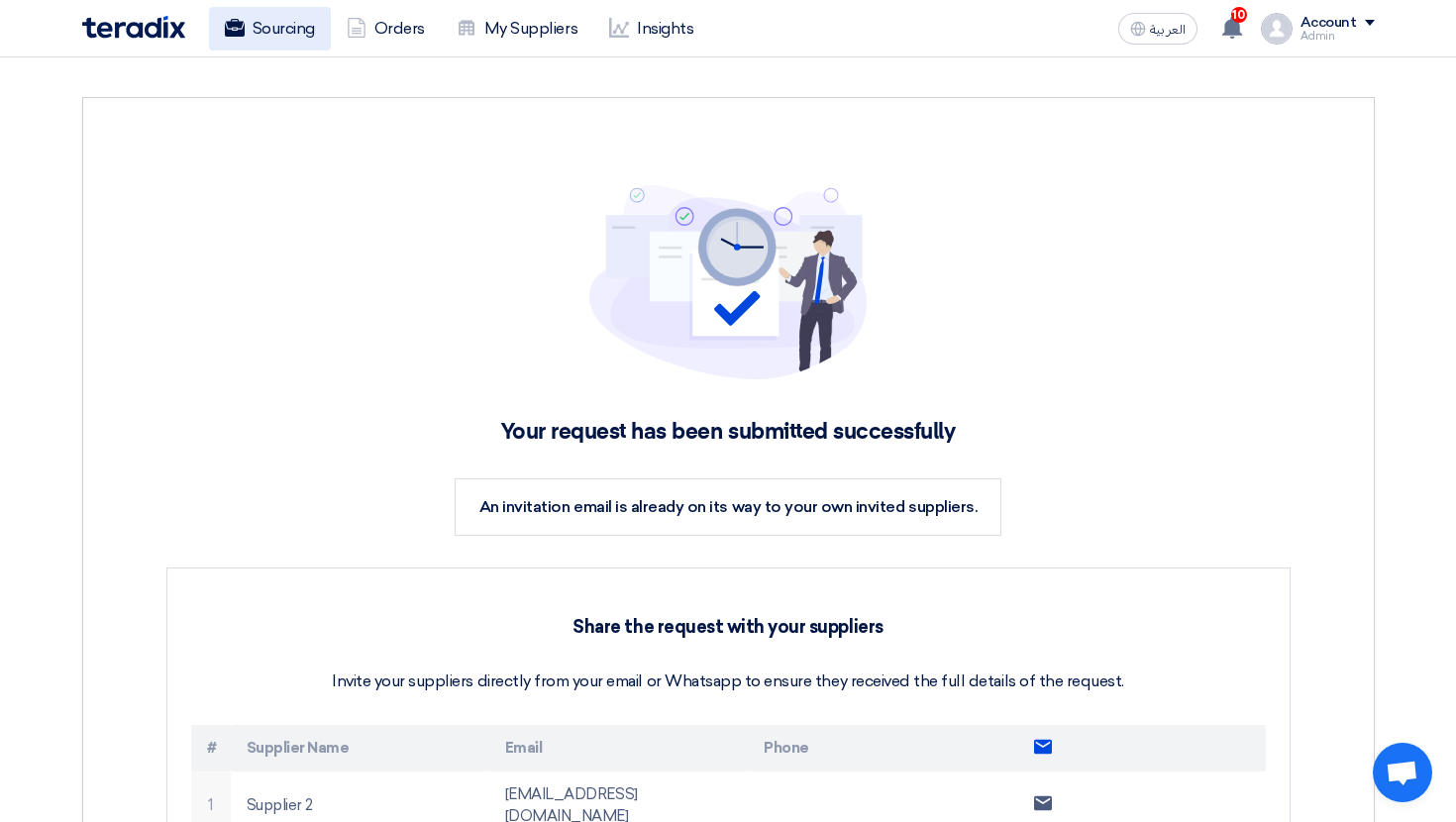
click at [279, 19] on link "Sourcing" at bounding box center [269, 29] width 122 height 44
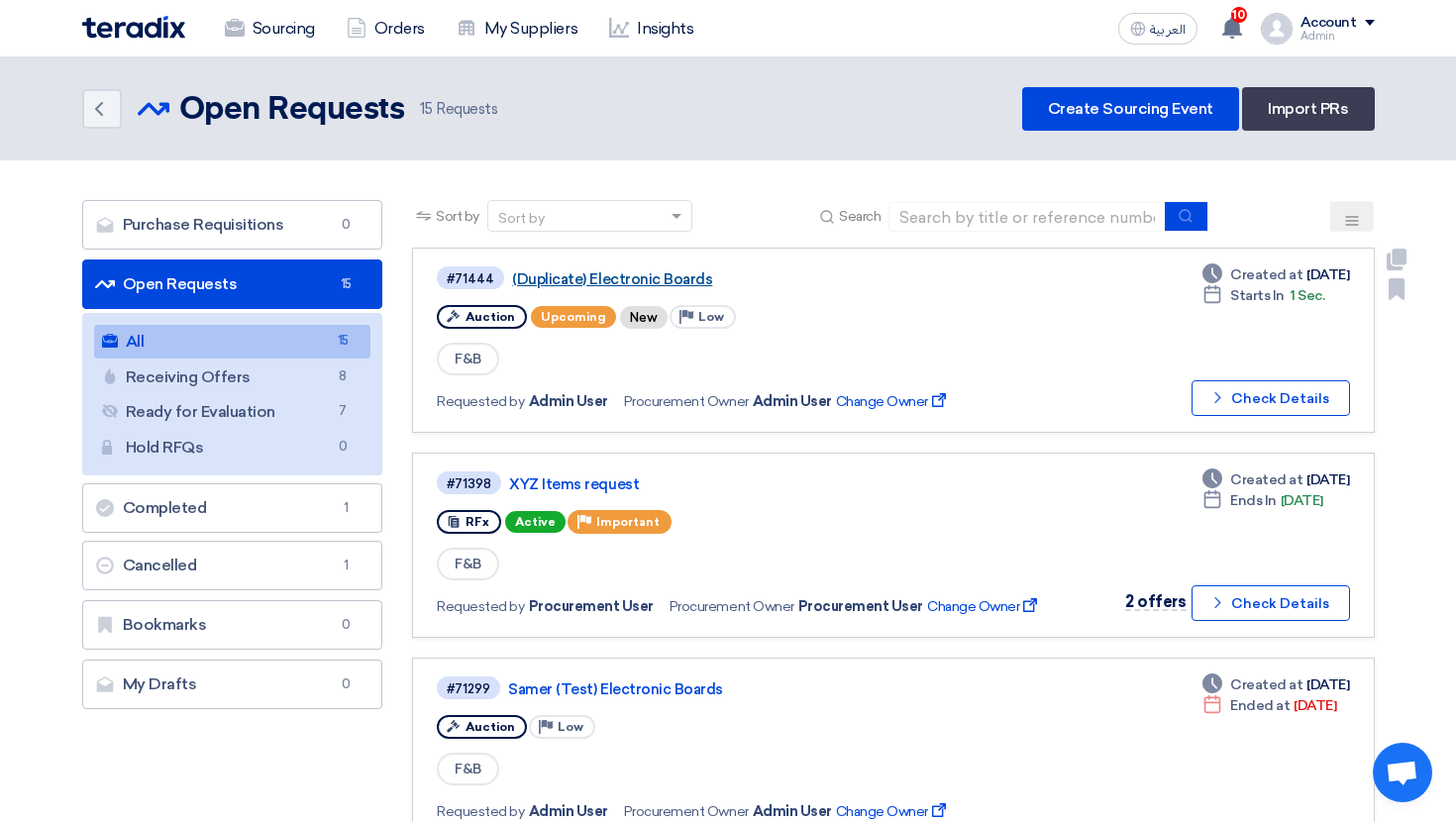
click at [648, 273] on link "(Duplicate) Electronic Boards" at bounding box center [759, 279] width 495 height 18
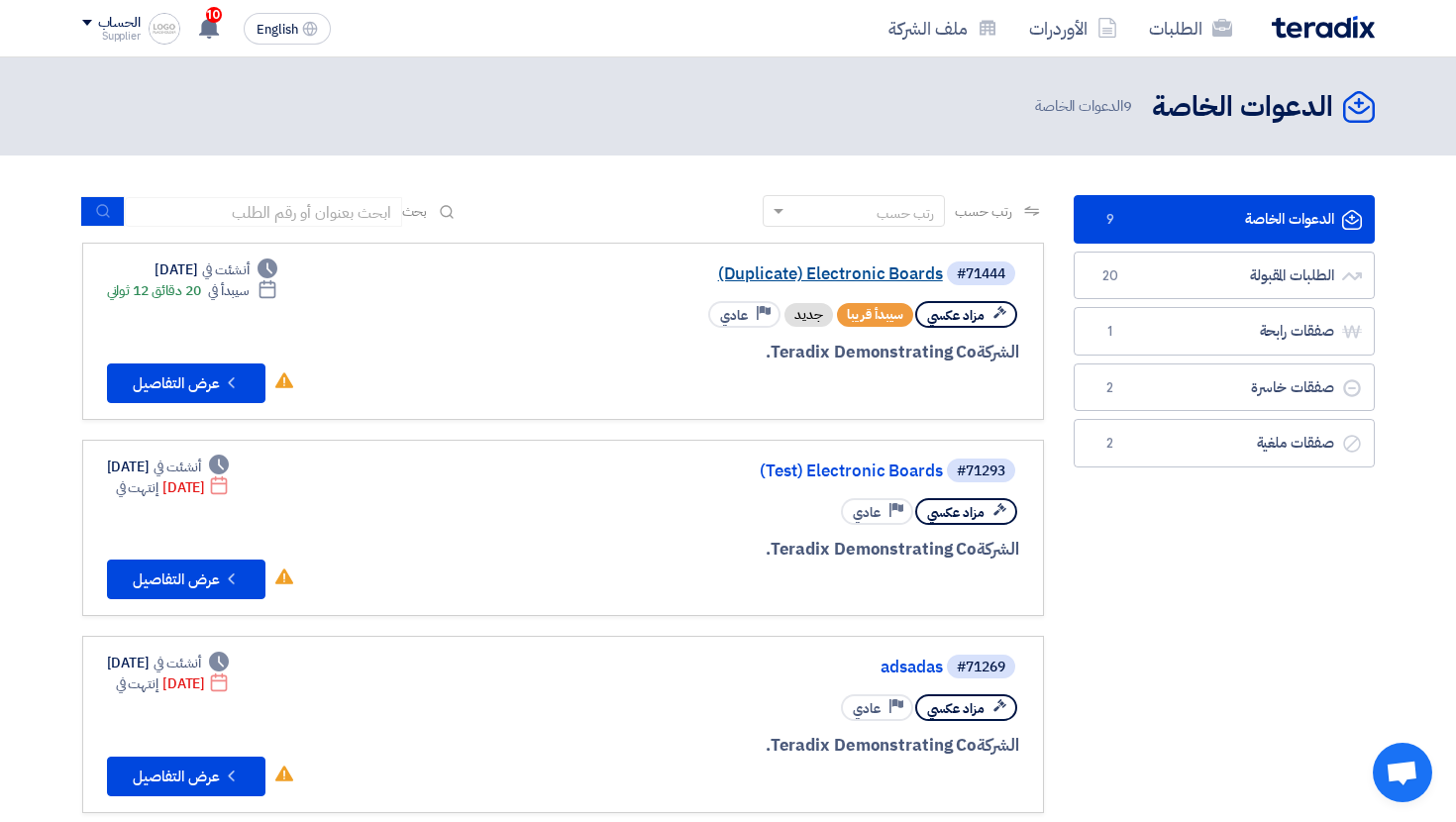
click at [836, 279] on link "(Duplicate) Electronic Boards" at bounding box center [744, 274] width 396 height 18
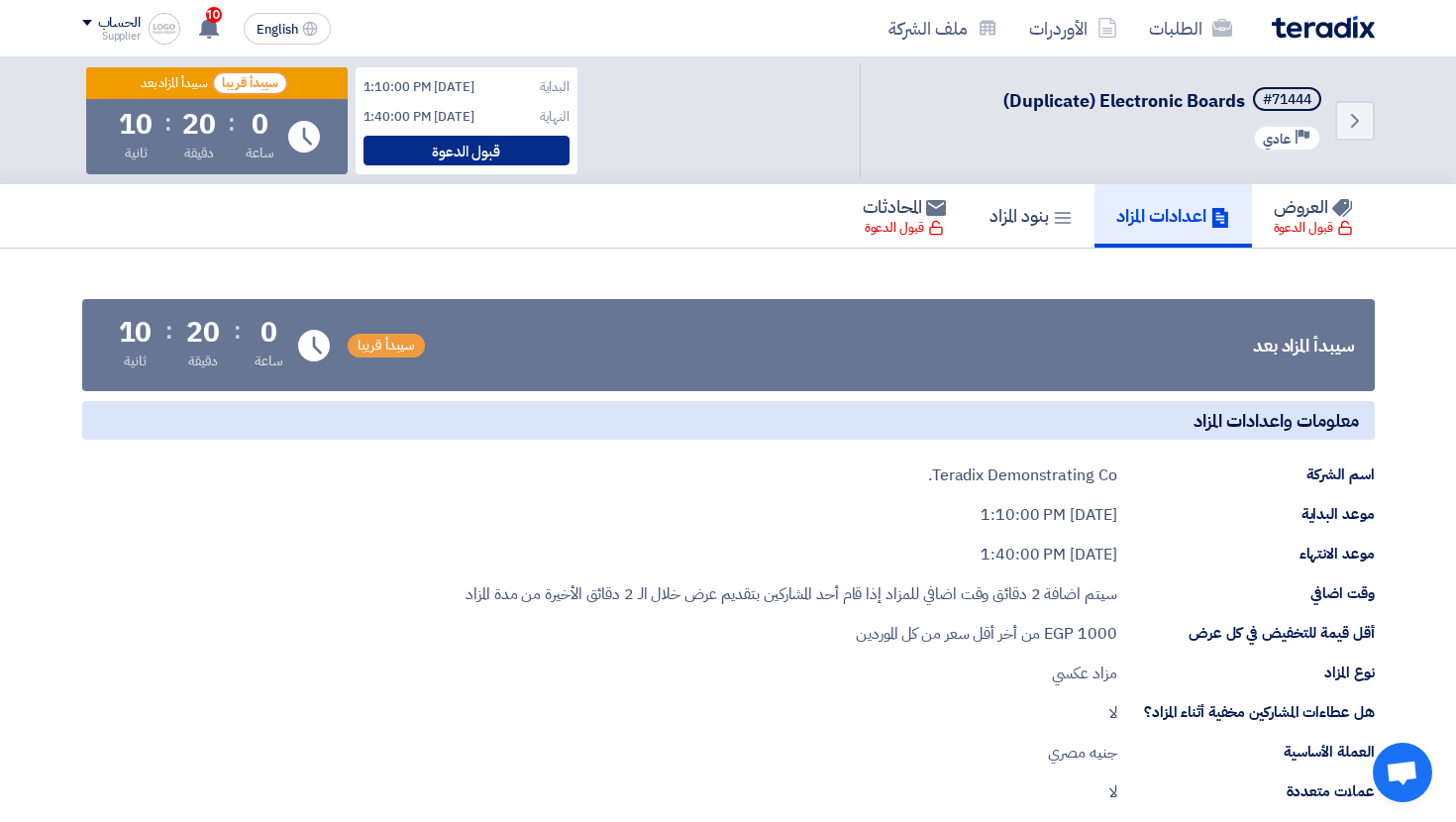
click at [549, 159] on div "قبول الدعوة" at bounding box center [466, 151] width 207 height 30
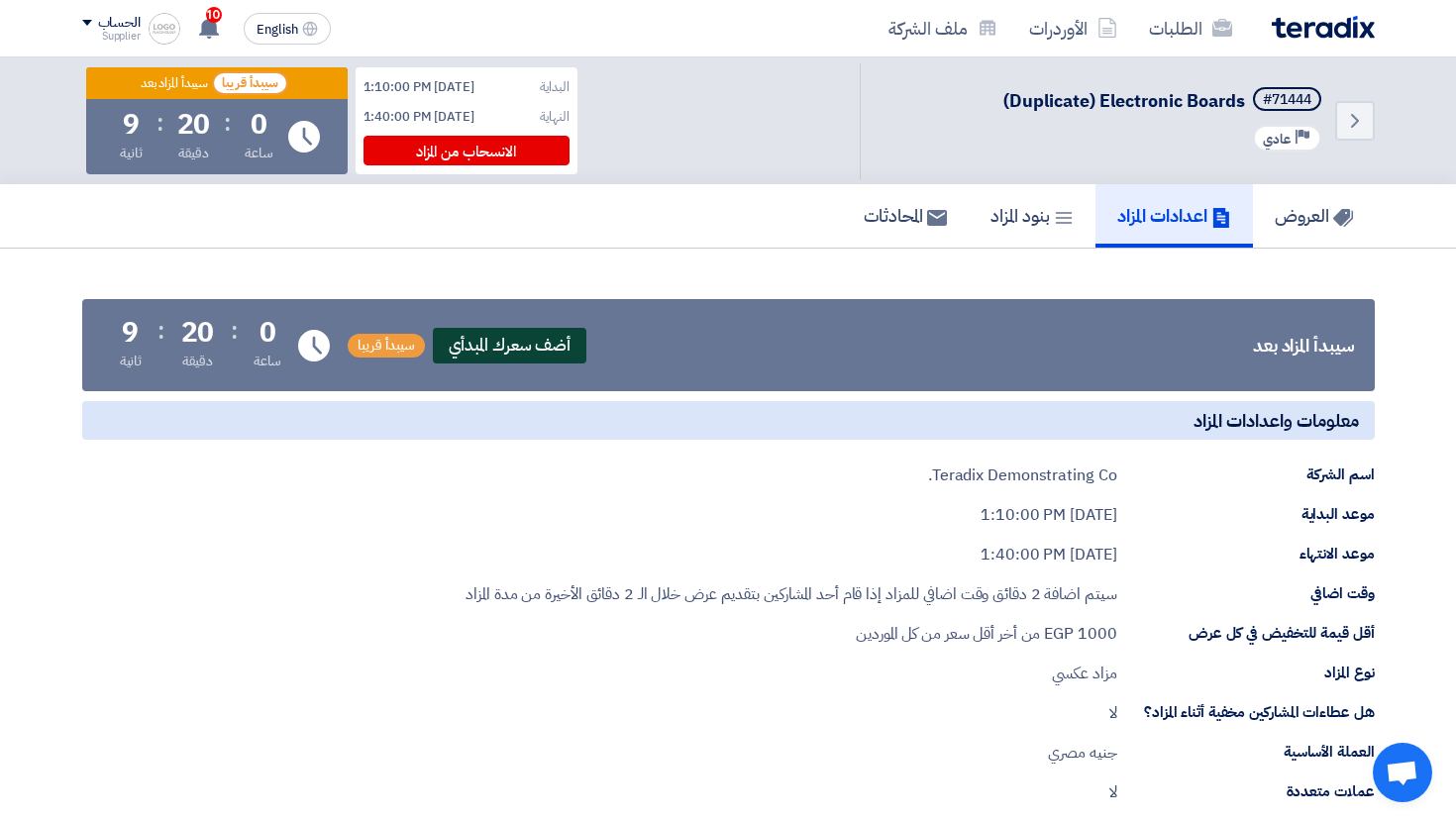
click at [533, 356] on span "أضف سعرك المبدأي" at bounding box center [510, 346] width 155 height 36
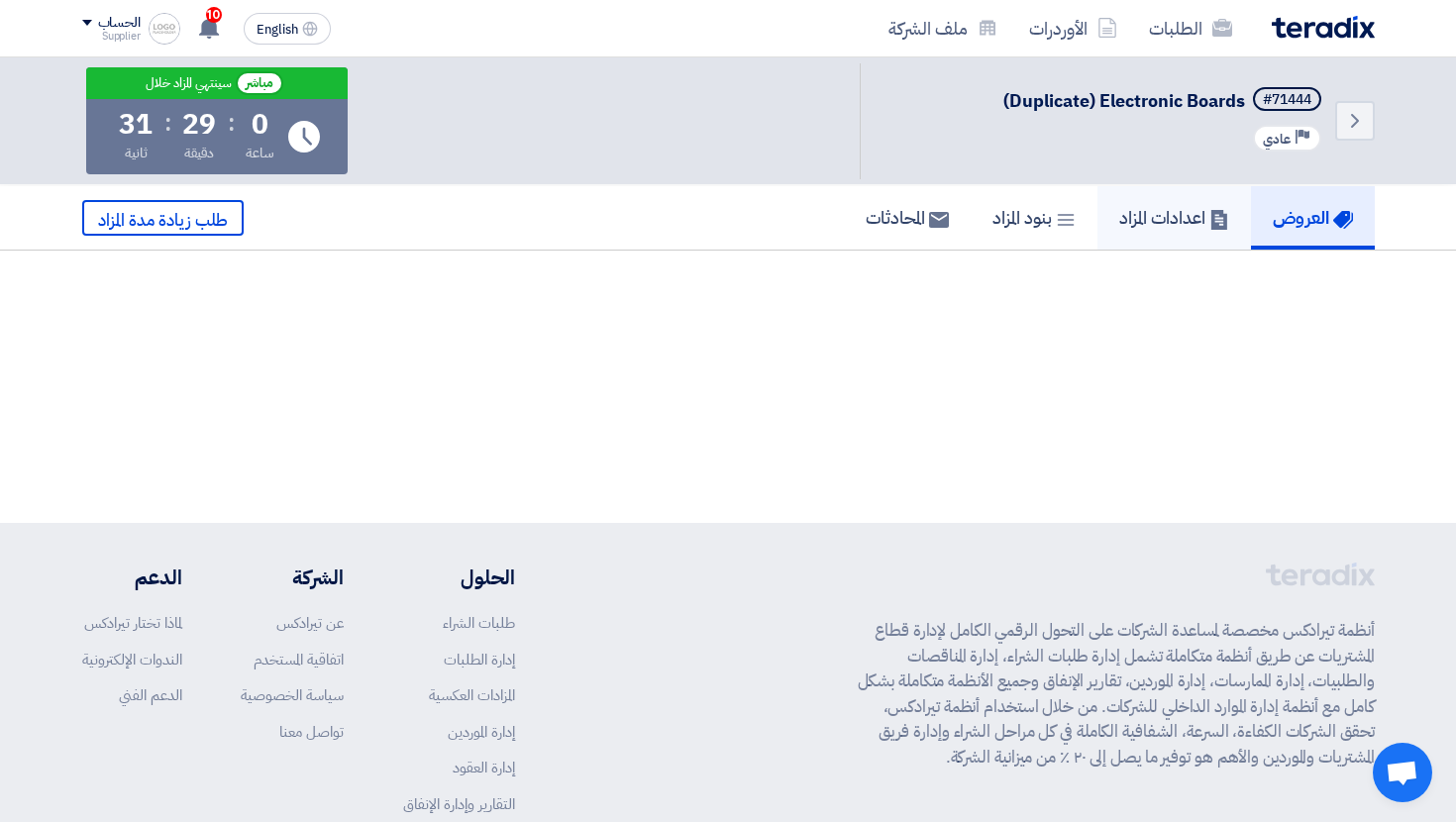
click at [1188, 215] on h5 "اعدادات المزاد" at bounding box center [1175, 217] width 110 height 23
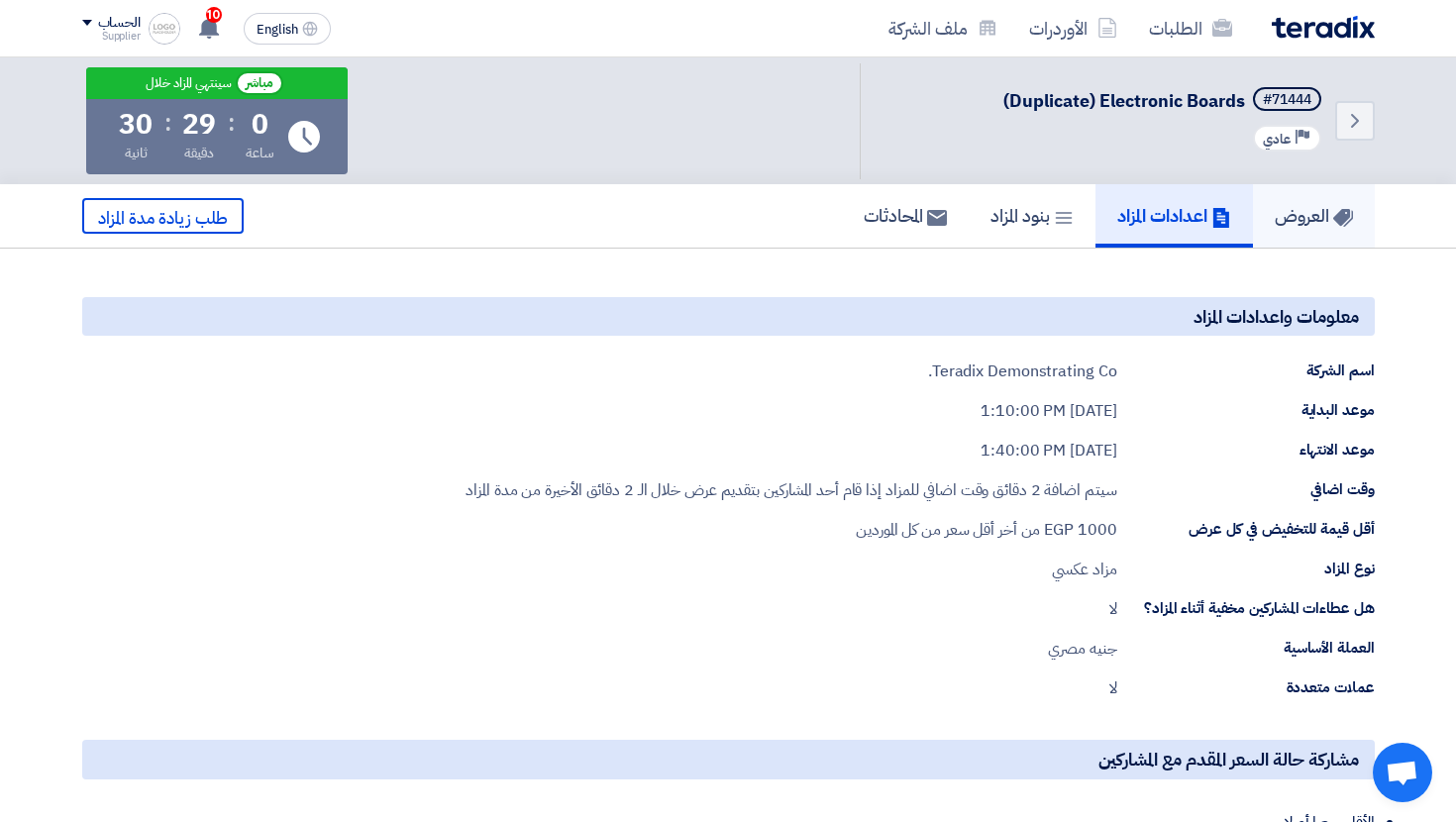
click at [1340, 209] on use at bounding box center [1342, 217] width 20 height 18
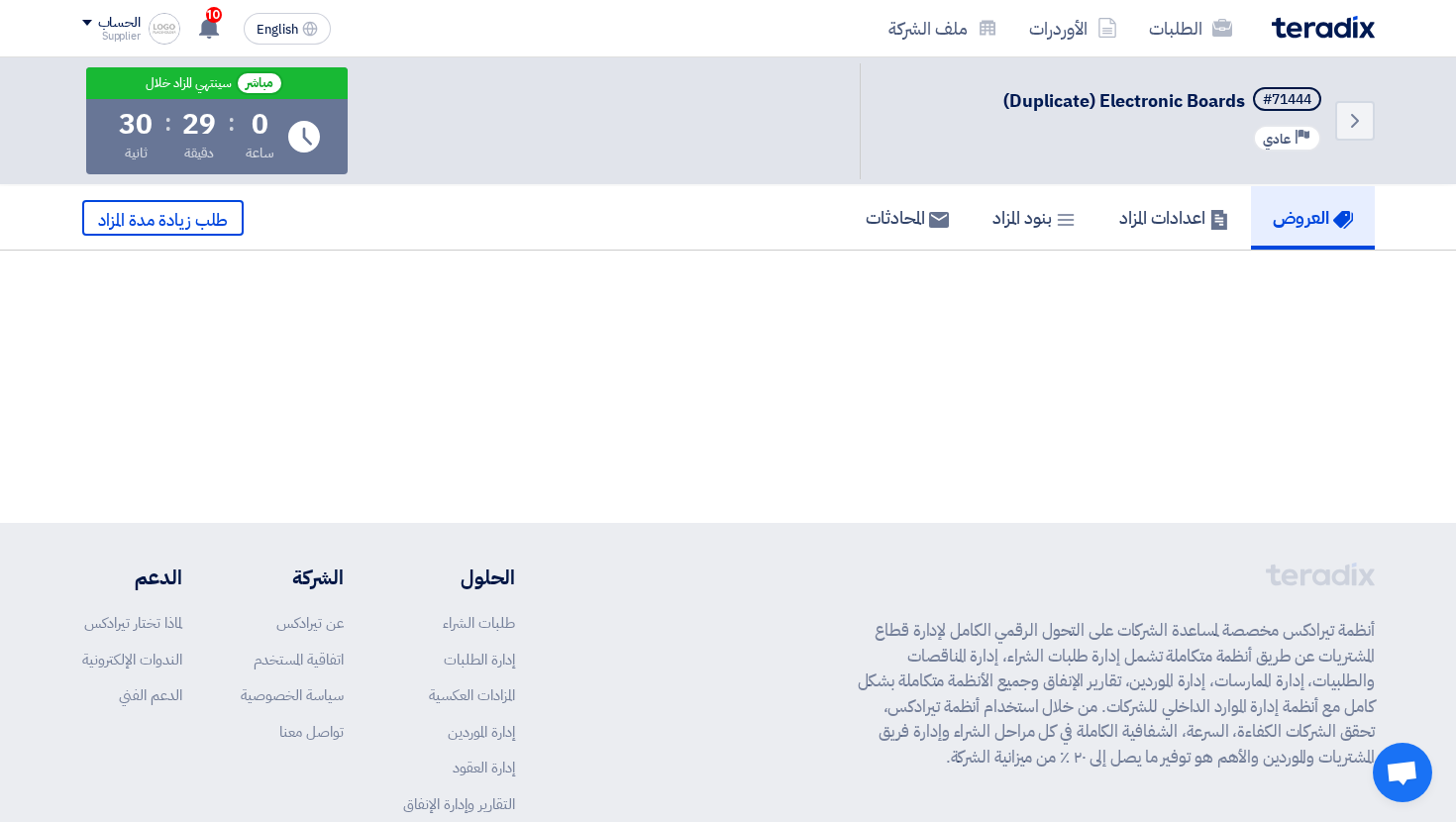
click at [1289, 206] on h5 "العروض" at bounding box center [1313, 217] width 80 height 23
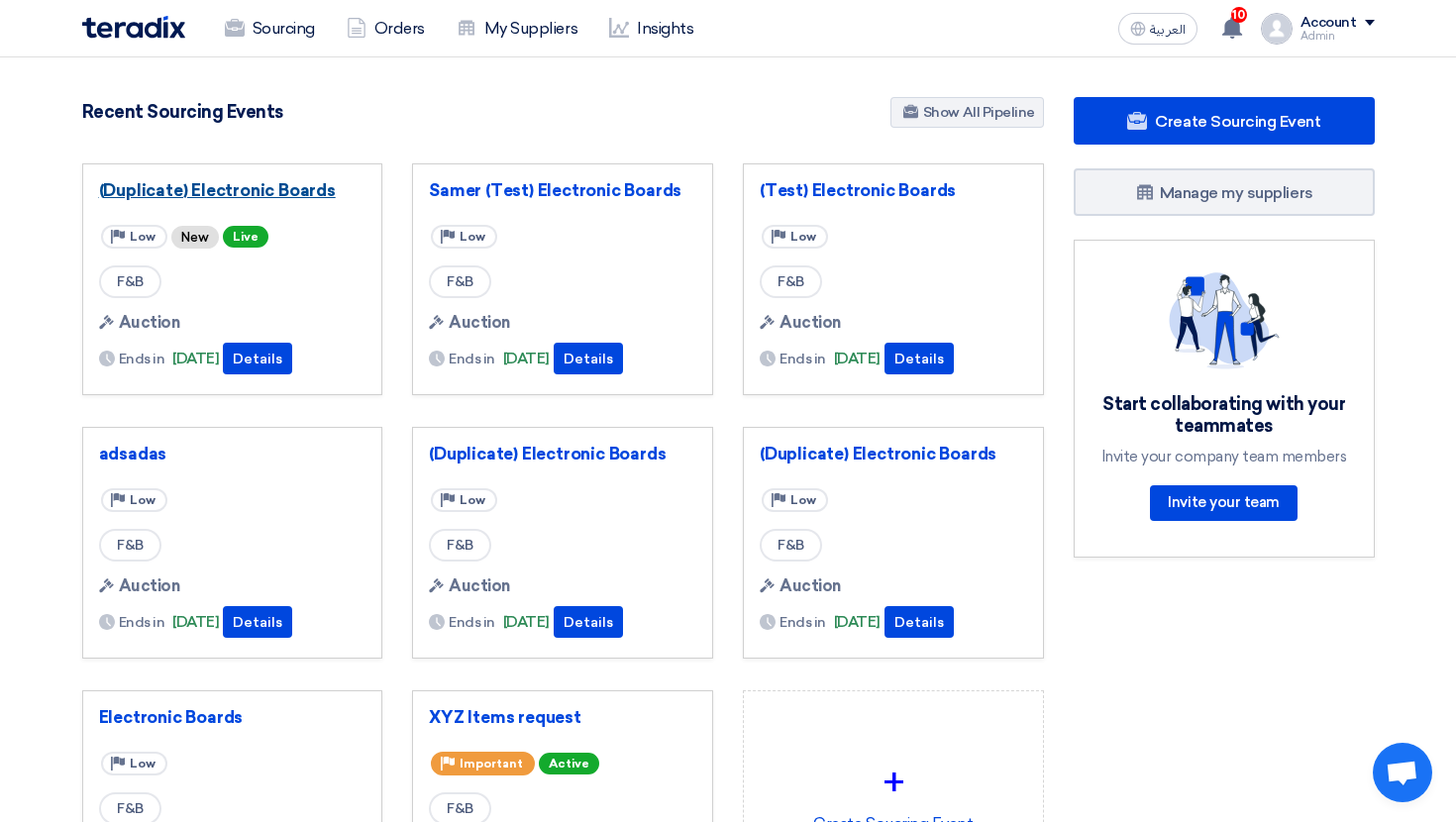
click at [233, 193] on link "(Duplicate) Electronic Boards" at bounding box center [233, 191] width 267 height 20
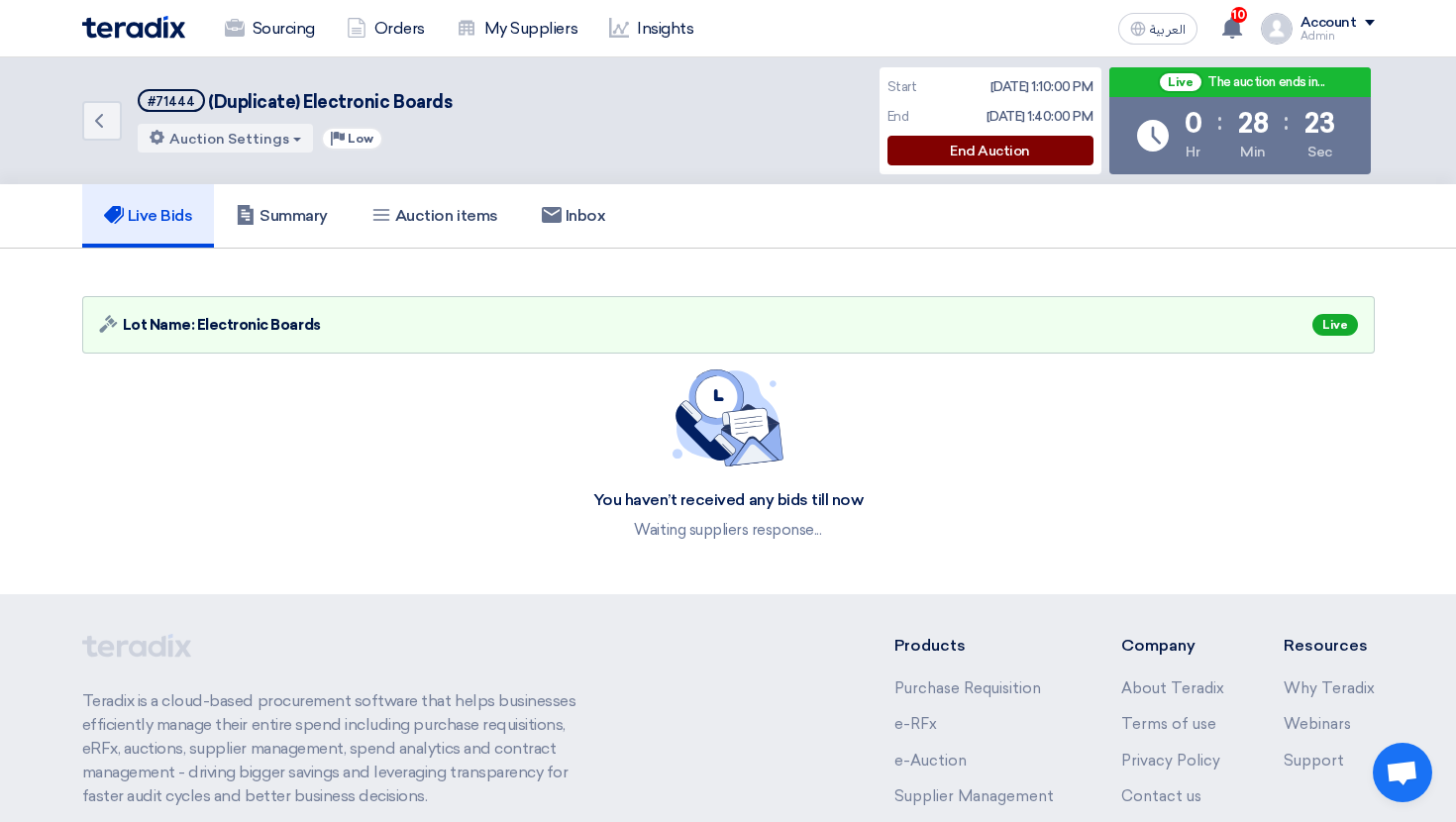
click at [978, 154] on div "End Auction" at bounding box center [991, 151] width 207 height 30
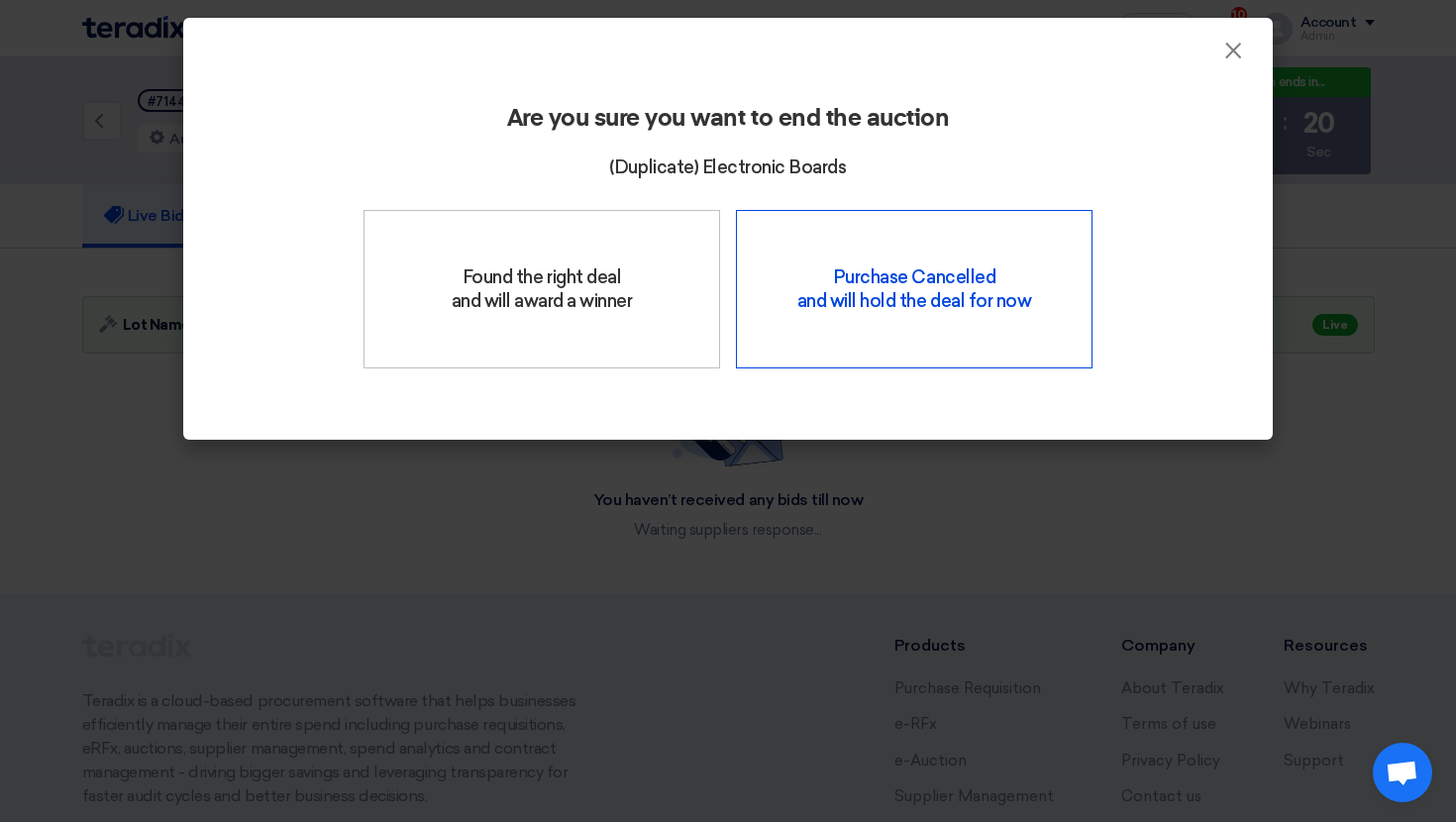
click at [945, 314] on div "Purchase Cancelled and will hold the deal for now" at bounding box center [914, 288] width 356 height 159
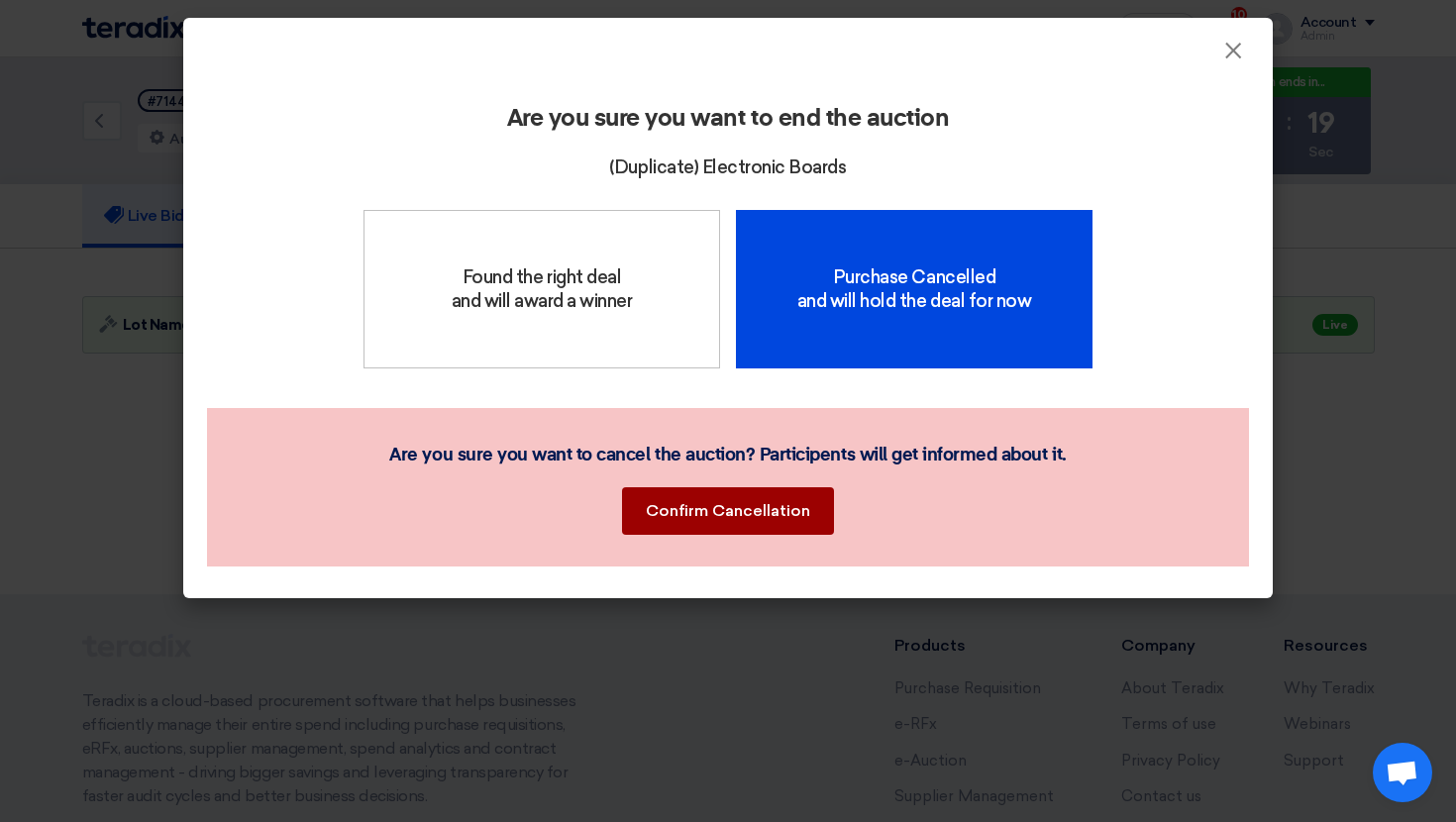
click at [731, 511] on button "Confirm Cancellation" at bounding box center [728, 511] width 212 height 48
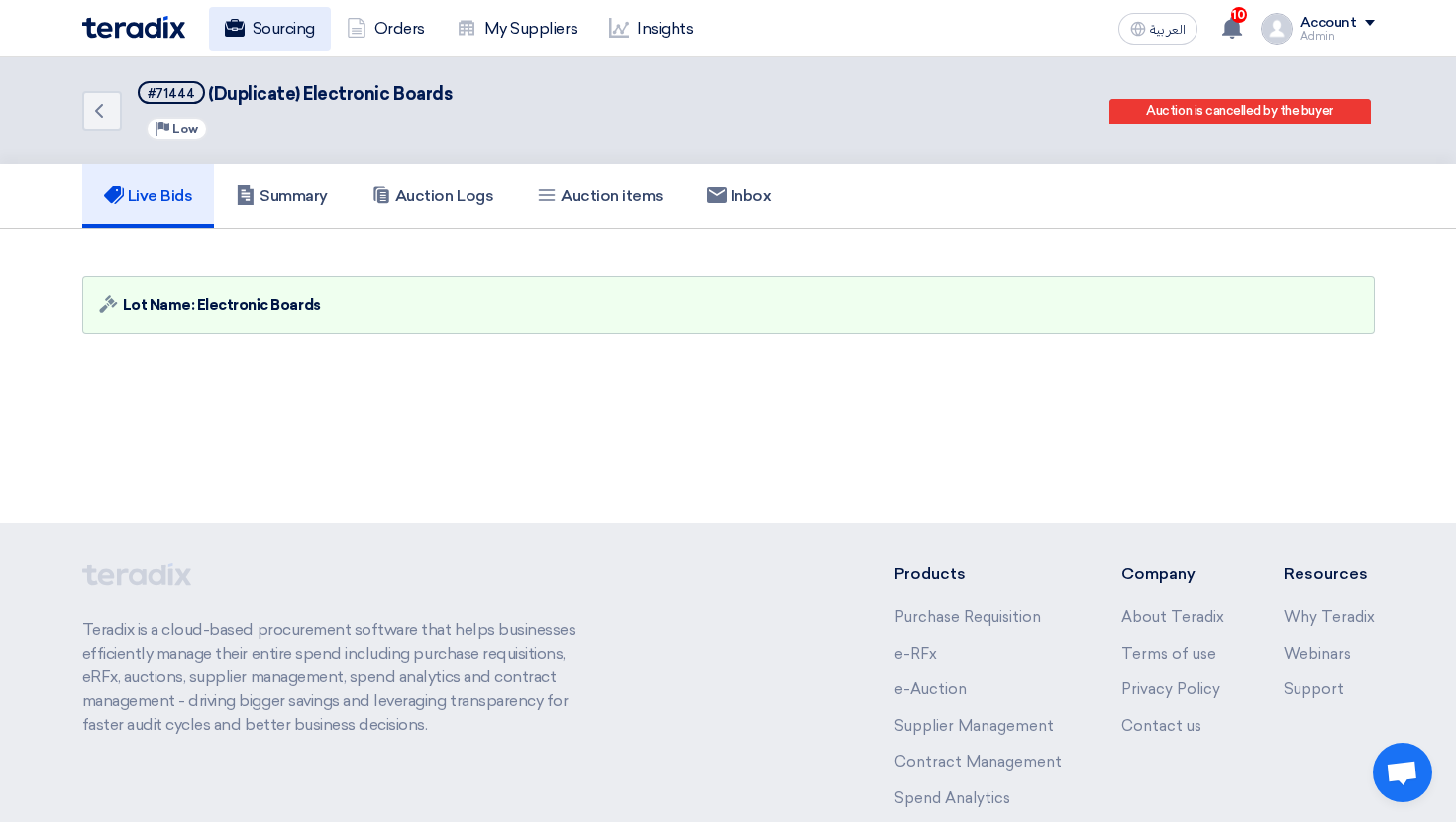
click at [265, 28] on link "Sourcing" at bounding box center [269, 29] width 122 height 44
